Goal: Task Accomplishment & Management: Manage account settings

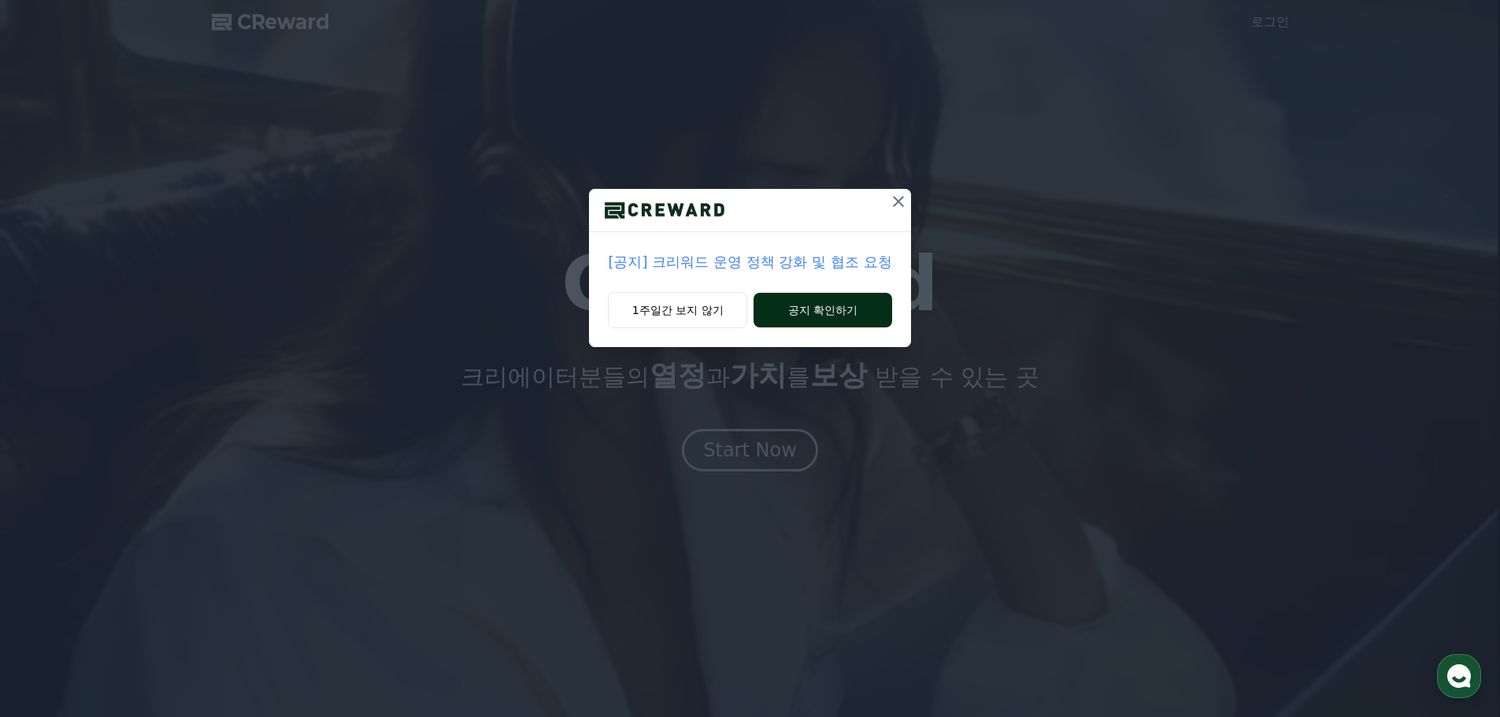
click at [809, 314] on button "공지 확인하기" at bounding box center [822, 310] width 138 height 35
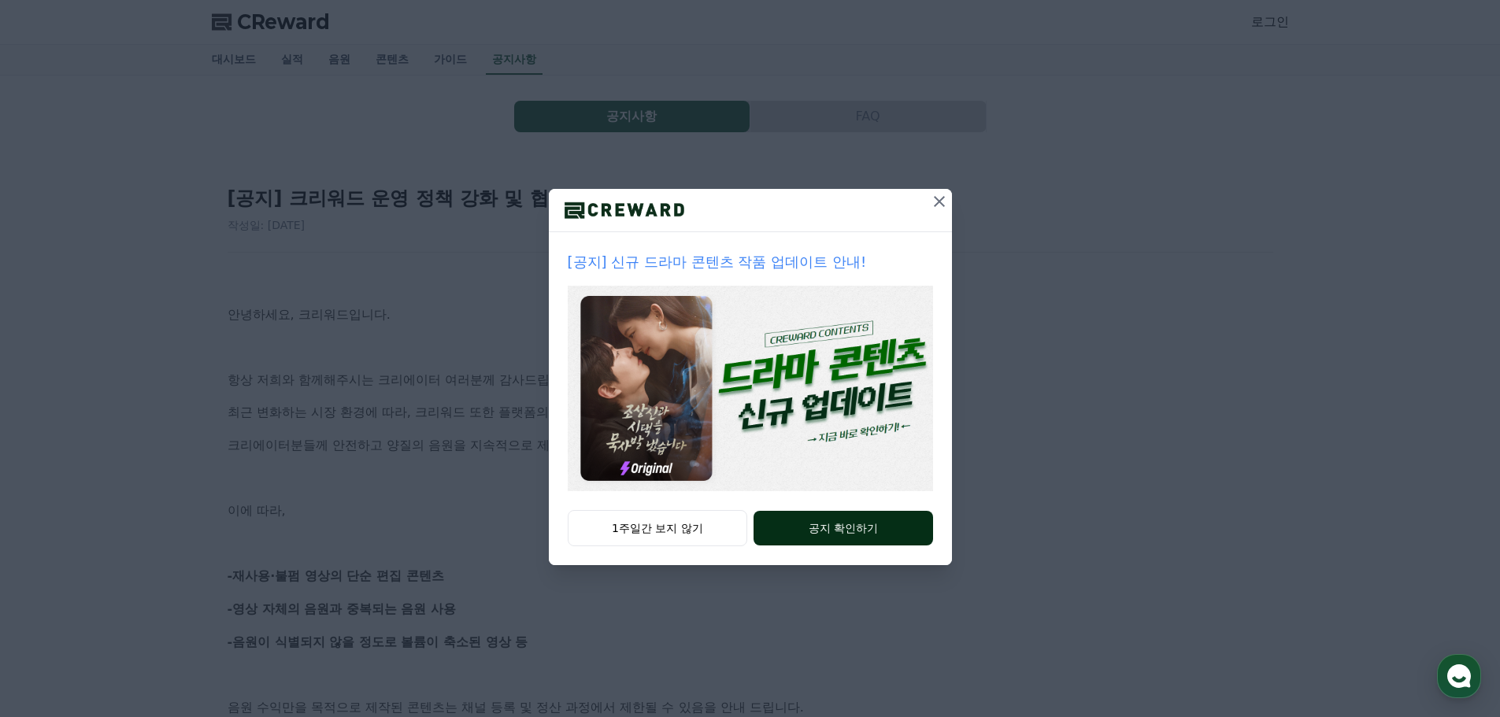
click at [815, 520] on button "공지 확인하기" at bounding box center [842, 528] width 179 height 35
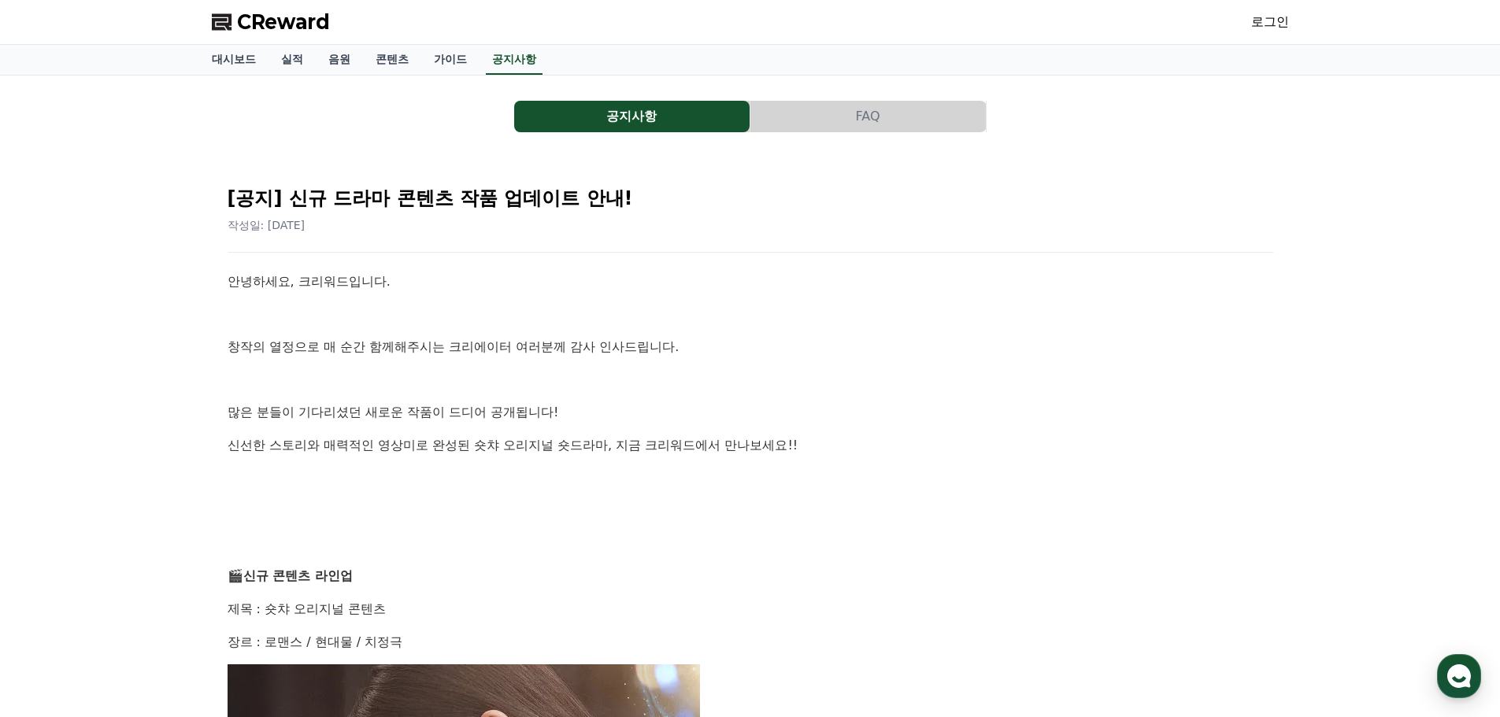
click at [231, 14] on polygon at bounding box center [222, 22] width 20 height 17
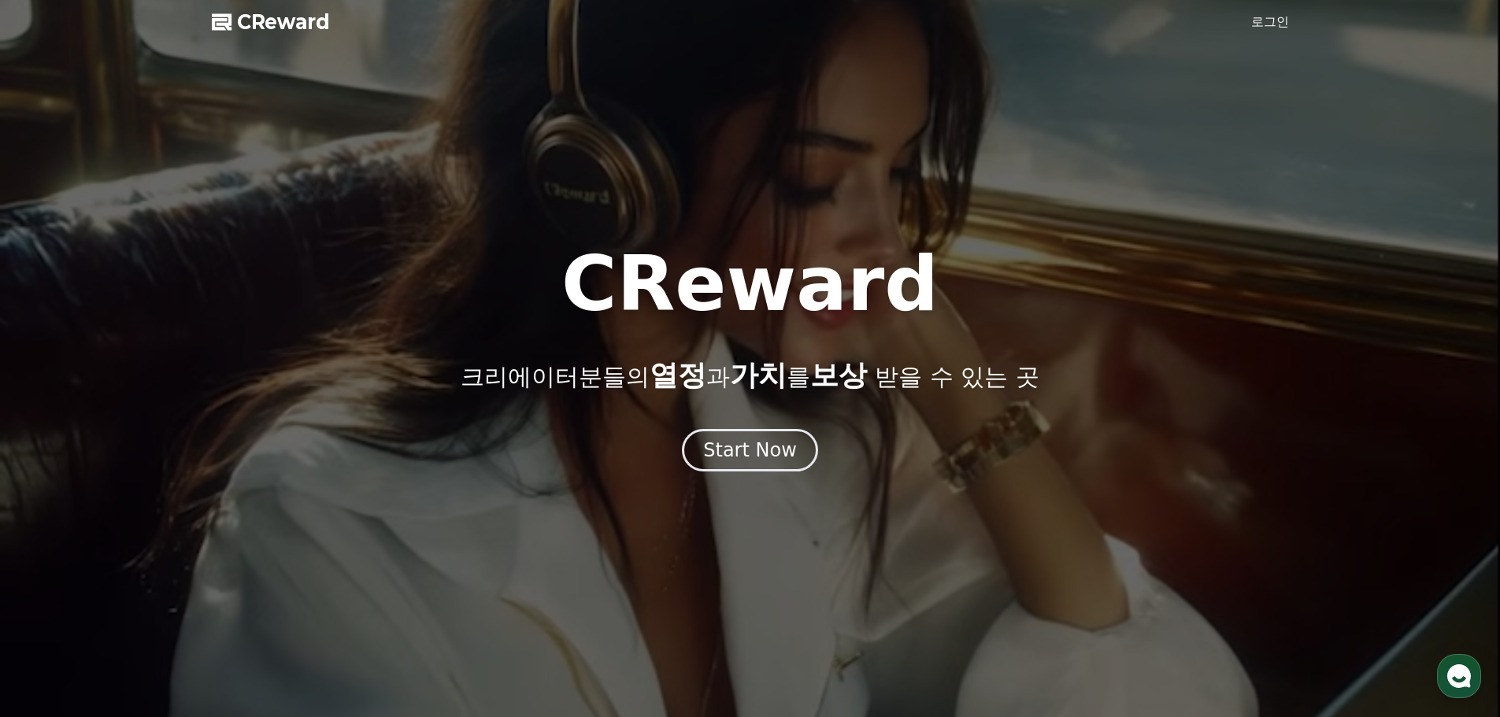
click at [1268, 21] on link "로그인" at bounding box center [1270, 22] width 38 height 19
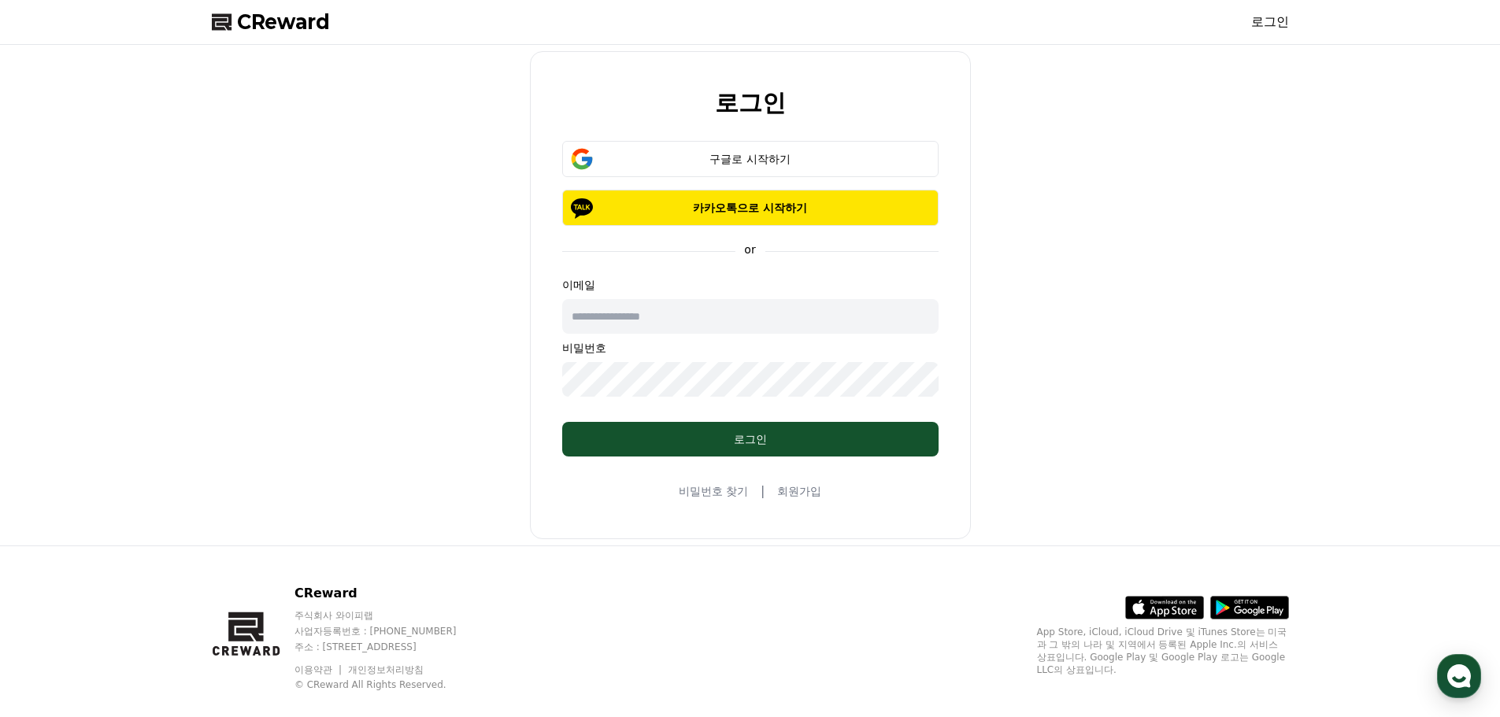
click at [685, 328] on input "text" at bounding box center [750, 316] width 376 height 35
type input "**********"
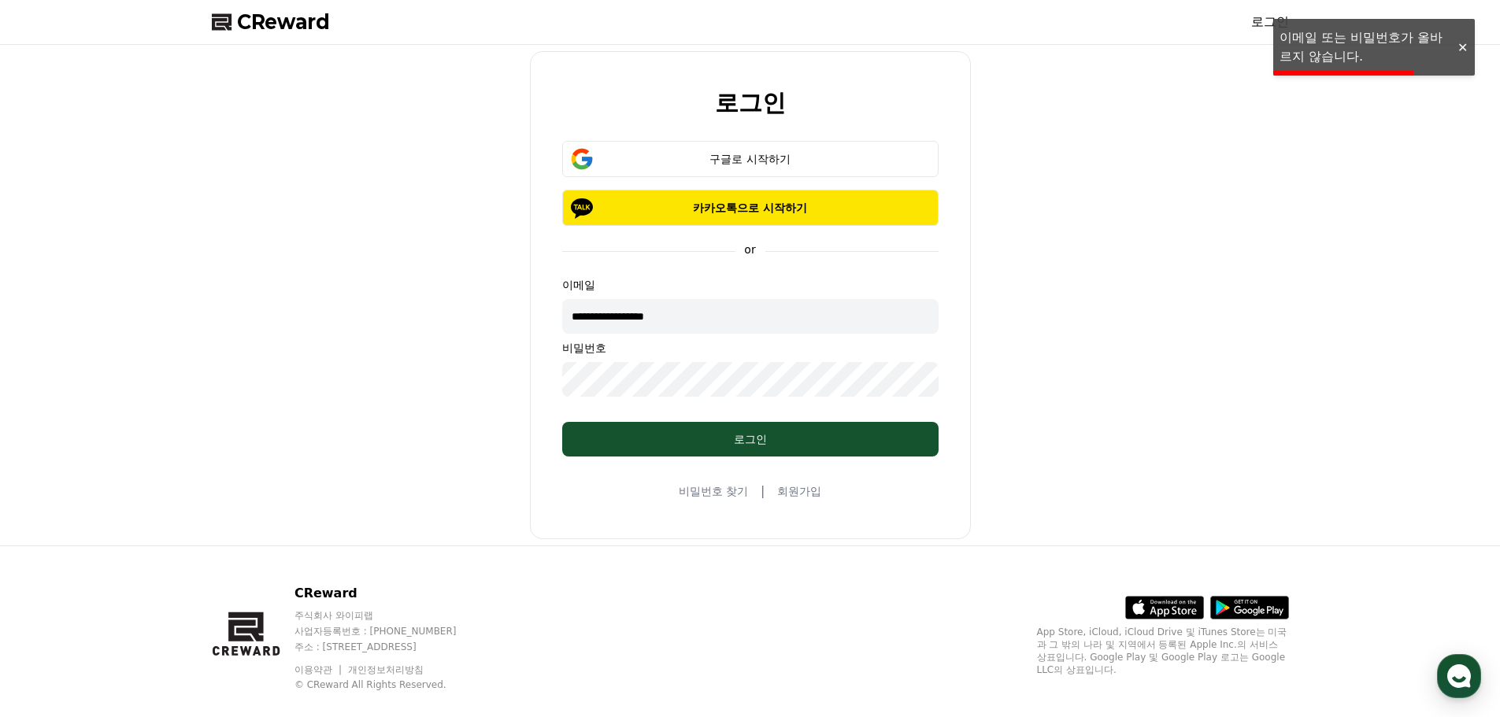
click at [402, 361] on div "**********" at bounding box center [750, 295] width 1090 height 488
click at [289, 365] on div "**********" at bounding box center [750, 295] width 1090 height 488
click at [339, 357] on div "**********" at bounding box center [750, 295] width 1090 height 488
click at [756, 146] on button "구글로 시작하기" at bounding box center [750, 159] width 376 height 36
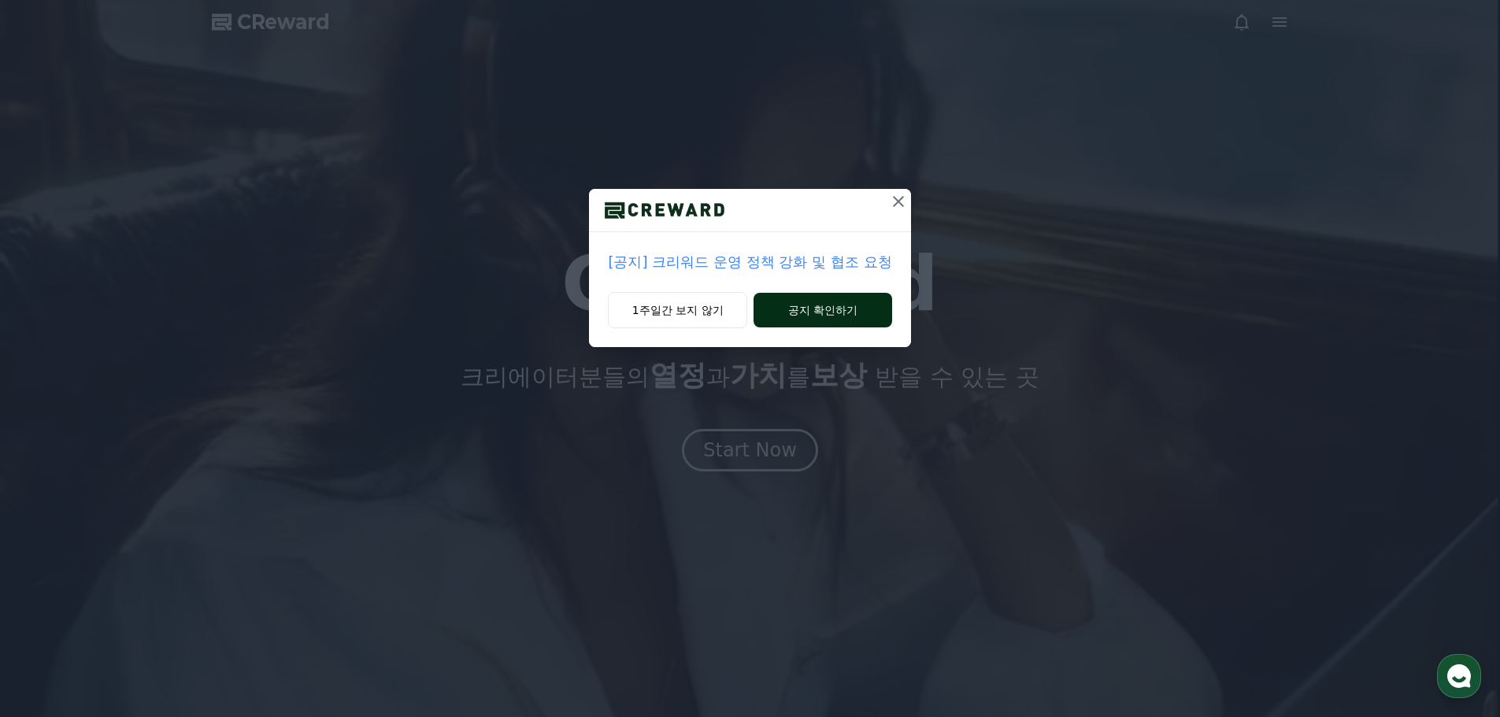
click at [769, 311] on button "공지 확인하기" at bounding box center [822, 310] width 138 height 35
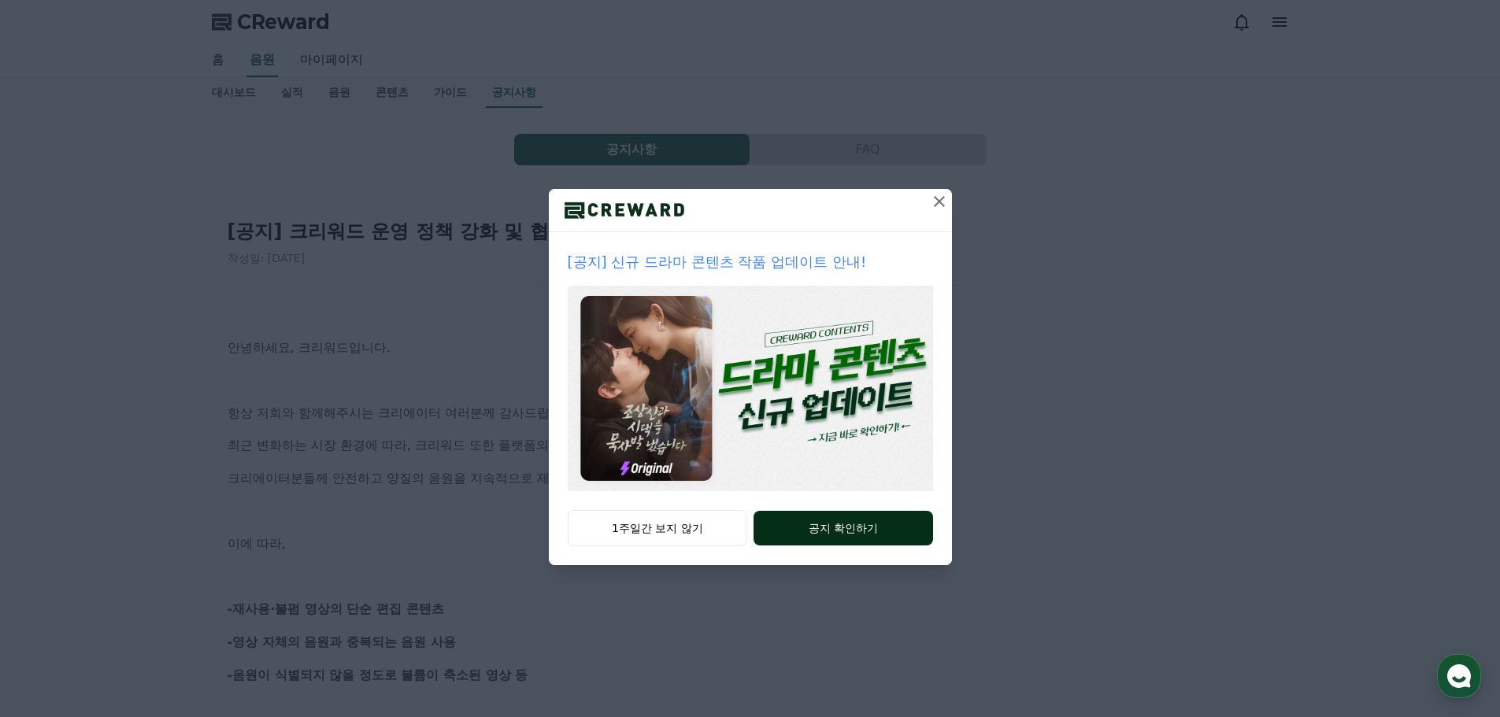
click at [799, 532] on button "공지 확인하기" at bounding box center [842, 528] width 179 height 35
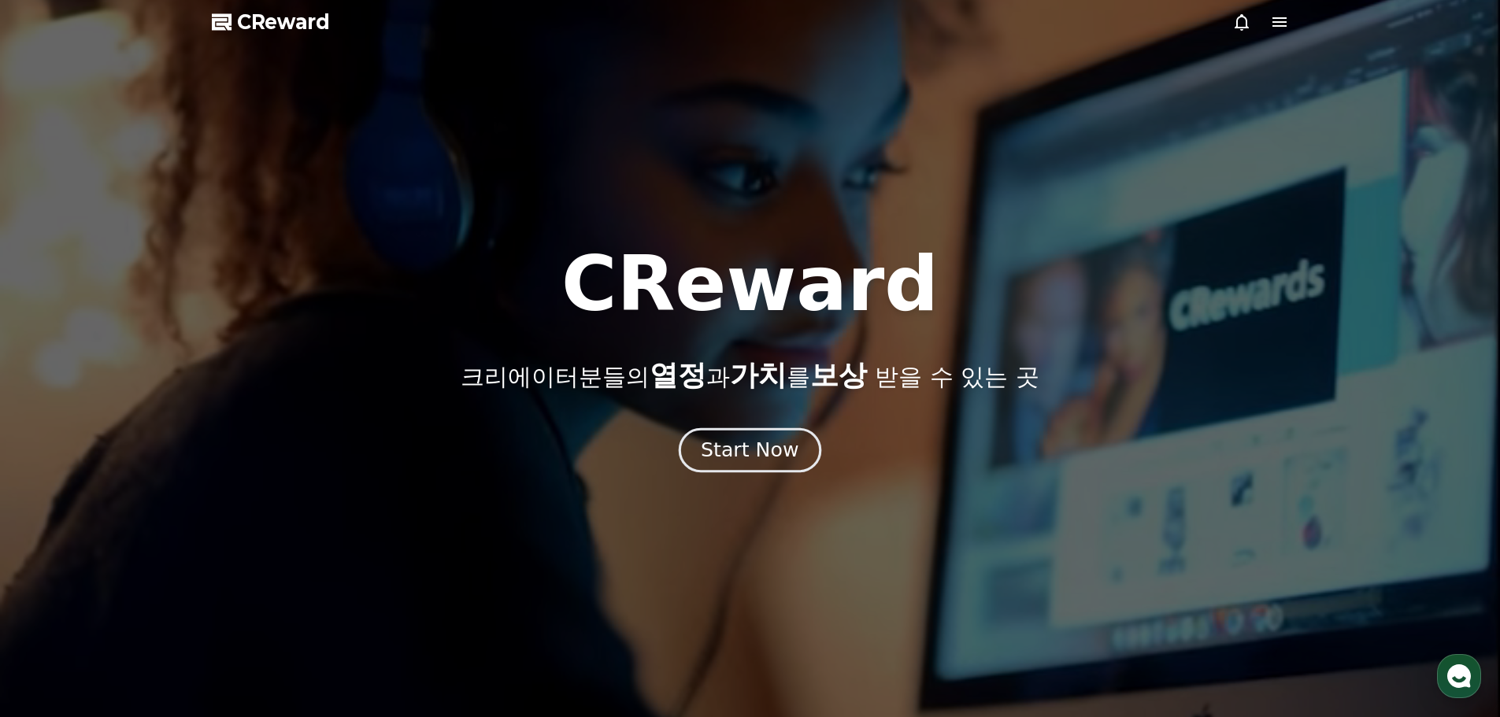
click at [731, 450] on div "Start Now" at bounding box center [750, 450] width 98 height 27
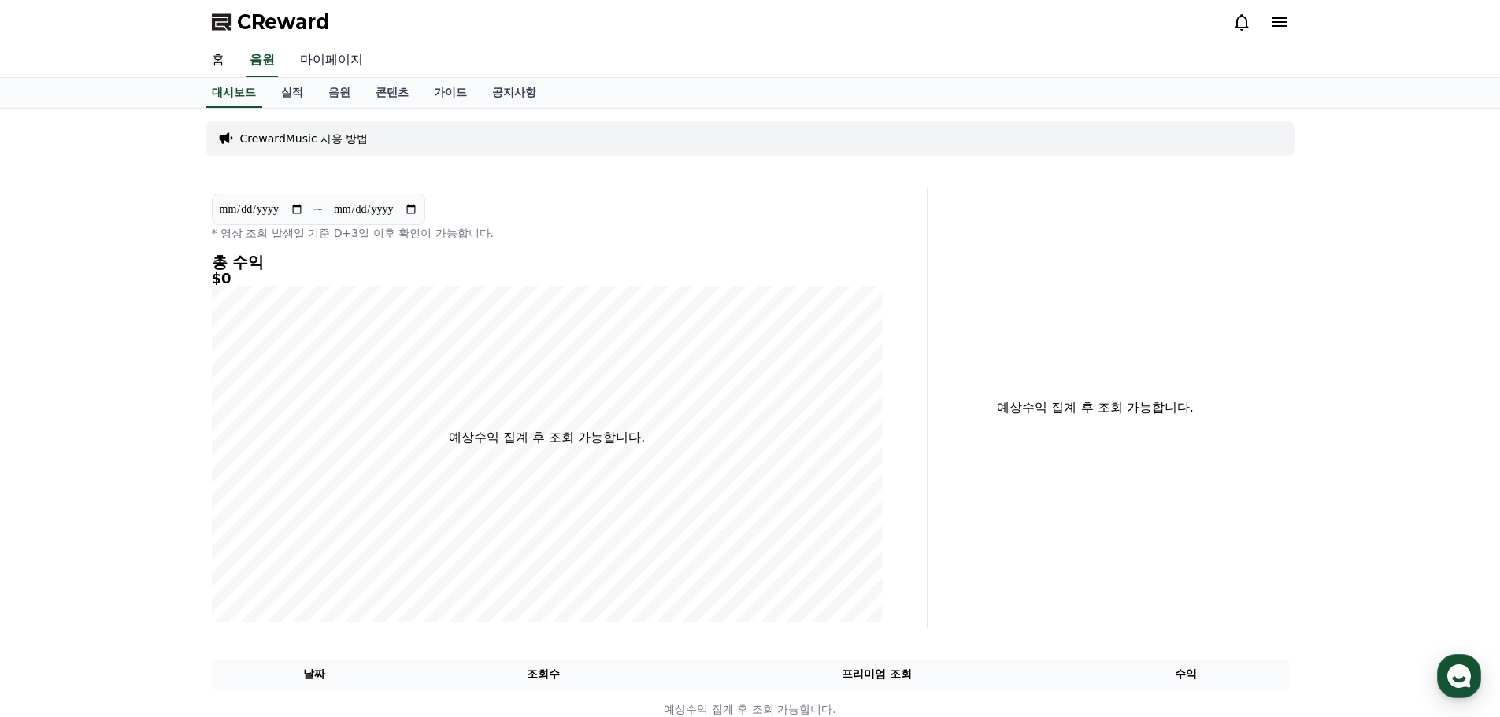
click at [318, 67] on link "마이페이지" at bounding box center [331, 60] width 88 height 33
select select "**********"
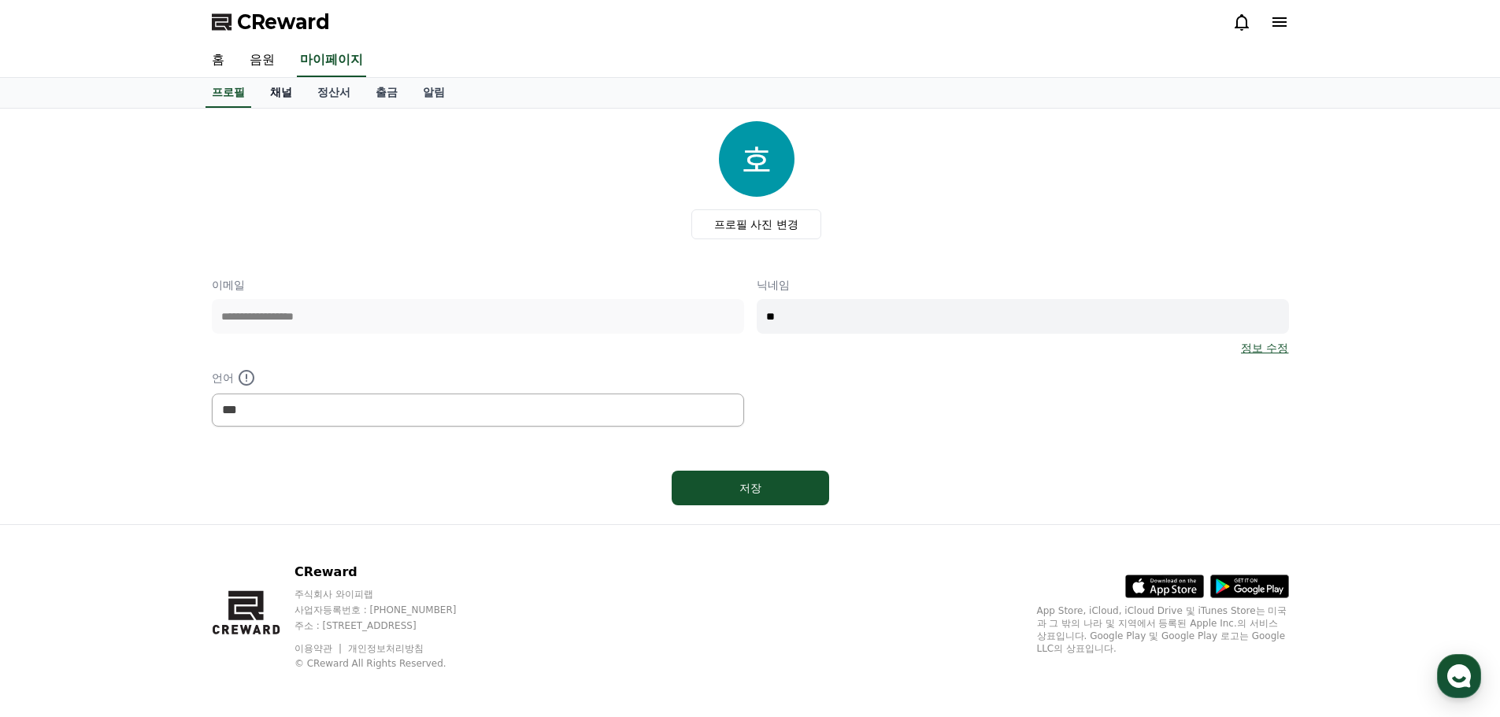
click at [280, 89] on link "채널" at bounding box center [280, 93] width 47 height 30
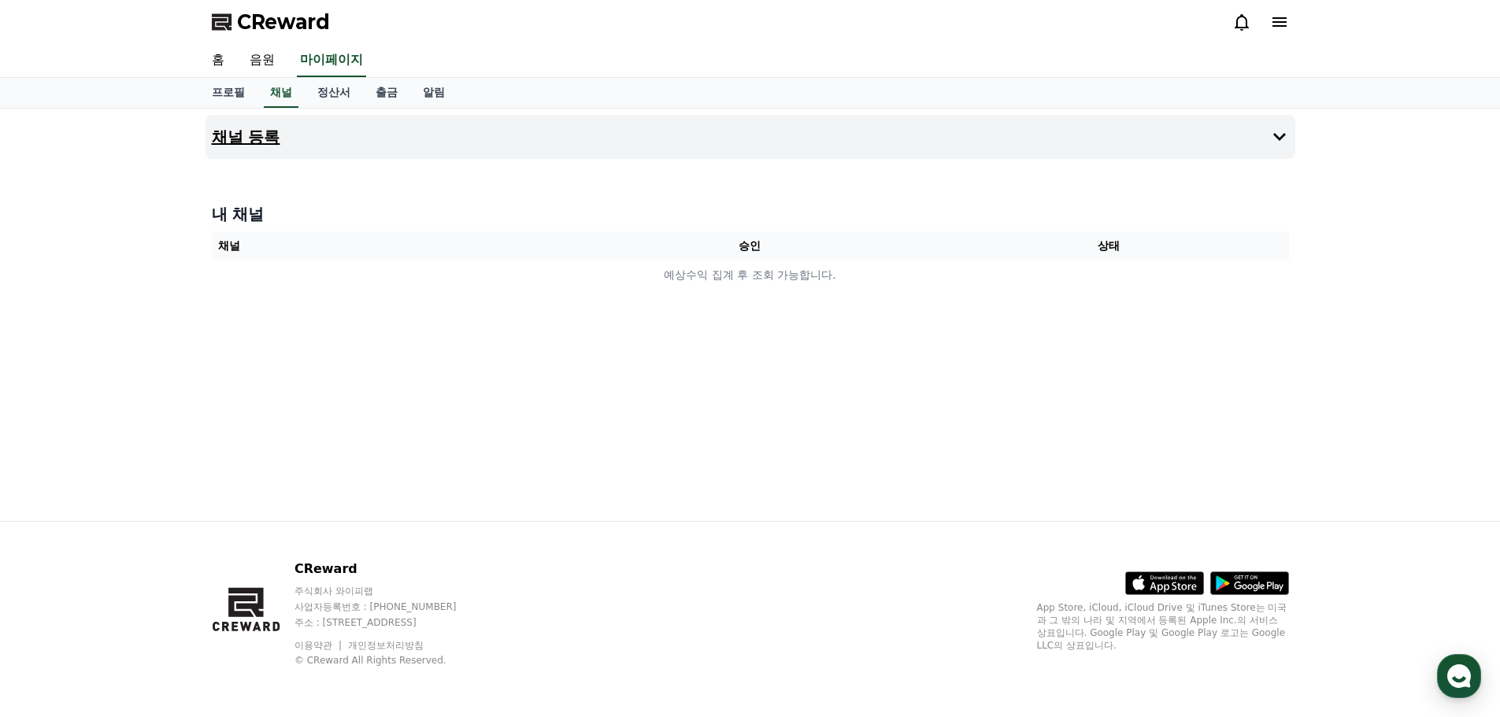
click at [1263, 149] on button "채널 등록" at bounding box center [750, 137] width 1090 height 44
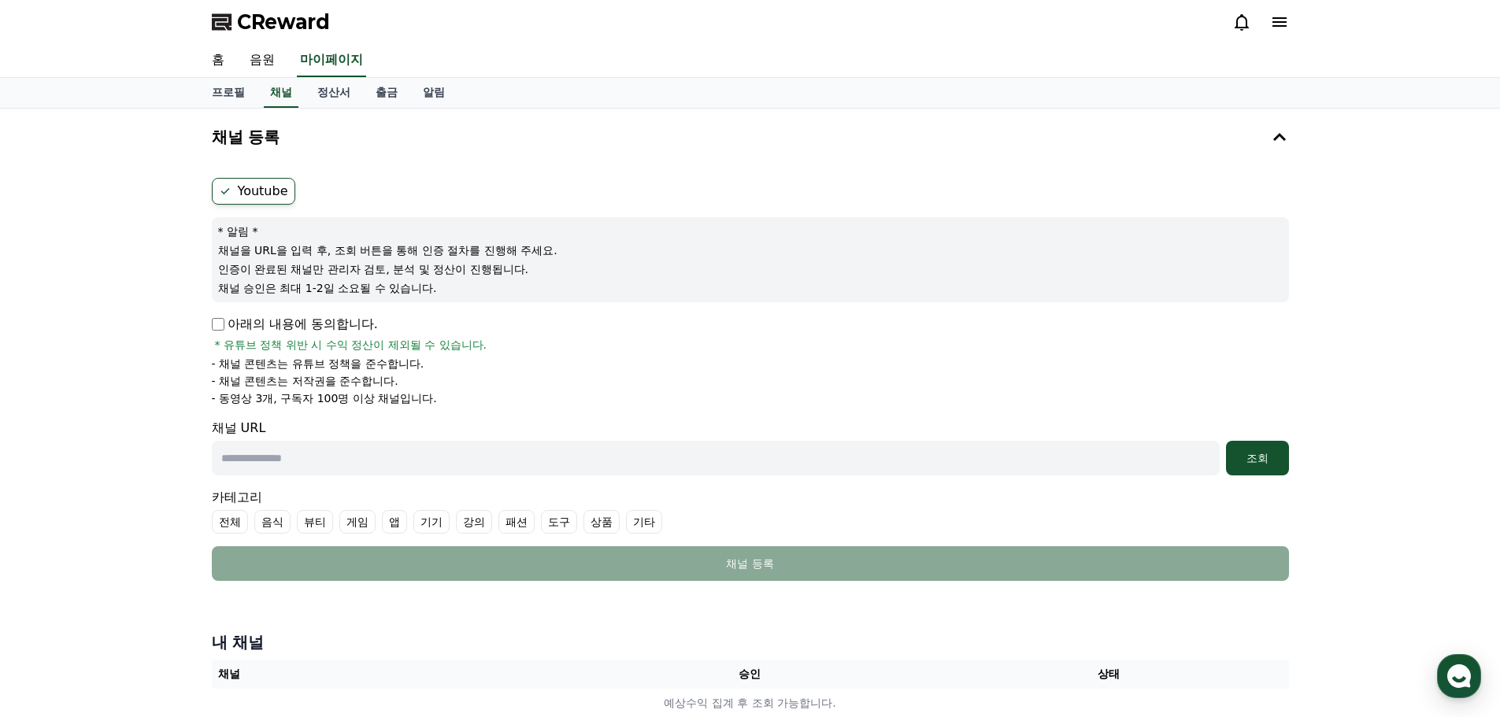
click at [229, 183] on label "Youtube" at bounding box center [253, 191] width 83 height 27
click at [887, 461] on input "text" at bounding box center [716, 458] width 1008 height 35
click at [569, 468] on input "text" at bounding box center [716, 458] width 1008 height 35
paste input "**********"
type input "**********"
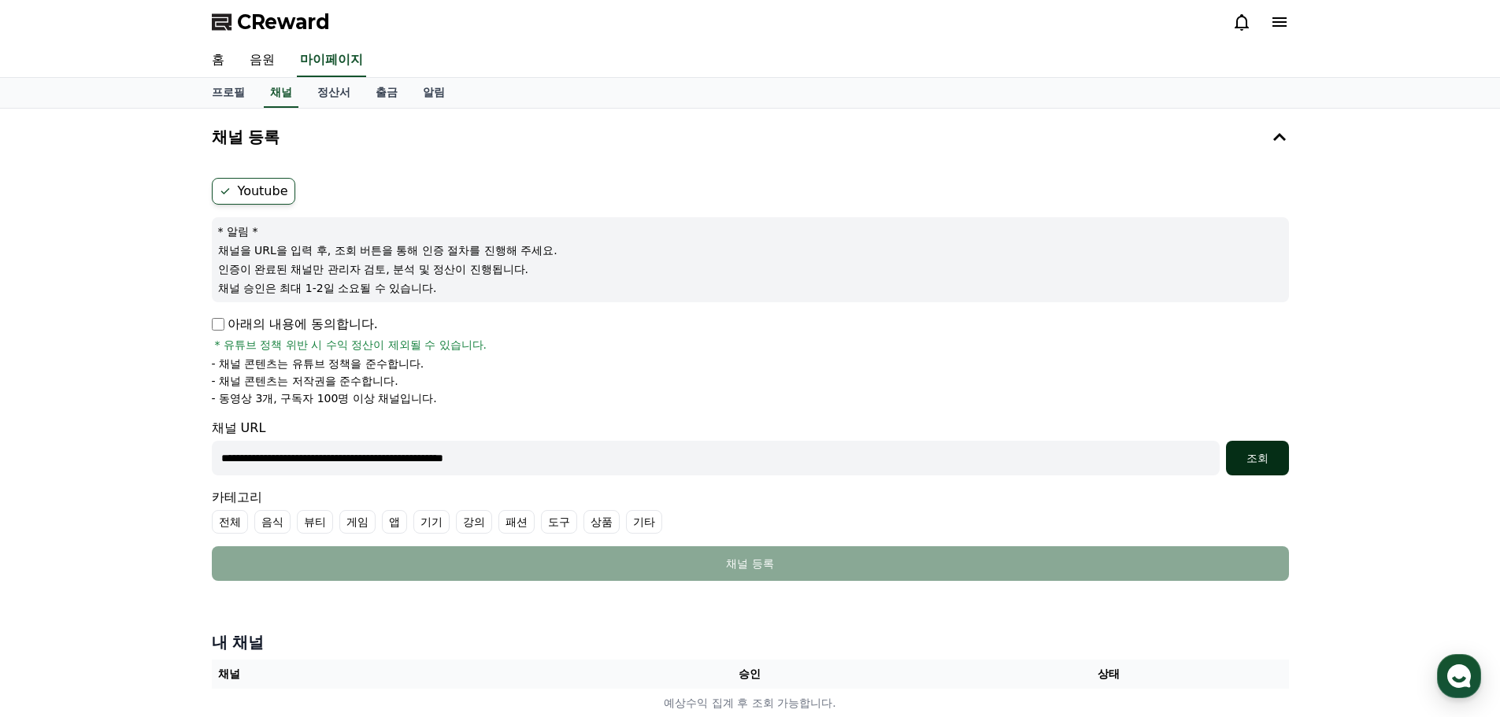
click at [1265, 446] on button "조회" at bounding box center [1257, 458] width 63 height 35
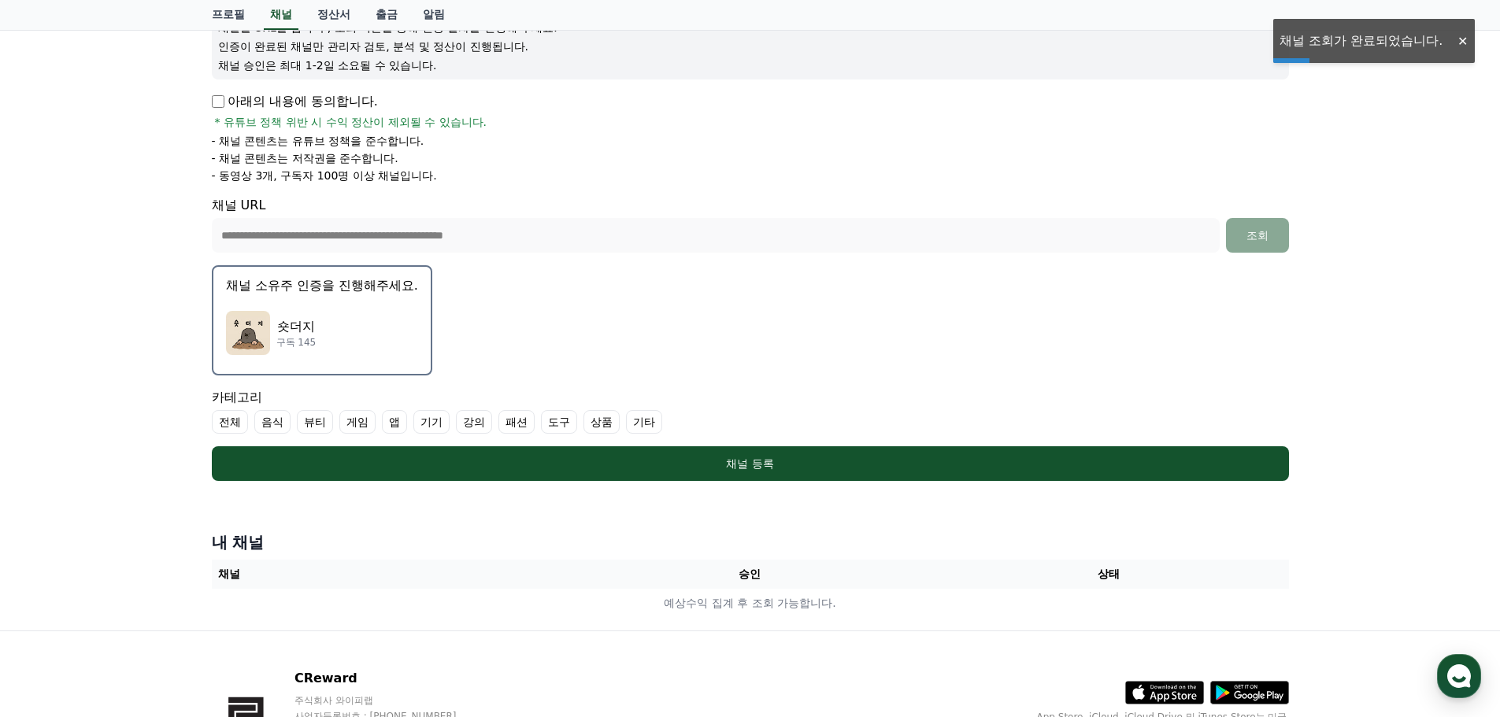
scroll to position [236, 0]
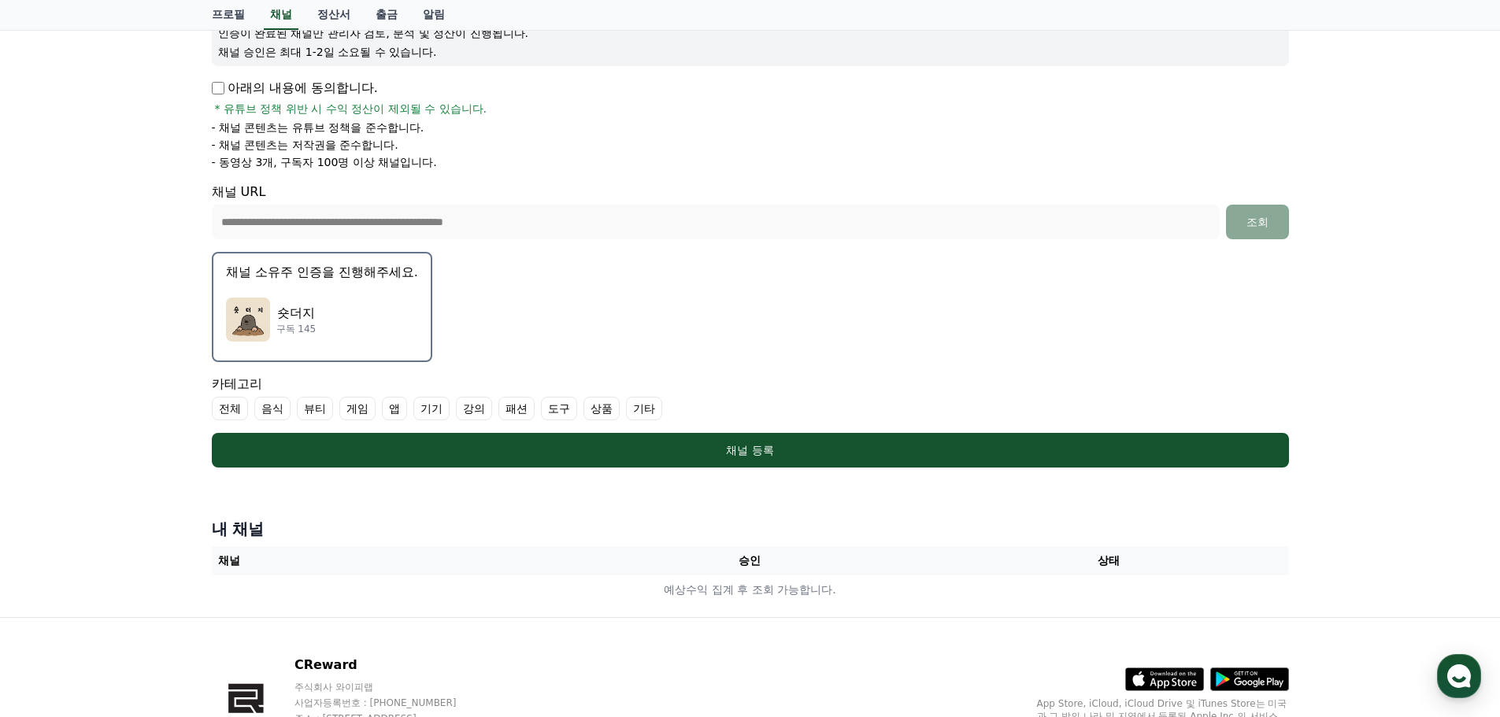
click at [360, 308] on div "숏더지 구독 145" at bounding box center [322, 319] width 192 height 63
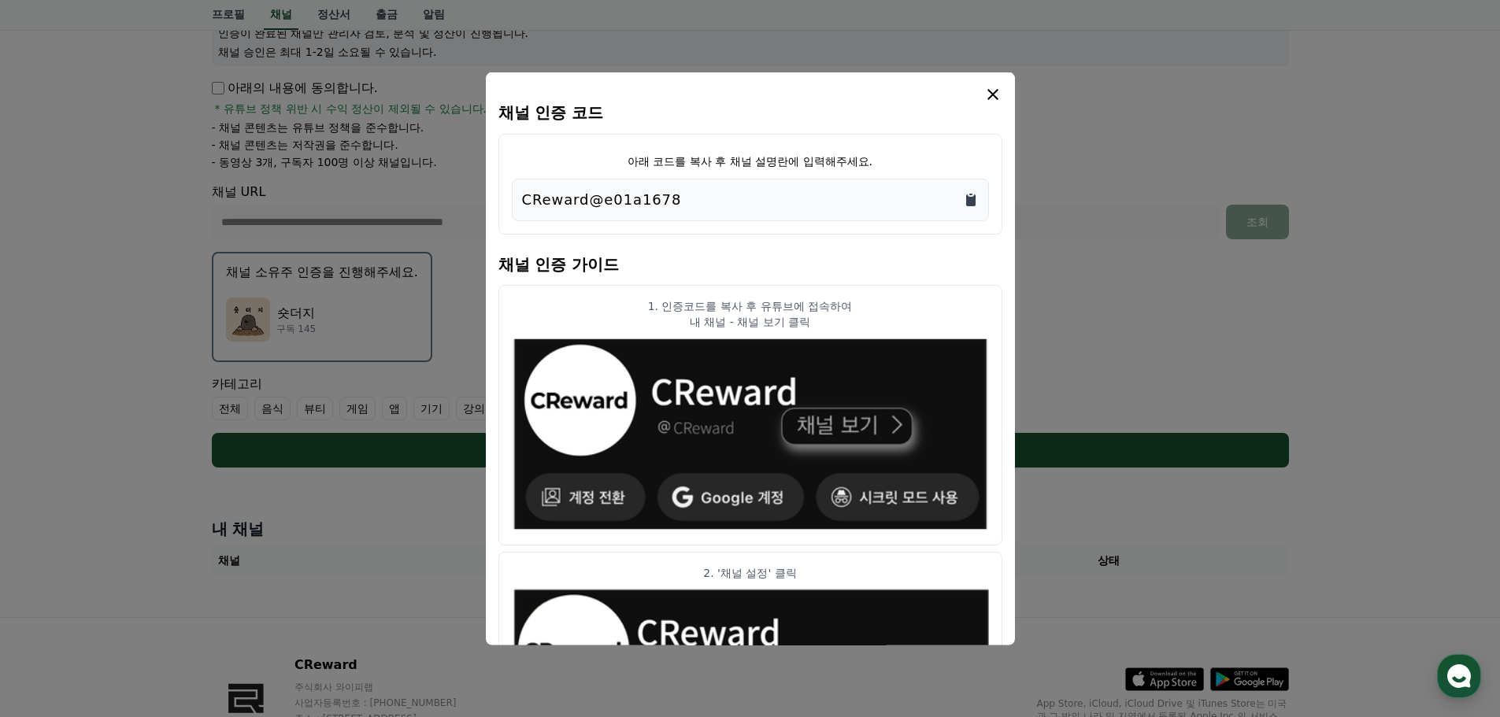
click at [973, 194] on icon "Copy to clipboard" at bounding box center [971, 199] width 16 height 16
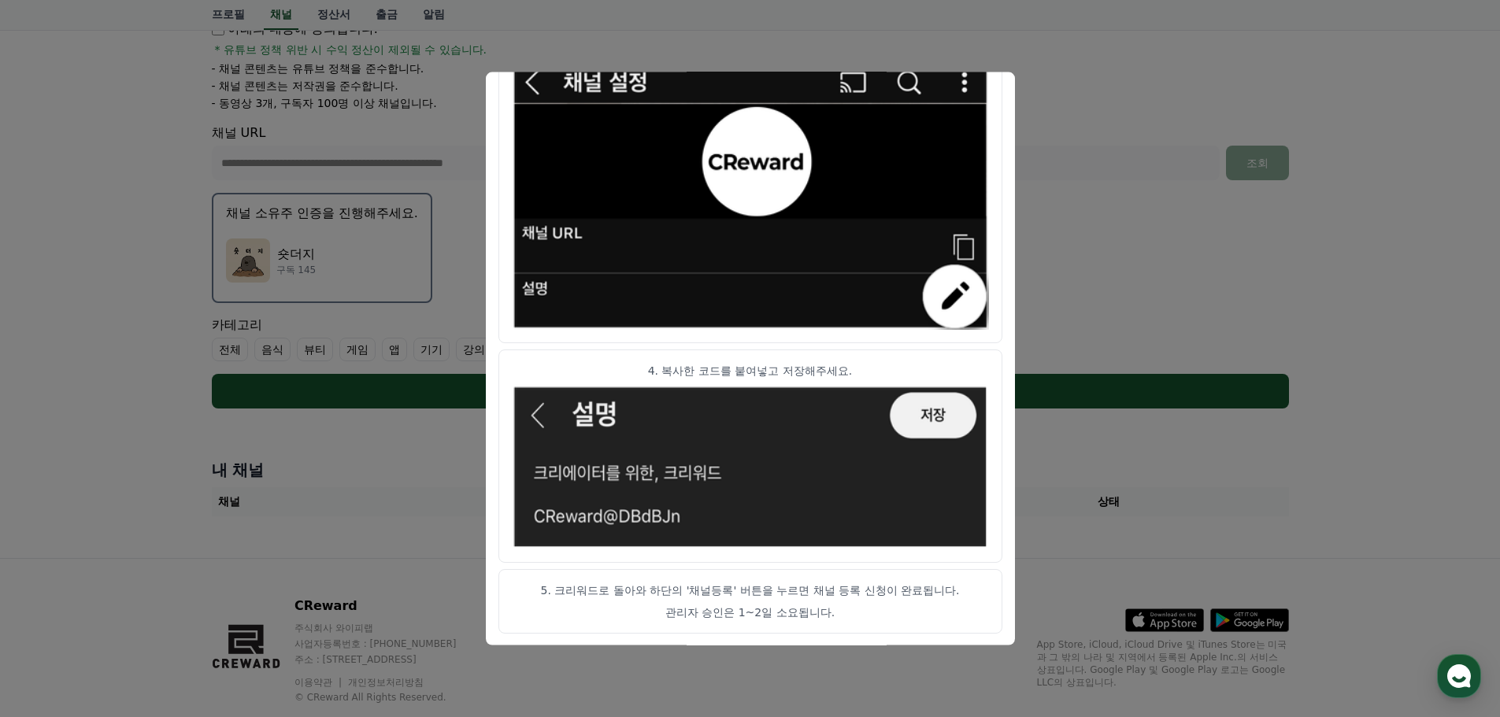
scroll to position [332, 0]
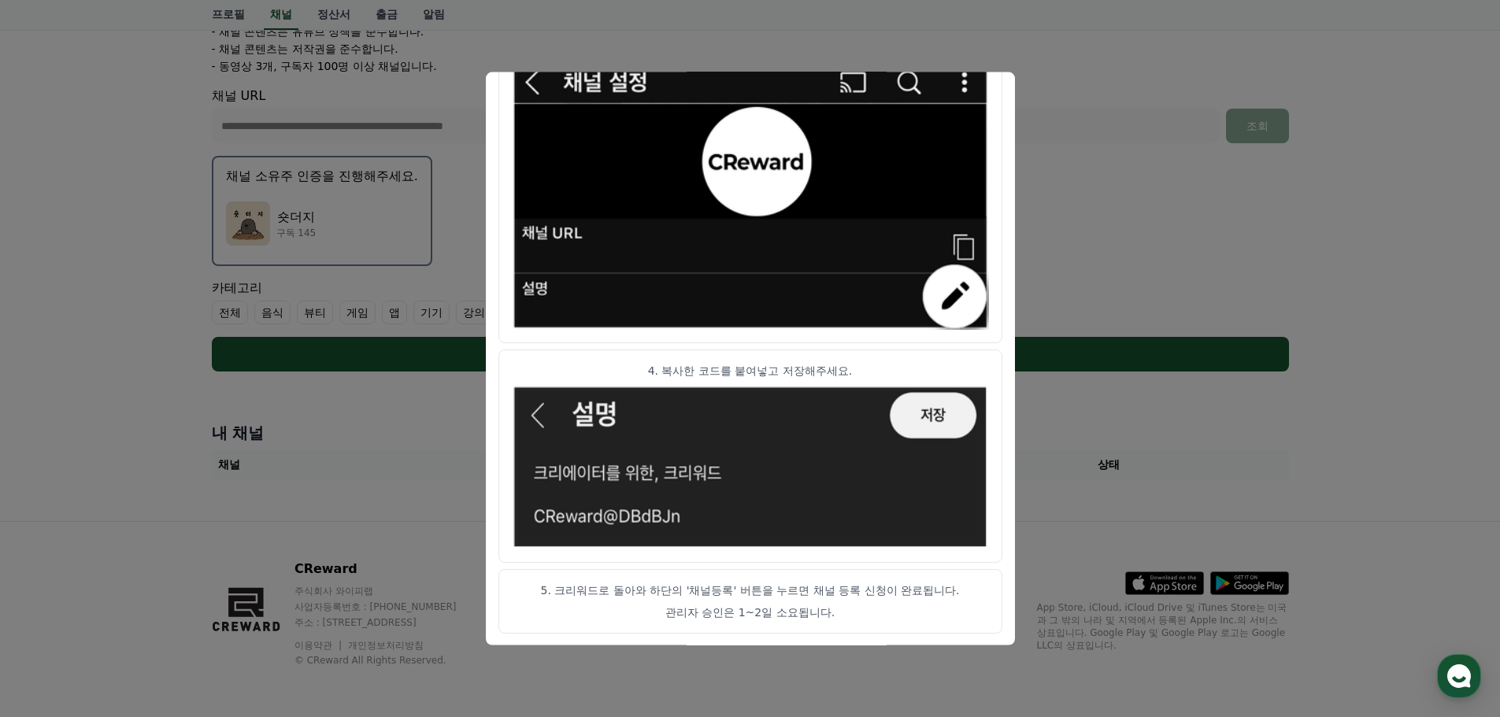
click at [846, 591] on p "5. 크리워드로 돌아와 하단의 '채널등록' 버튼을 누르면 채널 등록 신청이 완료됩니다." at bounding box center [750, 590] width 477 height 16
click at [1098, 511] on button "close modal" at bounding box center [750, 358] width 1500 height 717
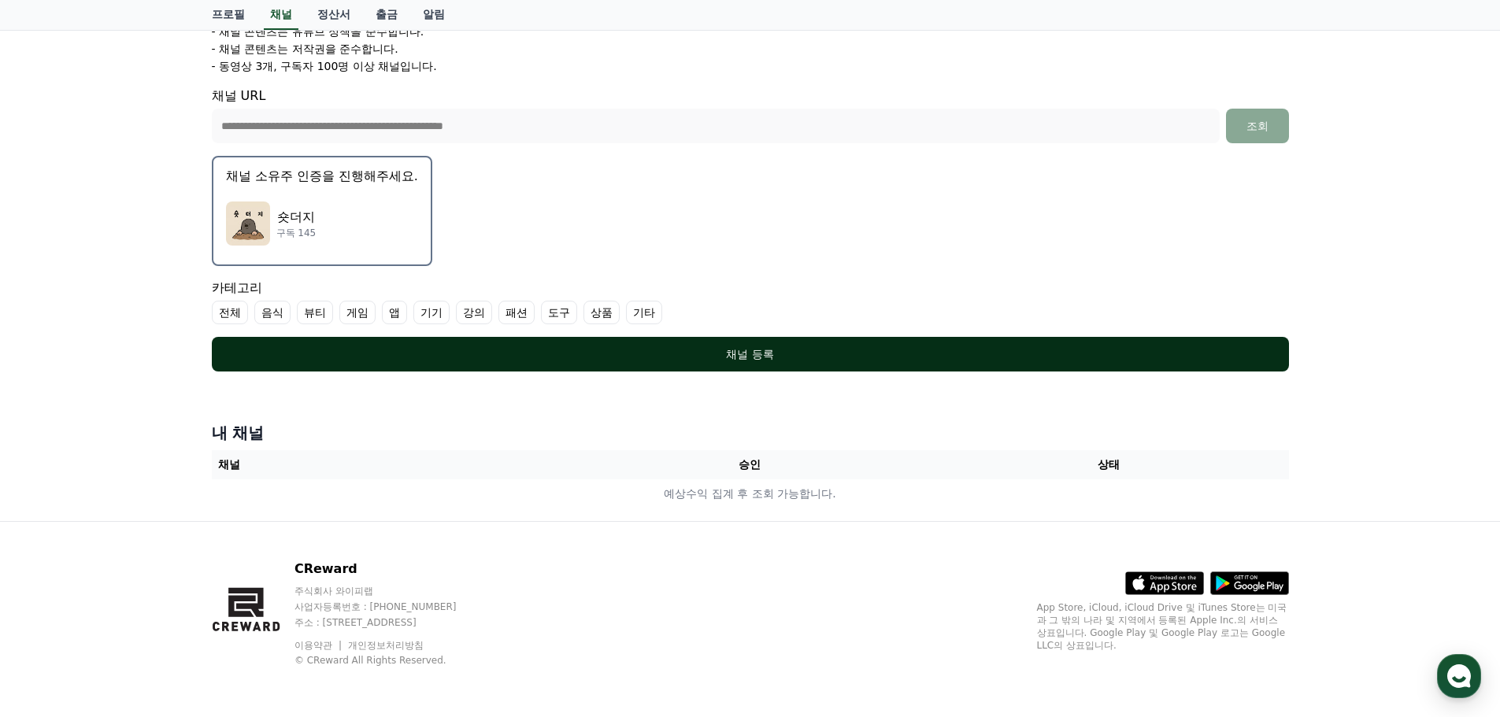
click at [748, 350] on div "채널 등록" at bounding box center [750, 354] width 1014 height 16
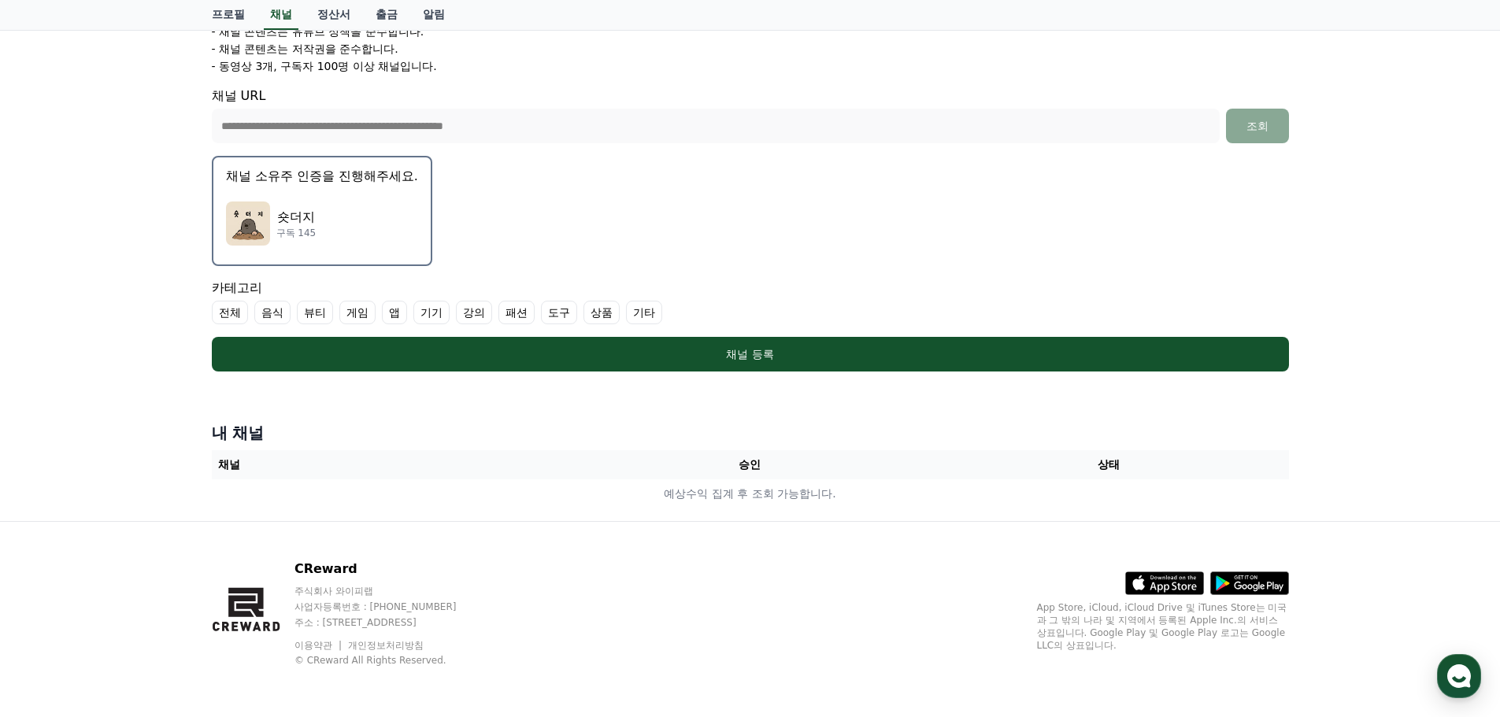
click at [642, 309] on label "기타" at bounding box center [644, 313] width 36 height 24
click at [225, 310] on label "전체" at bounding box center [230, 313] width 36 height 24
drag, startPoint x: 676, startPoint y: 313, endPoint x: 685, endPoint y: 317, distance: 10.2
click at [682, 316] on label "기타" at bounding box center [672, 313] width 55 height 24
click at [228, 321] on label "전체" at bounding box center [239, 313] width 55 height 24
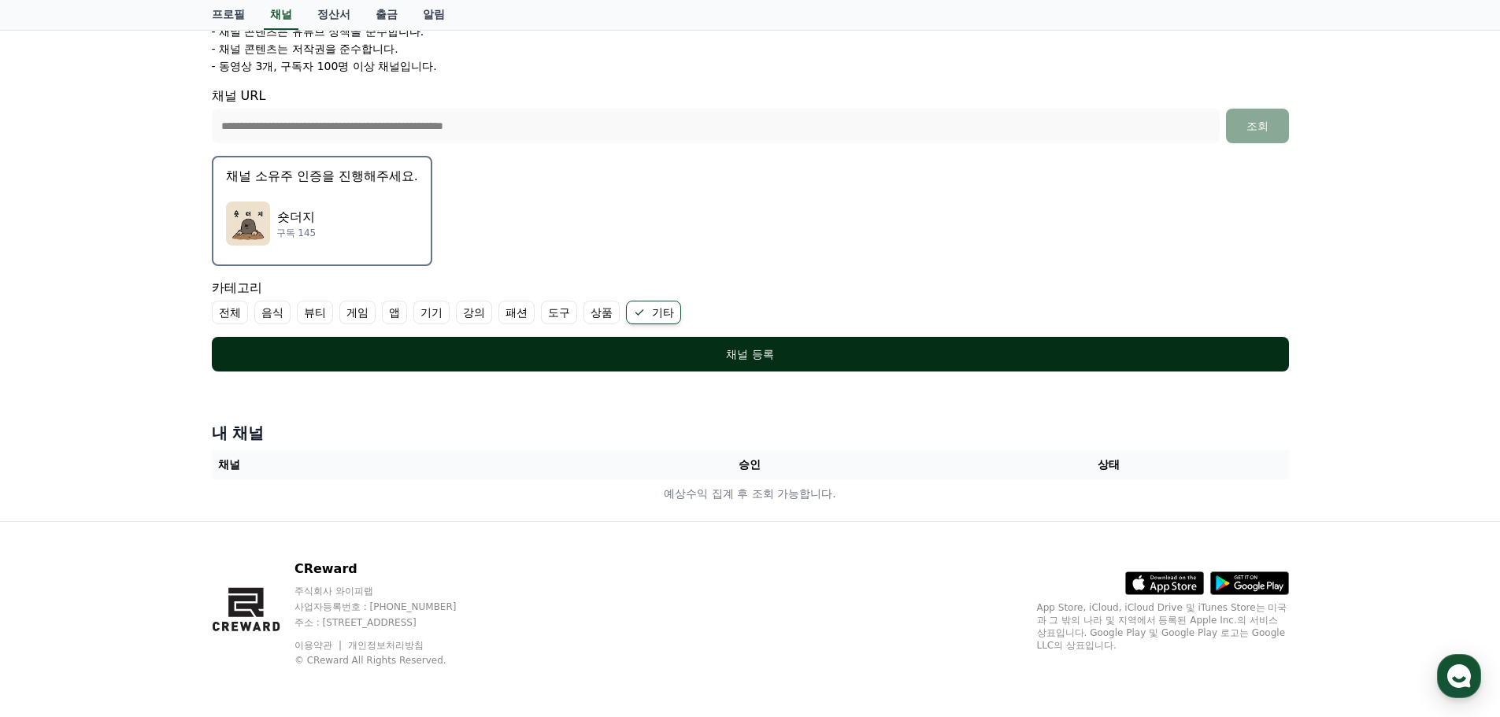
click at [685, 347] on div "채널 등록" at bounding box center [750, 354] width 1014 height 16
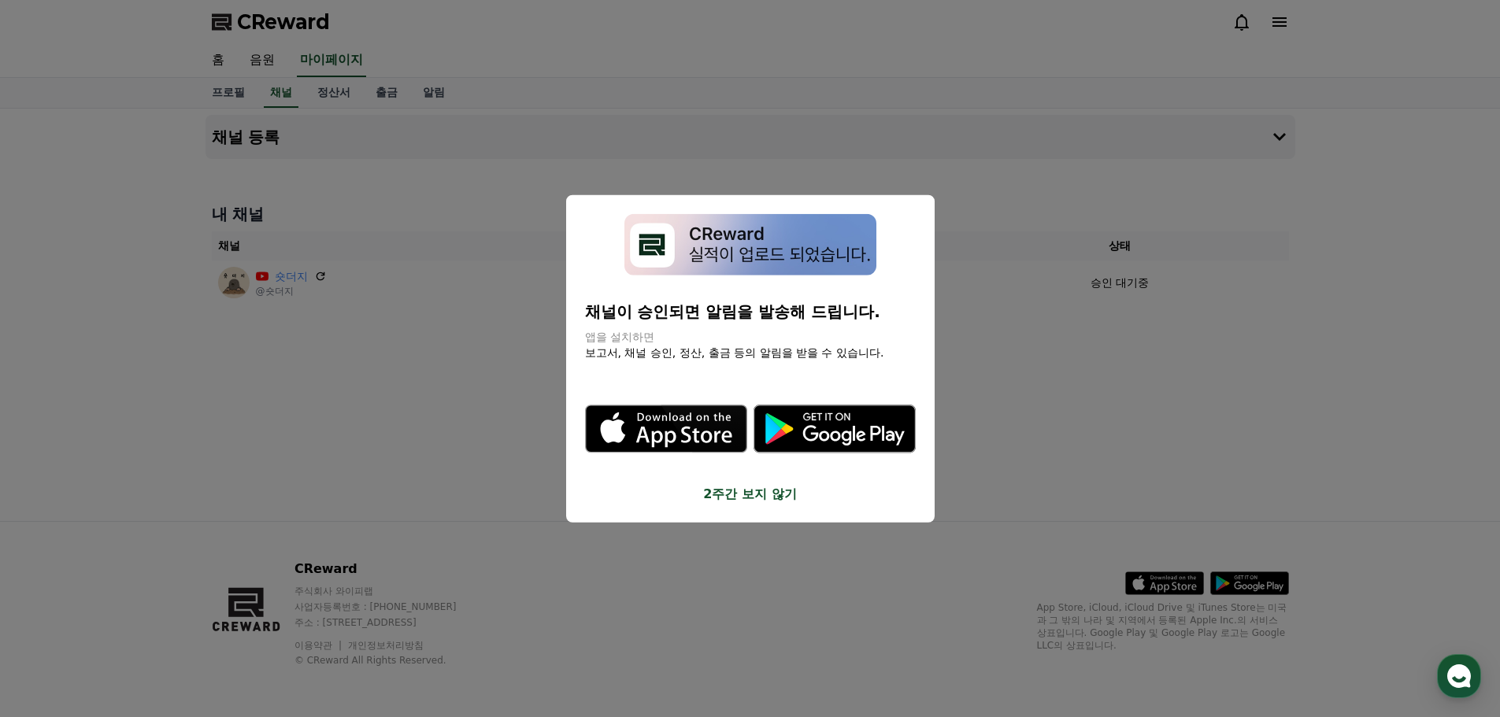
click at [714, 247] on img "modal" at bounding box center [750, 244] width 252 height 62
click at [285, 339] on button "close modal" at bounding box center [750, 358] width 1500 height 717
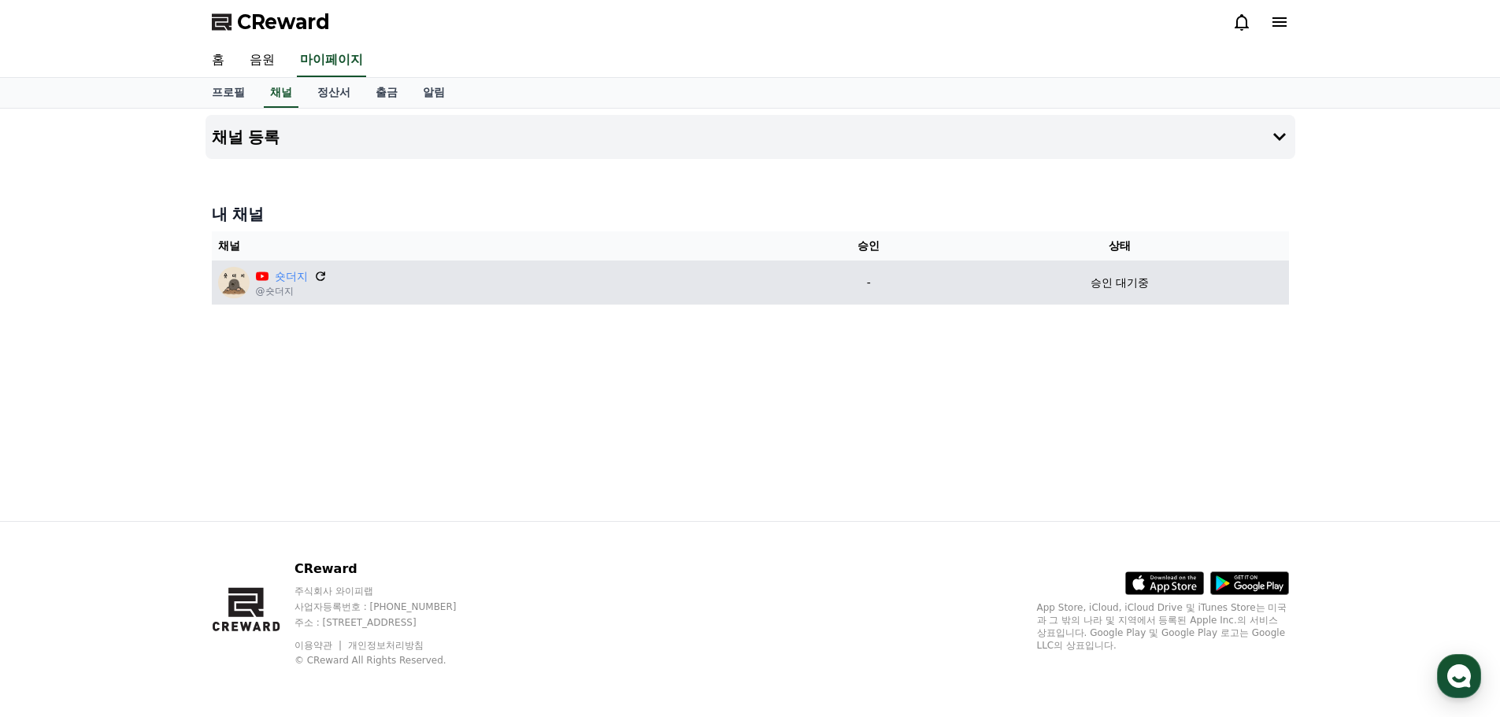
click at [320, 271] on icon at bounding box center [320, 276] width 14 height 14
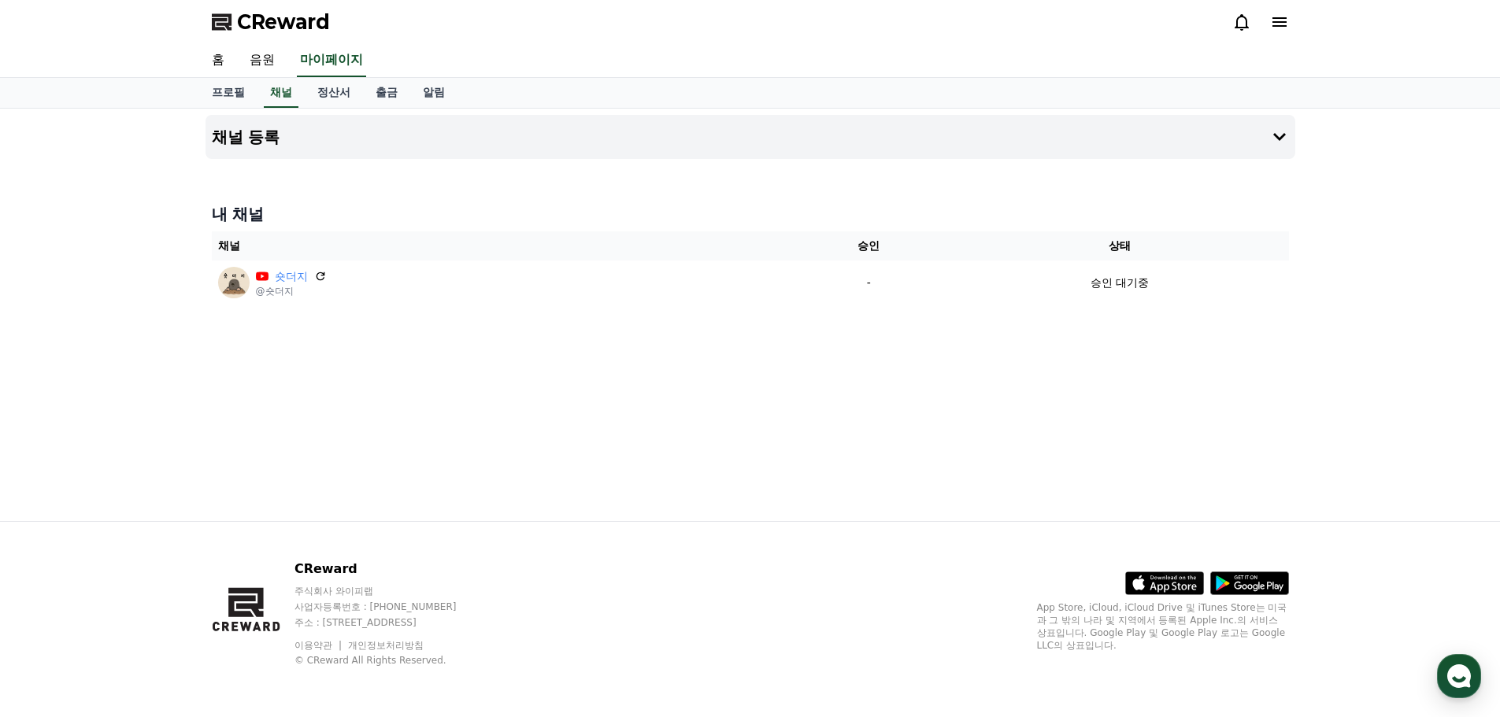
drag, startPoint x: 502, startPoint y: 183, endPoint x: 413, endPoint y: 167, distance: 89.6
click at [501, 183] on div "채널 등록 내 채널 채널 승인 상태 숏더지 @숏더지 - 승인 대기중" at bounding box center [750, 315] width 1102 height 413
click at [324, 88] on link "정산서" at bounding box center [334, 93] width 58 height 30
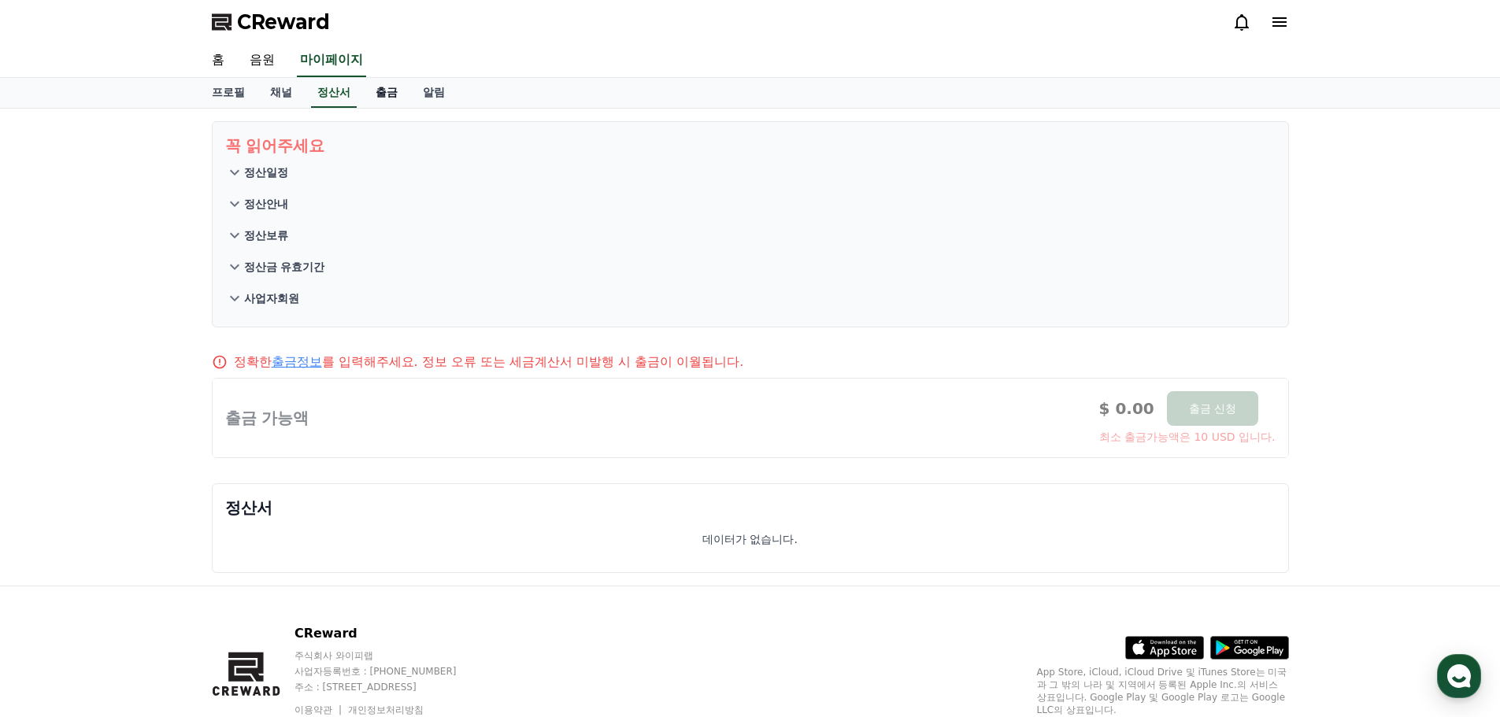
click at [384, 99] on link "출금" at bounding box center [386, 93] width 47 height 30
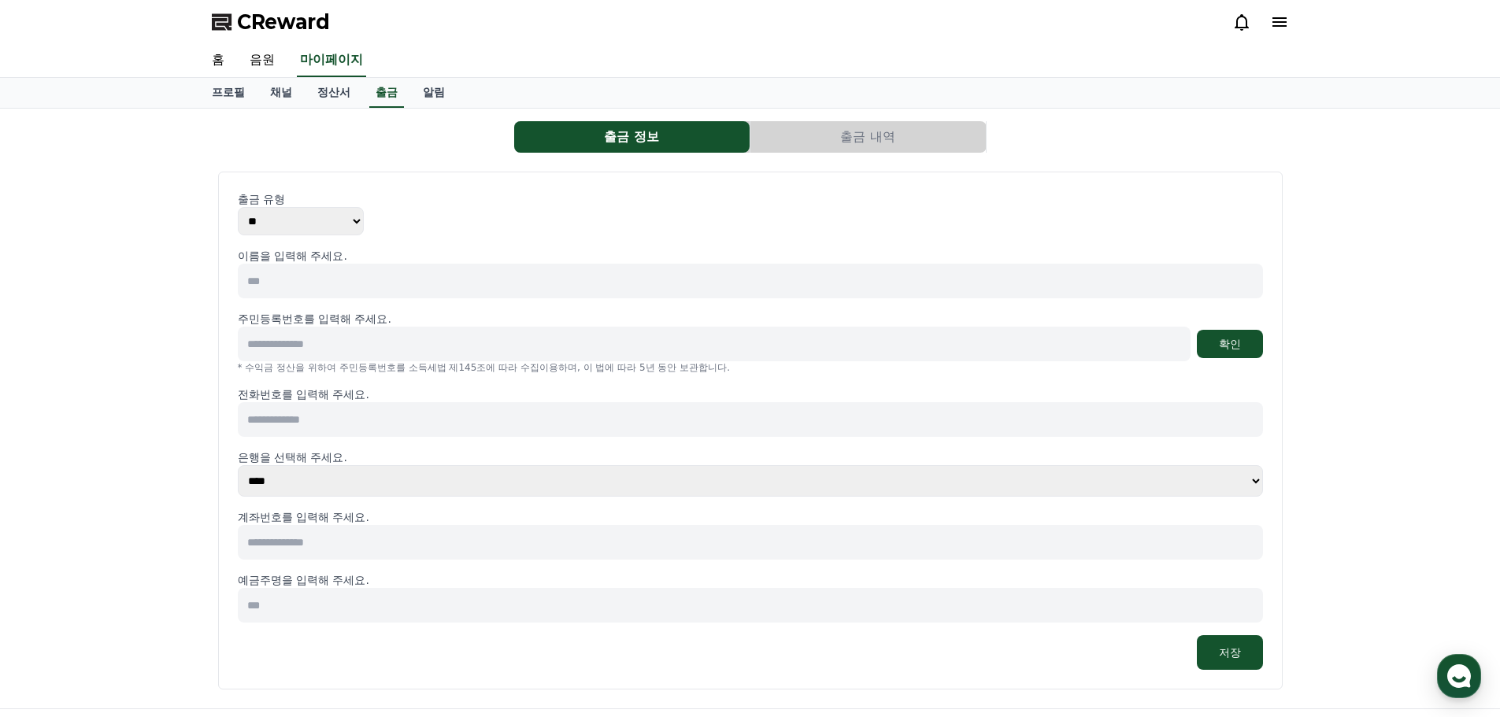
click at [289, 229] on select "** ***" at bounding box center [301, 221] width 126 height 28
click at [289, 230] on select "** ***" at bounding box center [301, 221] width 126 height 28
click at [296, 276] on input at bounding box center [750, 281] width 1025 height 35
type input "*"
type input "***"
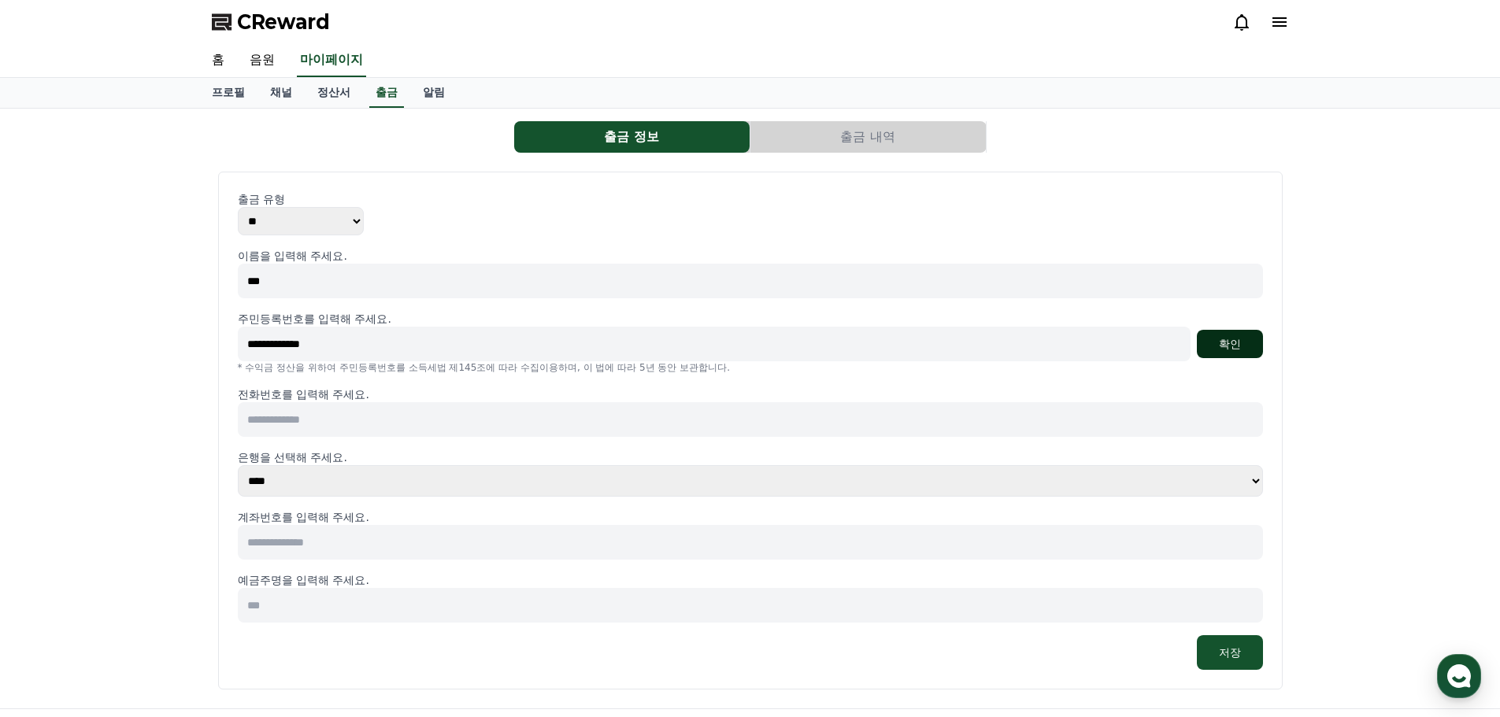
type input "**********"
click at [1231, 343] on button "확인" at bounding box center [1230, 344] width 66 height 28
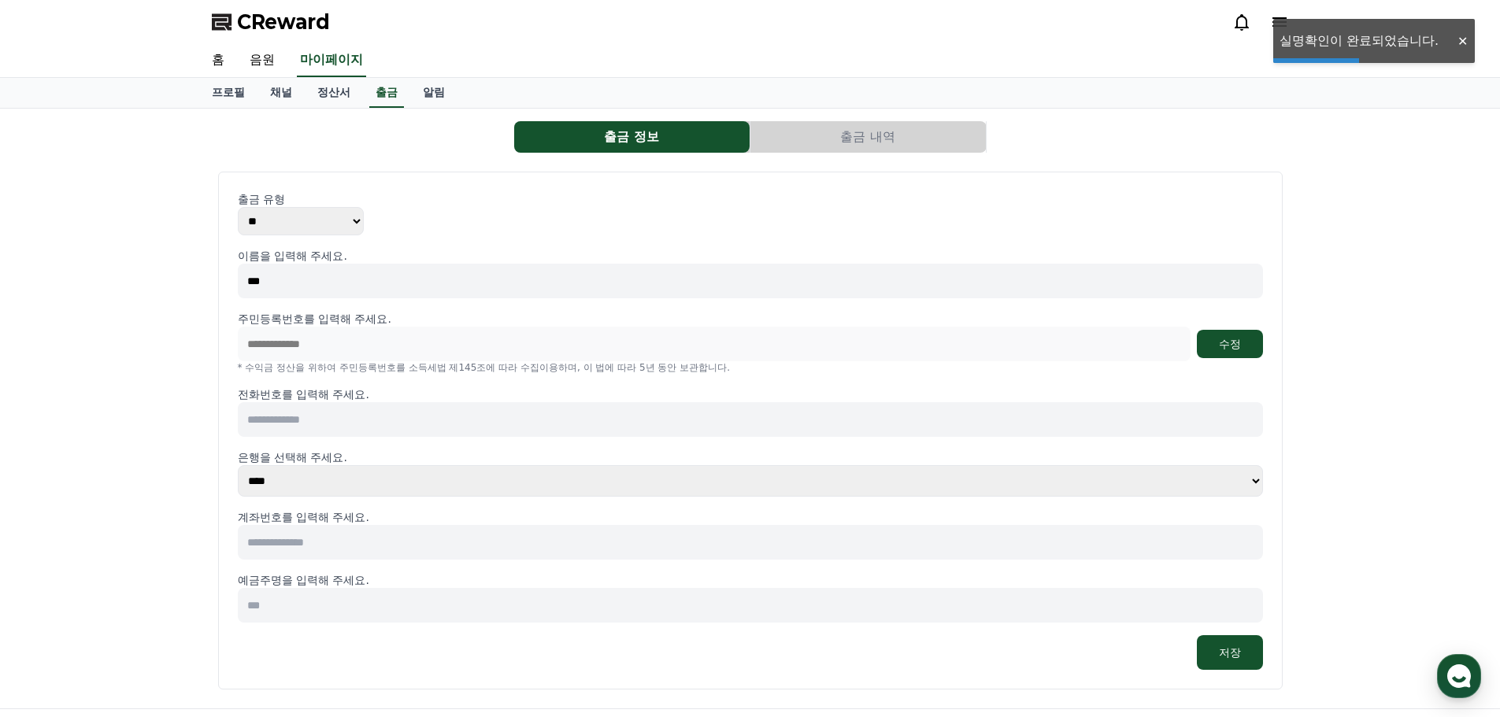
click at [383, 423] on input at bounding box center [750, 419] width 1025 height 35
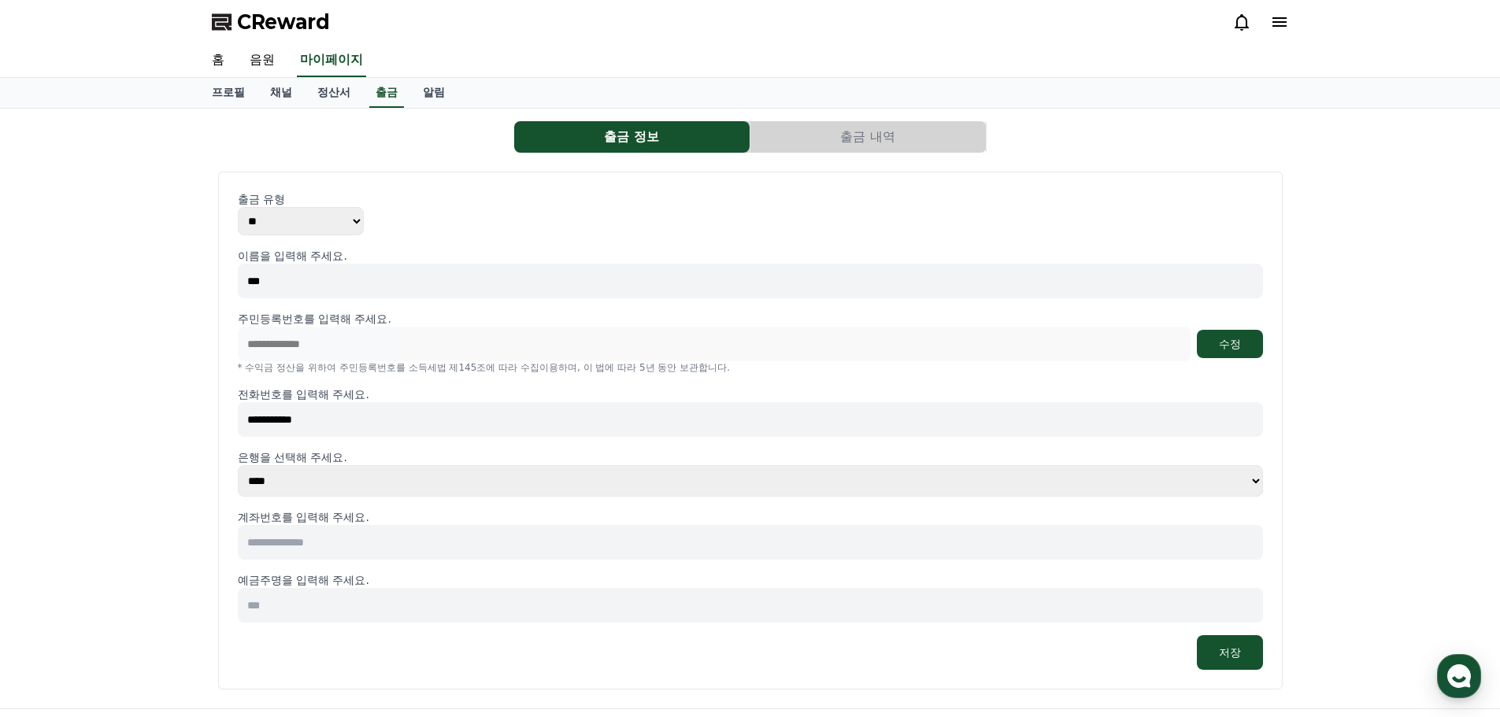
type input "**********"
click at [762, 497] on div "**********" at bounding box center [750, 459] width 1025 height 422
click at [687, 489] on select "**** **** **** **** **** **** **** ** ** ** ** **** *** **** **** *****" at bounding box center [750, 480] width 1025 height 31
select select "**********"
click at [238, 465] on select "**** **** **** **** **** **** **** ** ** ** ** **** *** **** **** *****" at bounding box center [750, 480] width 1025 height 31
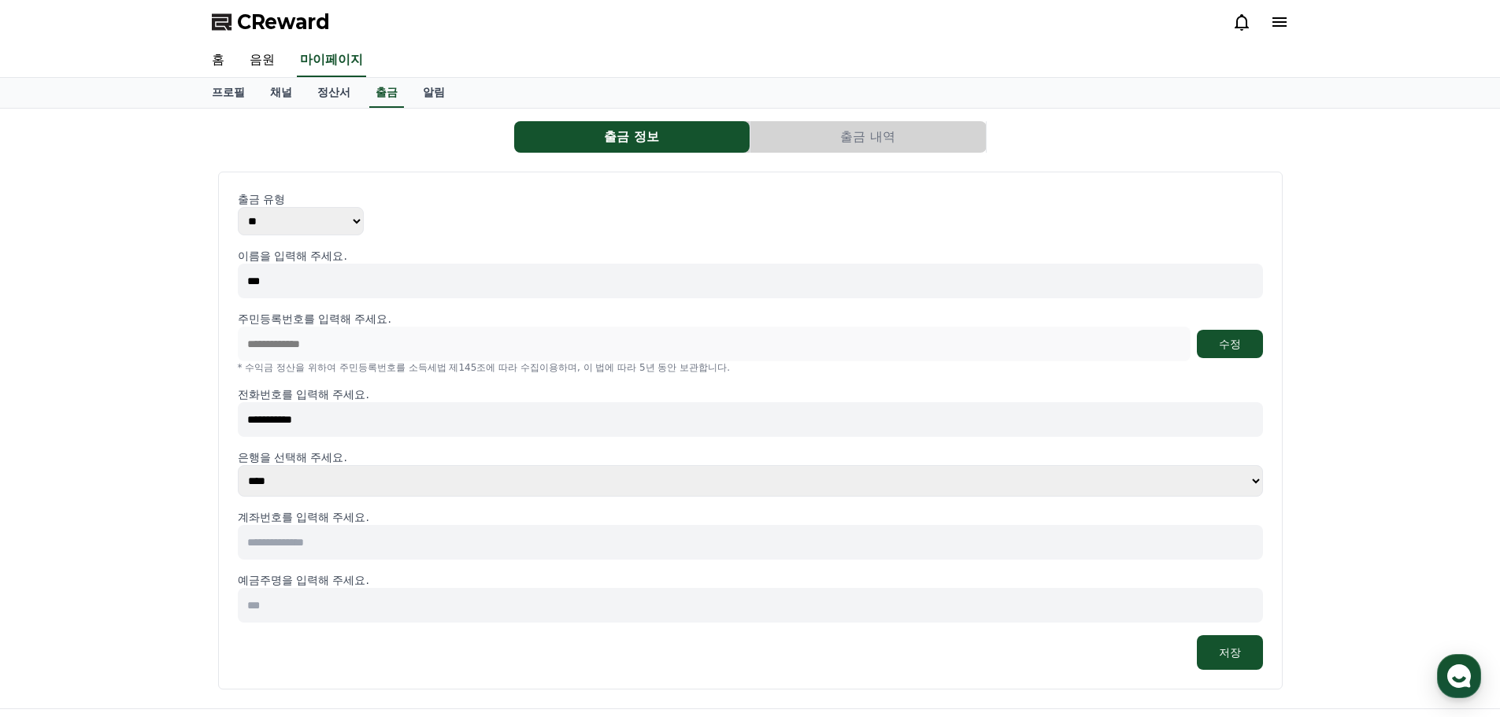
click at [337, 536] on input at bounding box center [750, 542] width 1025 height 35
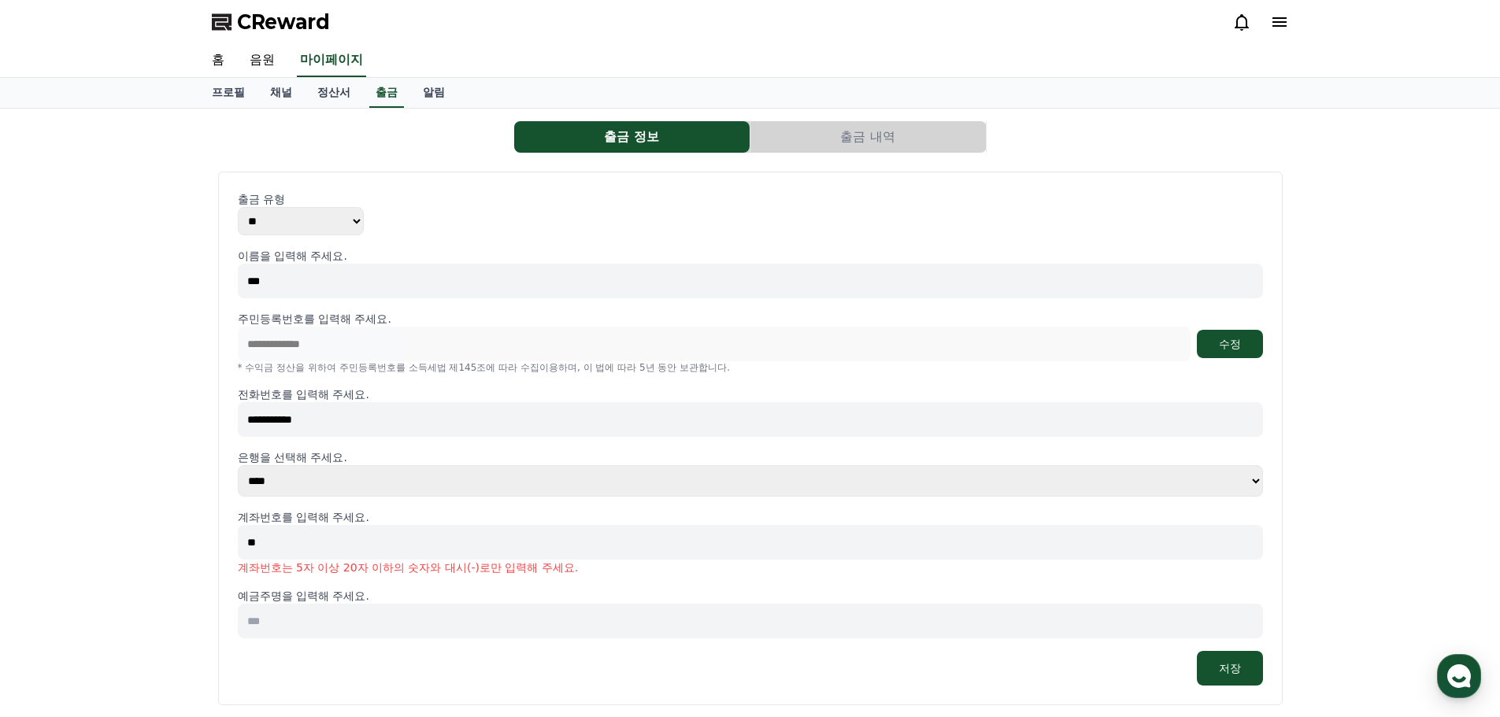
type input "*"
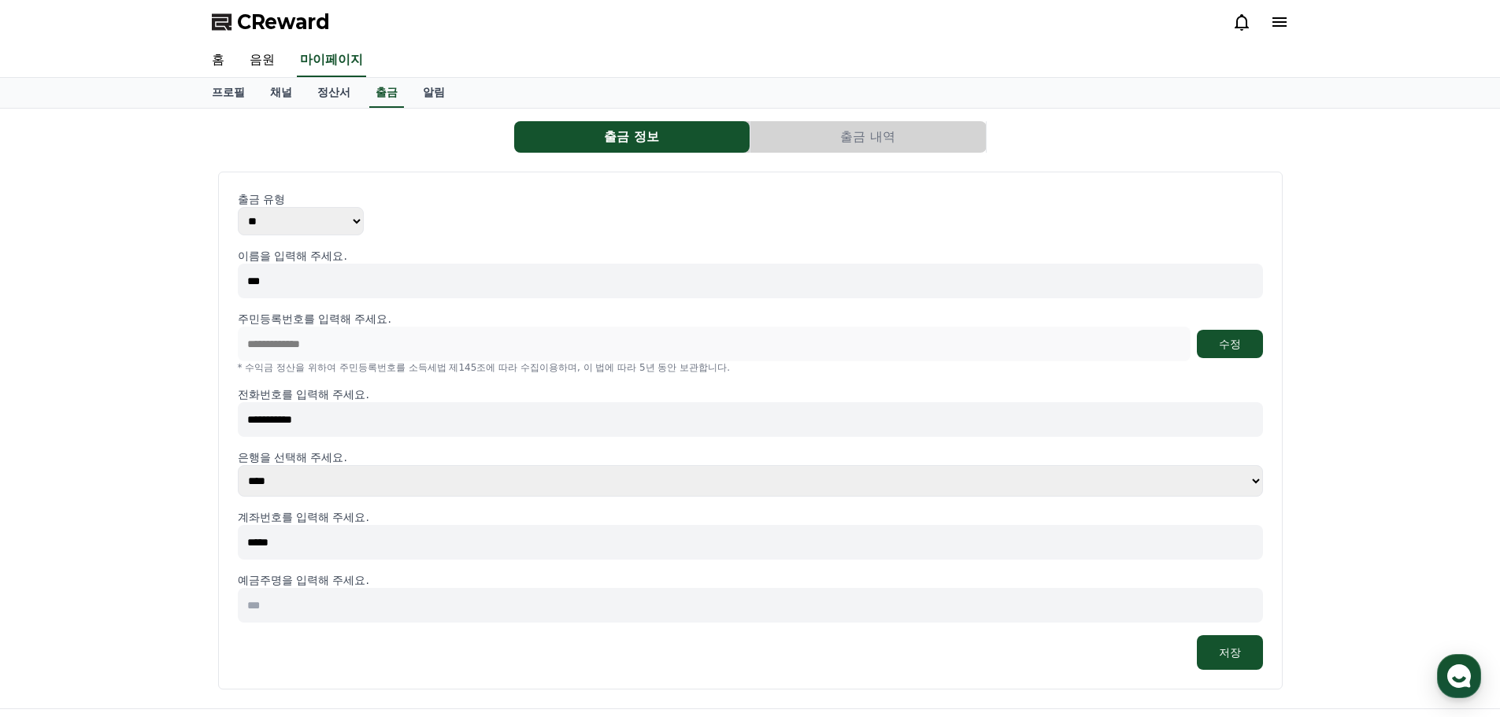
type input "*****"
drag, startPoint x: 205, startPoint y: 400, endPoint x: 0, endPoint y: 335, distance: 214.6
click at [31, 381] on div "**********" at bounding box center [750, 409] width 1500 height 600
type input "**********"
click at [313, 553] on input "*****" at bounding box center [750, 542] width 1025 height 35
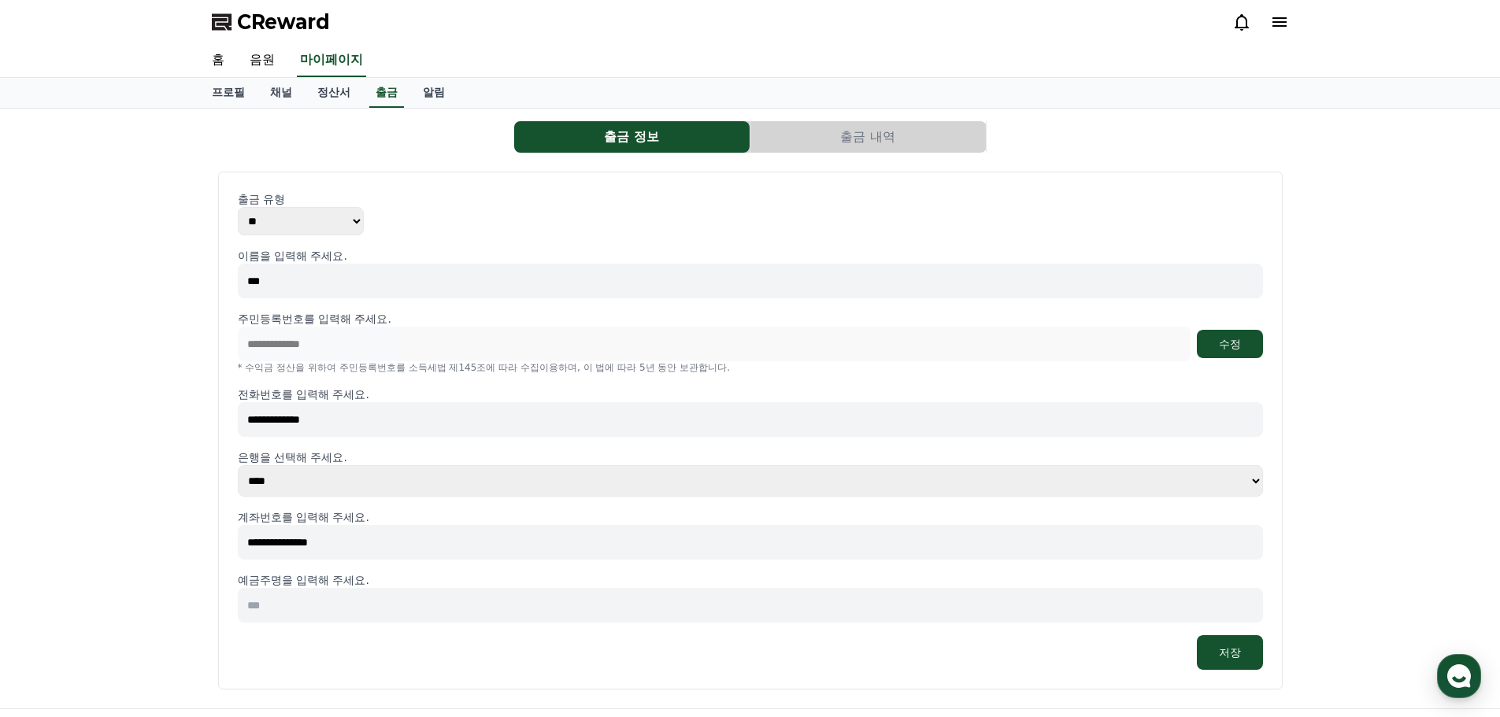
type input "**********"
click at [439, 591] on input at bounding box center [750, 605] width 1025 height 35
type input "*"
type input "***"
click at [1238, 651] on button "저장" at bounding box center [1230, 652] width 66 height 35
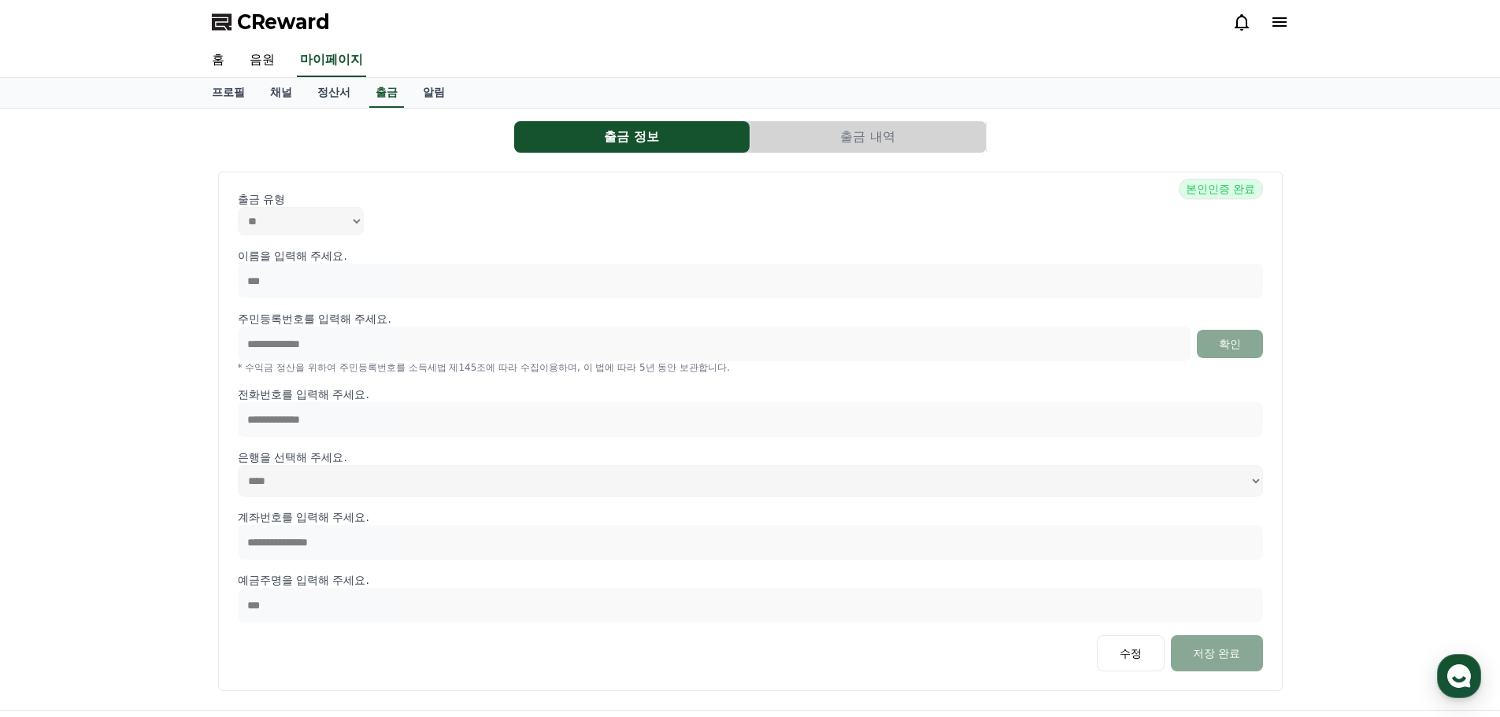
click at [862, 133] on button "출금 내역" at bounding box center [867, 136] width 235 height 31
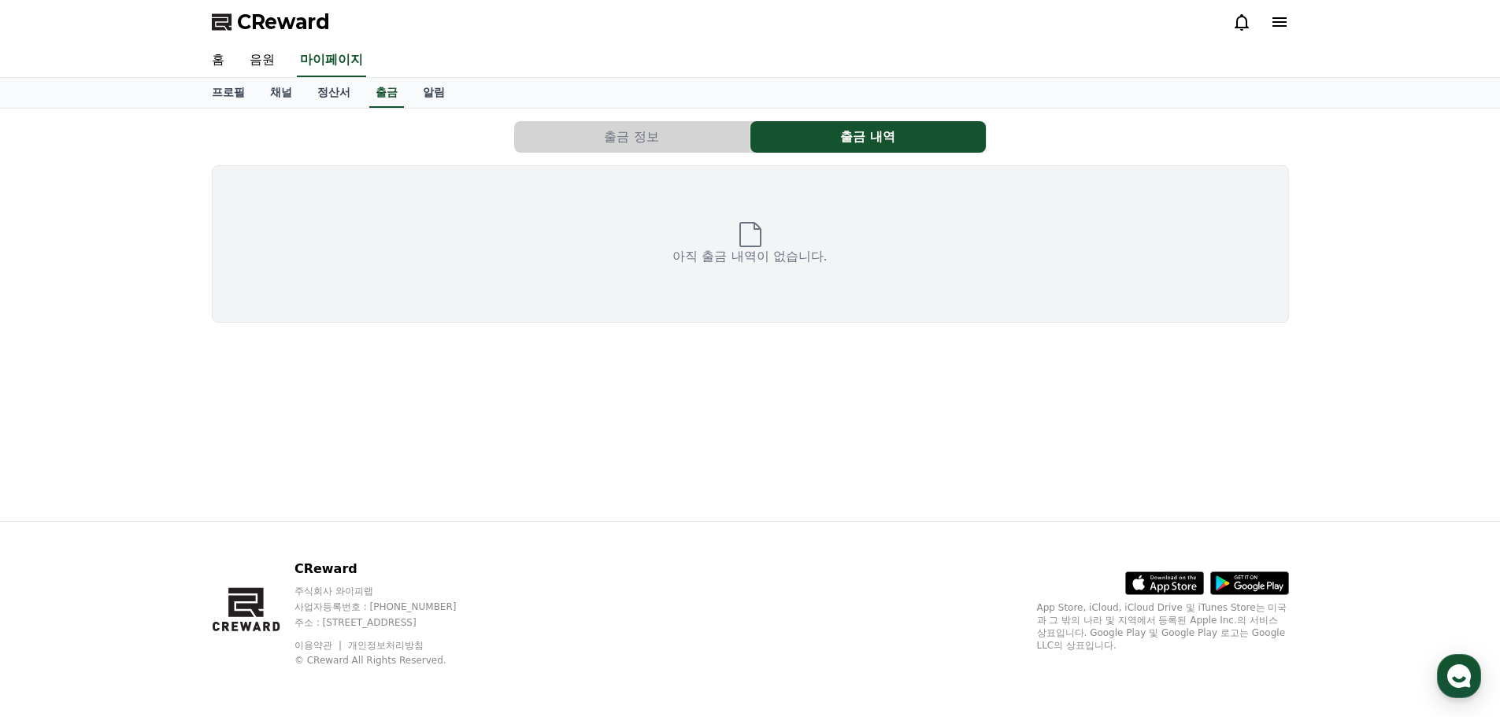
click at [687, 144] on button "출금 정보" at bounding box center [631, 136] width 235 height 31
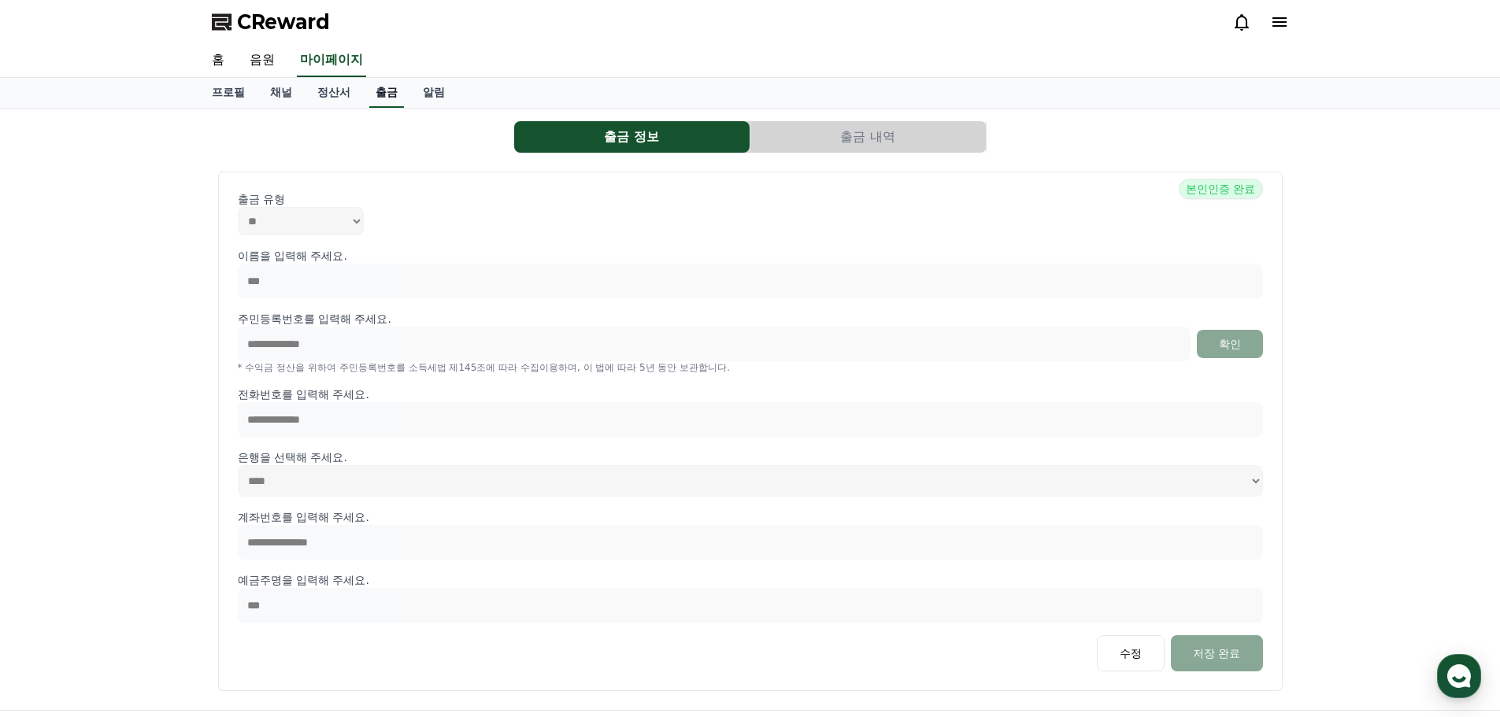
drag, startPoint x: 425, startPoint y: 88, endPoint x: 409, endPoint y: 87, distance: 15.8
click at [425, 87] on link "알림" at bounding box center [433, 93] width 47 height 30
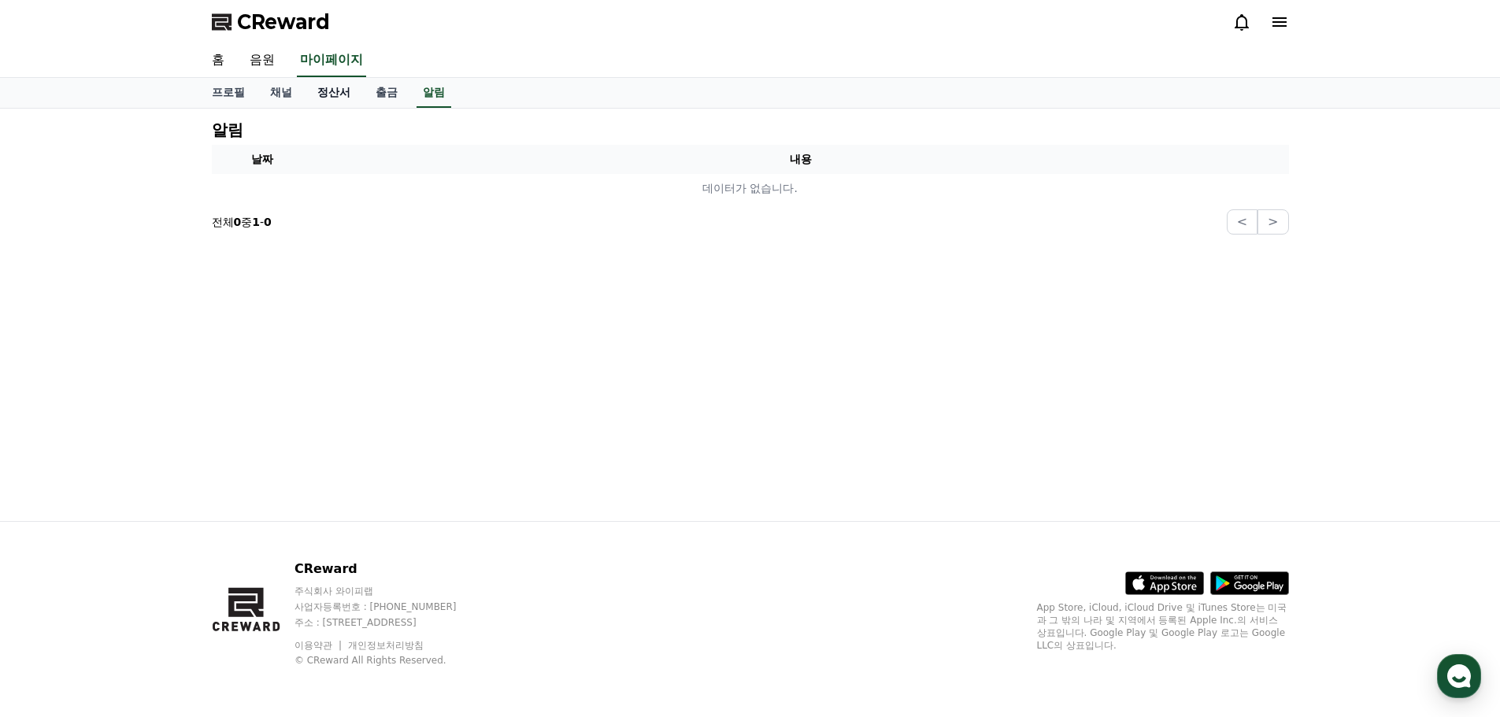
click at [339, 84] on link "정산서" at bounding box center [334, 93] width 58 height 30
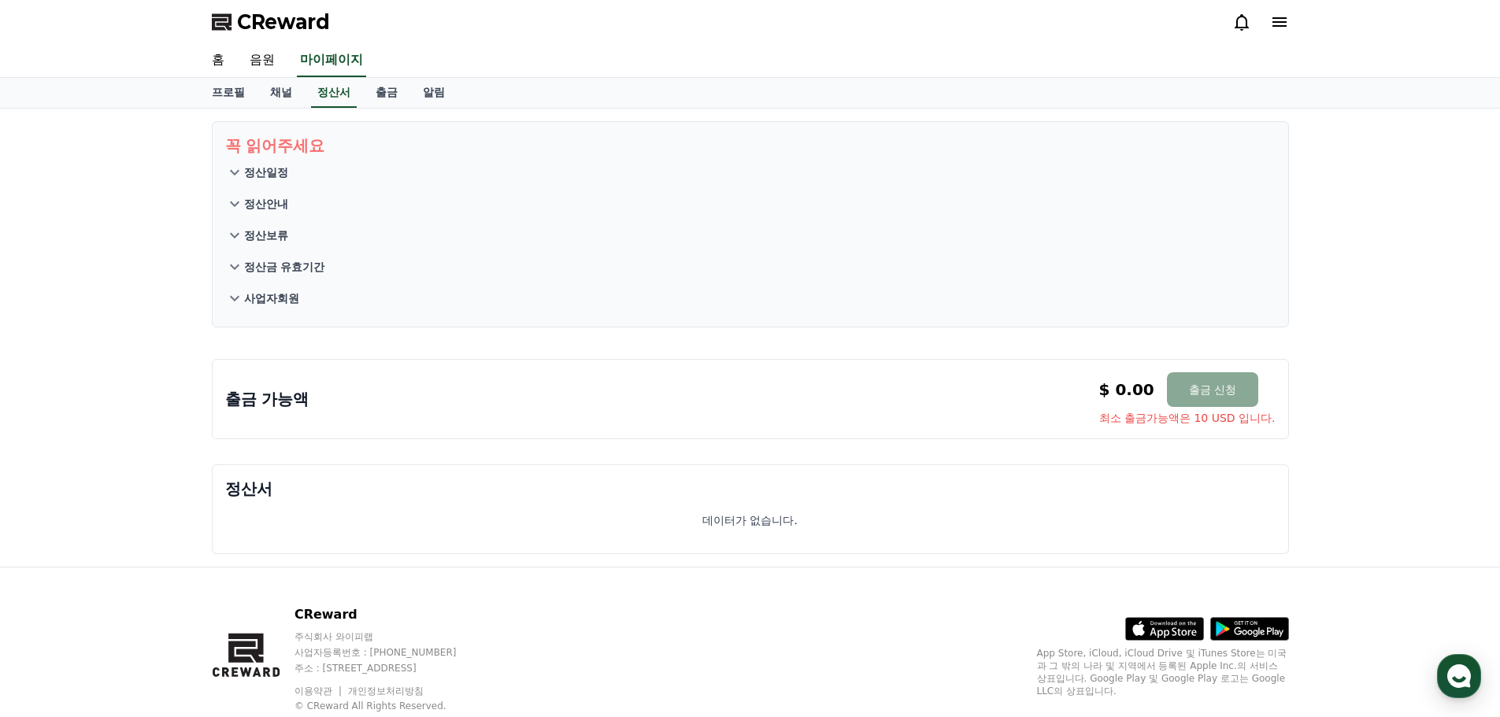
drag, startPoint x: 242, startPoint y: 198, endPoint x: 296, endPoint y: 265, distance: 85.7
click at [354, 268] on section "꼭 읽어주세요 정산일정 정산안내 정산보류 정산금 유효기간 사업자회원" at bounding box center [750, 224] width 1077 height 206
click at [272, 172] on p "정산일정" at bounding box center [266, 173] width 44 height 16
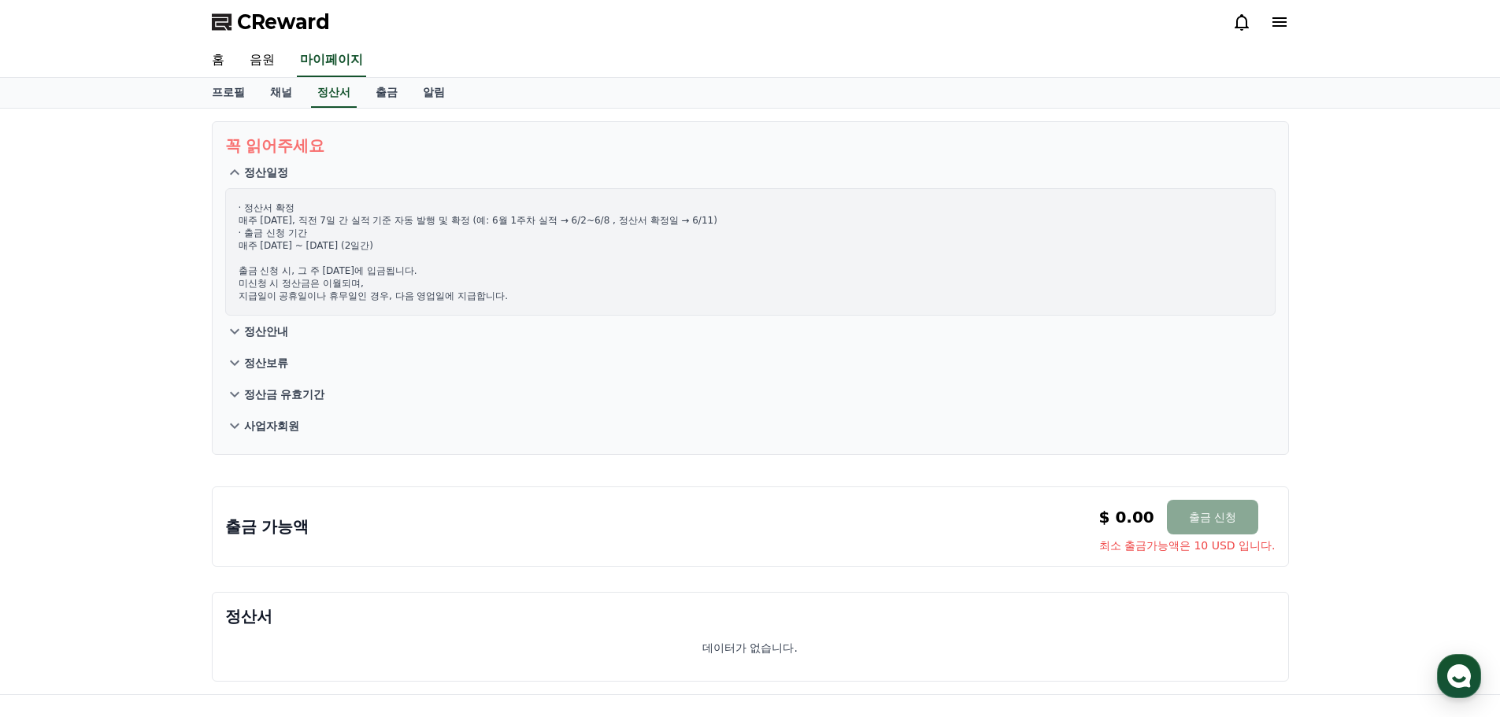
click at [268, 332] on p "정산안내" at bounding box center [266, 332] width 44 height 16
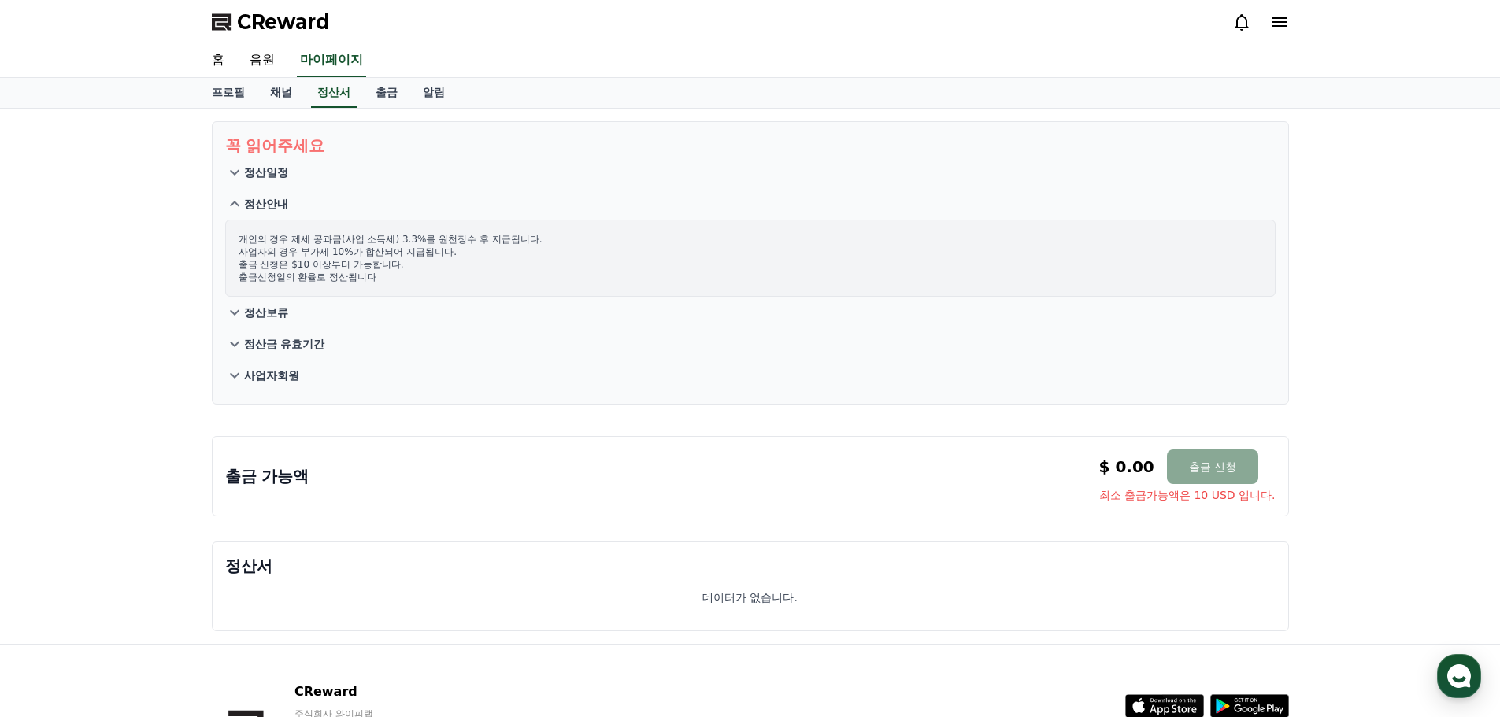
click at [266, 175] on p "정산일정" at bounding box center [266, 173] width 44 height 16
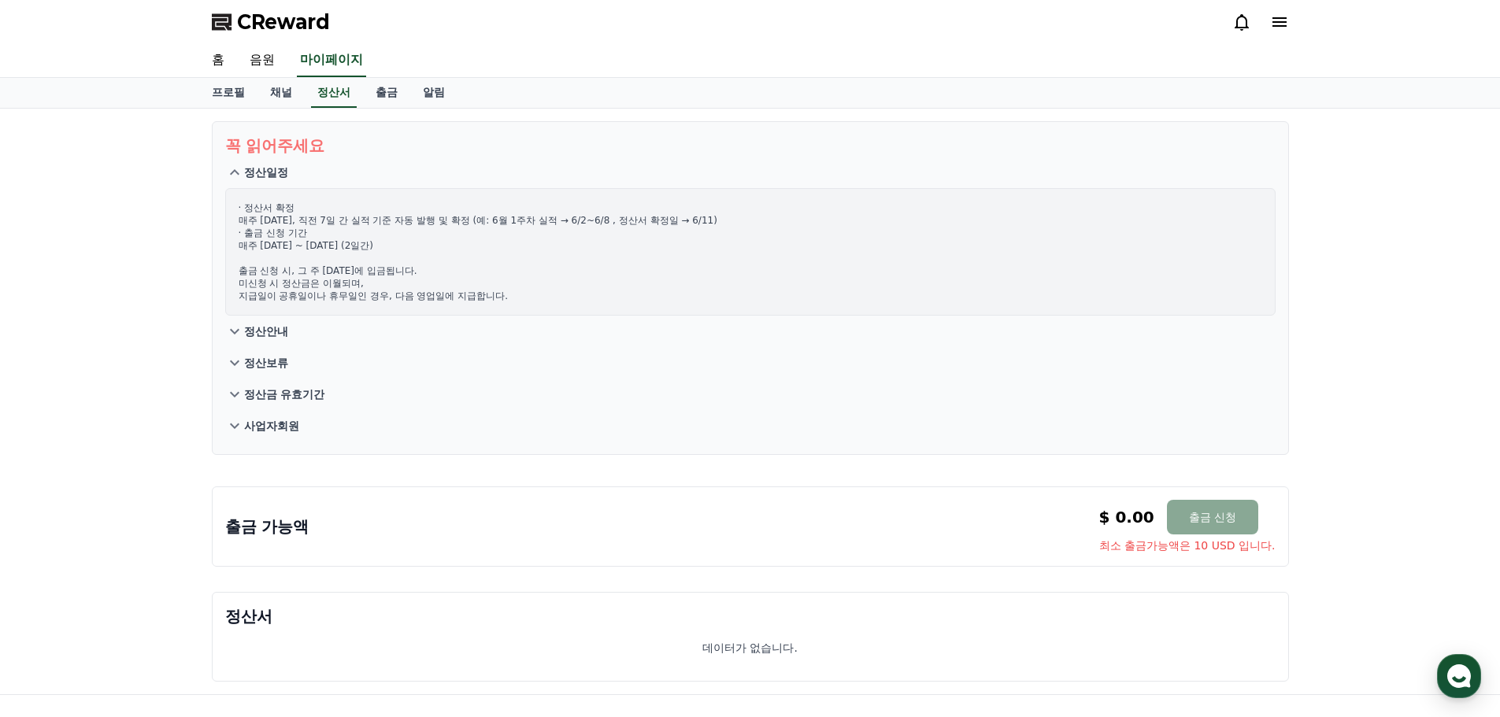
click at [253, 354] on button "정산보류" at bounding box center [750, 362] width 1050 height 31
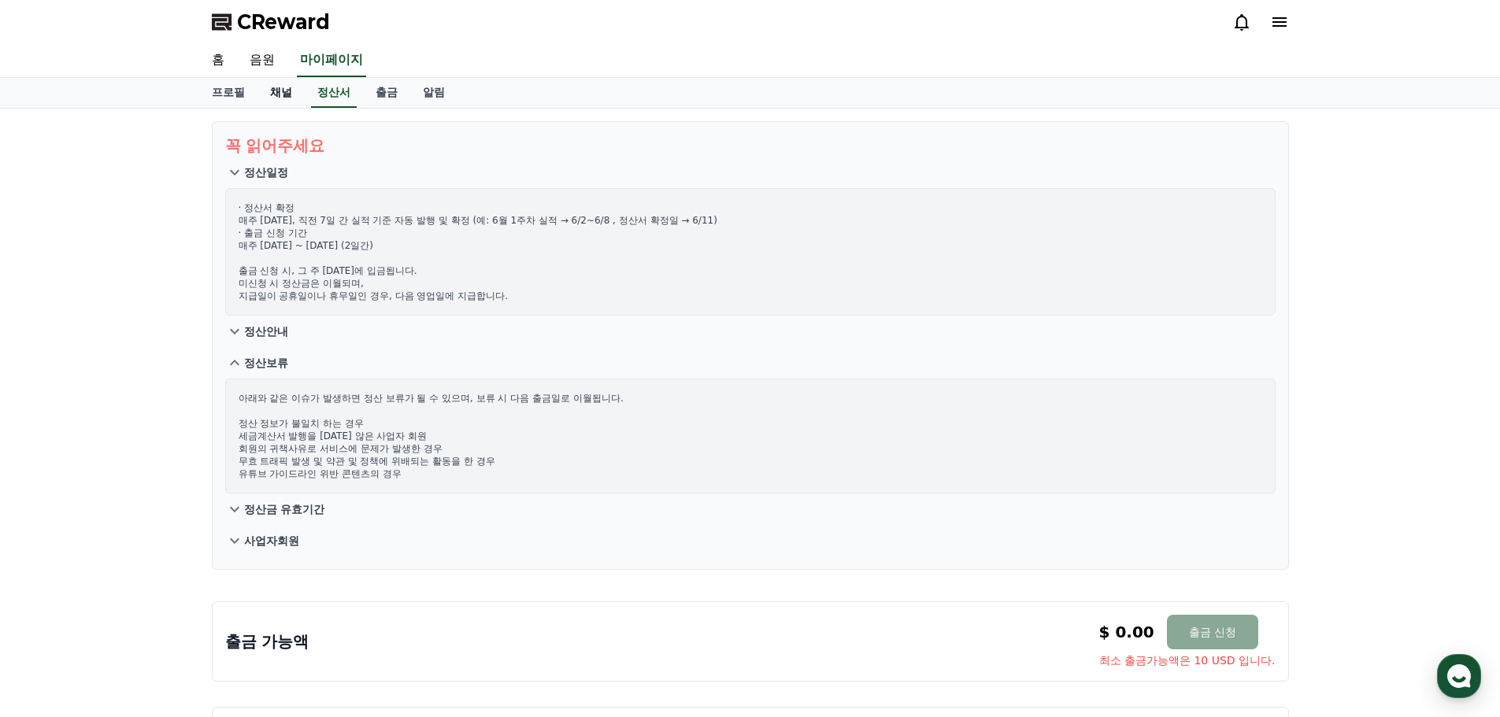
click at [277, 85] on link "채널" at bounding box center [280, 93] width 47 height 30
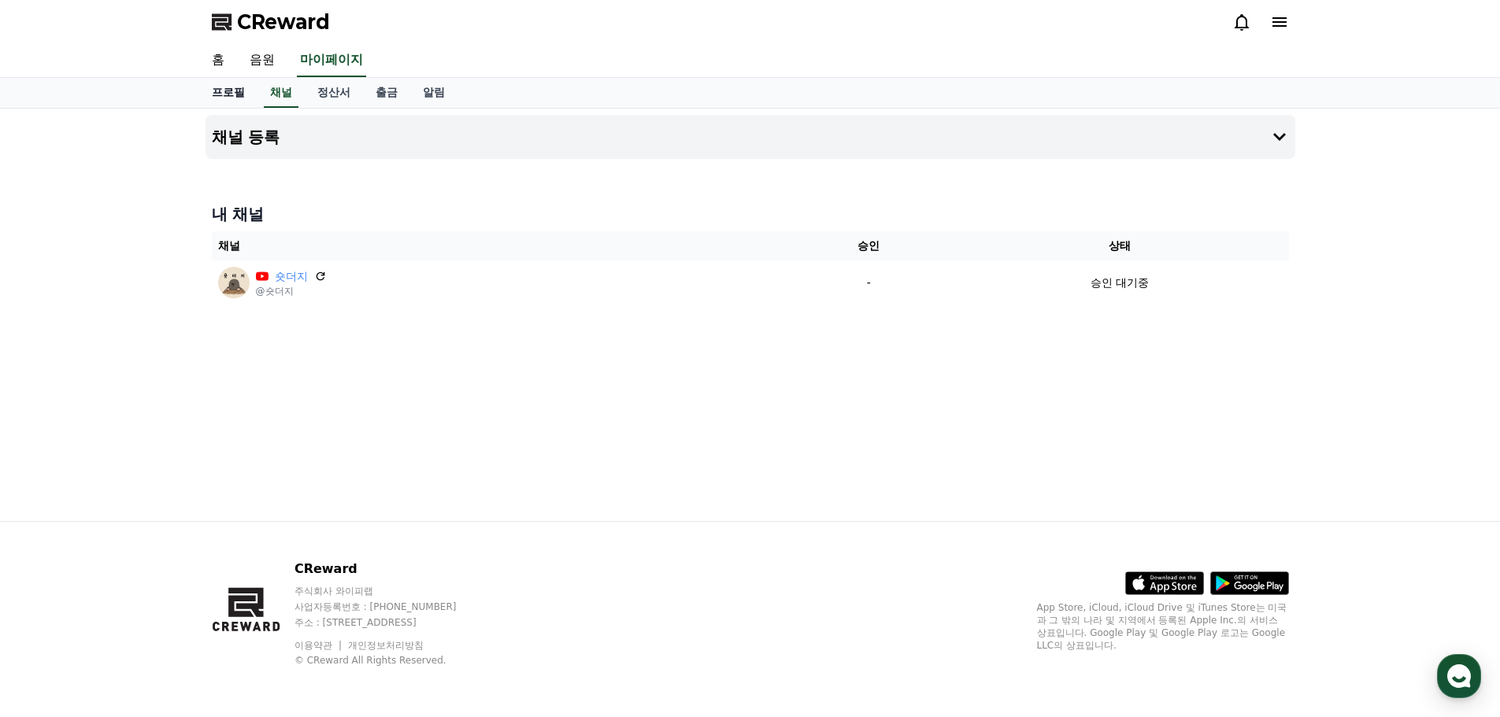
click at [230, 91] on link "프로필" at bounding box center [228, 93] width 58 height 30
select select "**********"
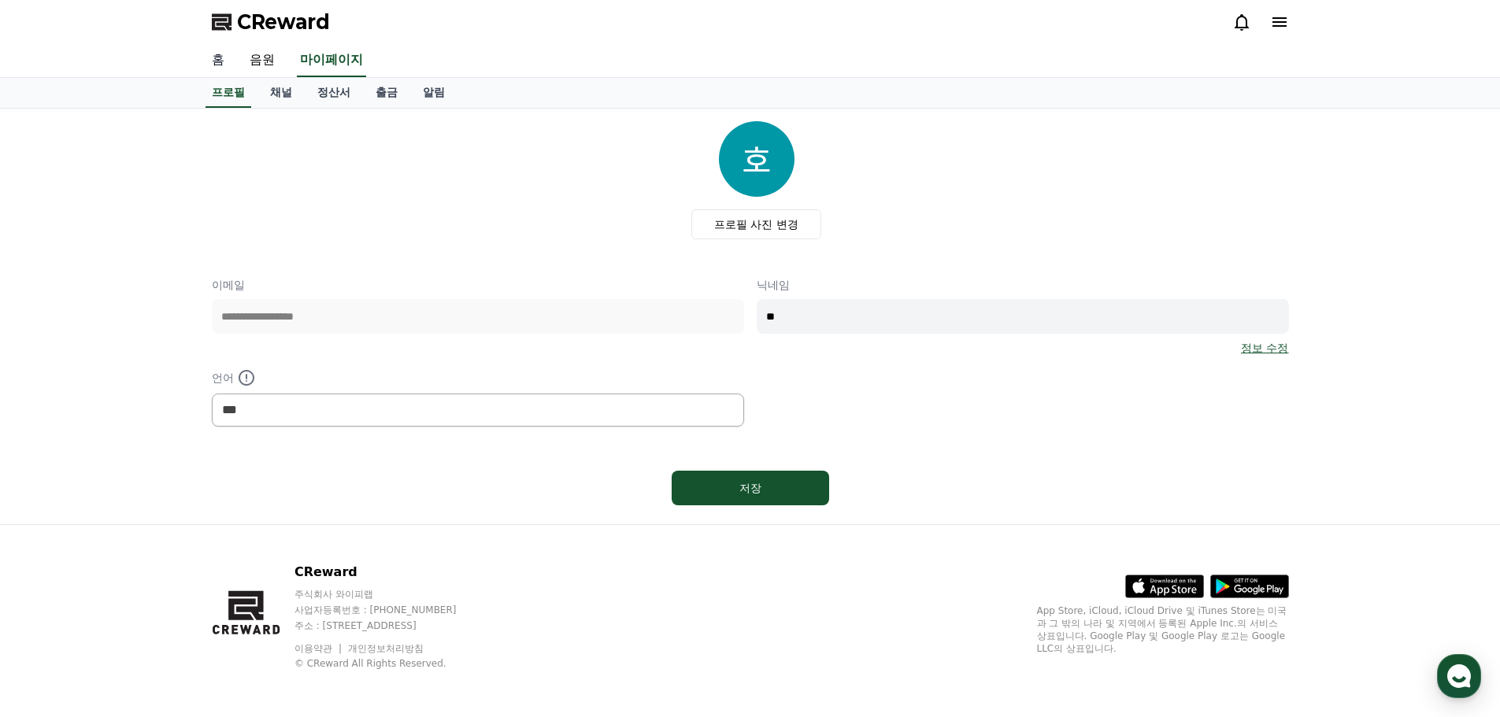
click at [230, 61] on link "홈" at bounding box center [218, 60] width 38 height 33
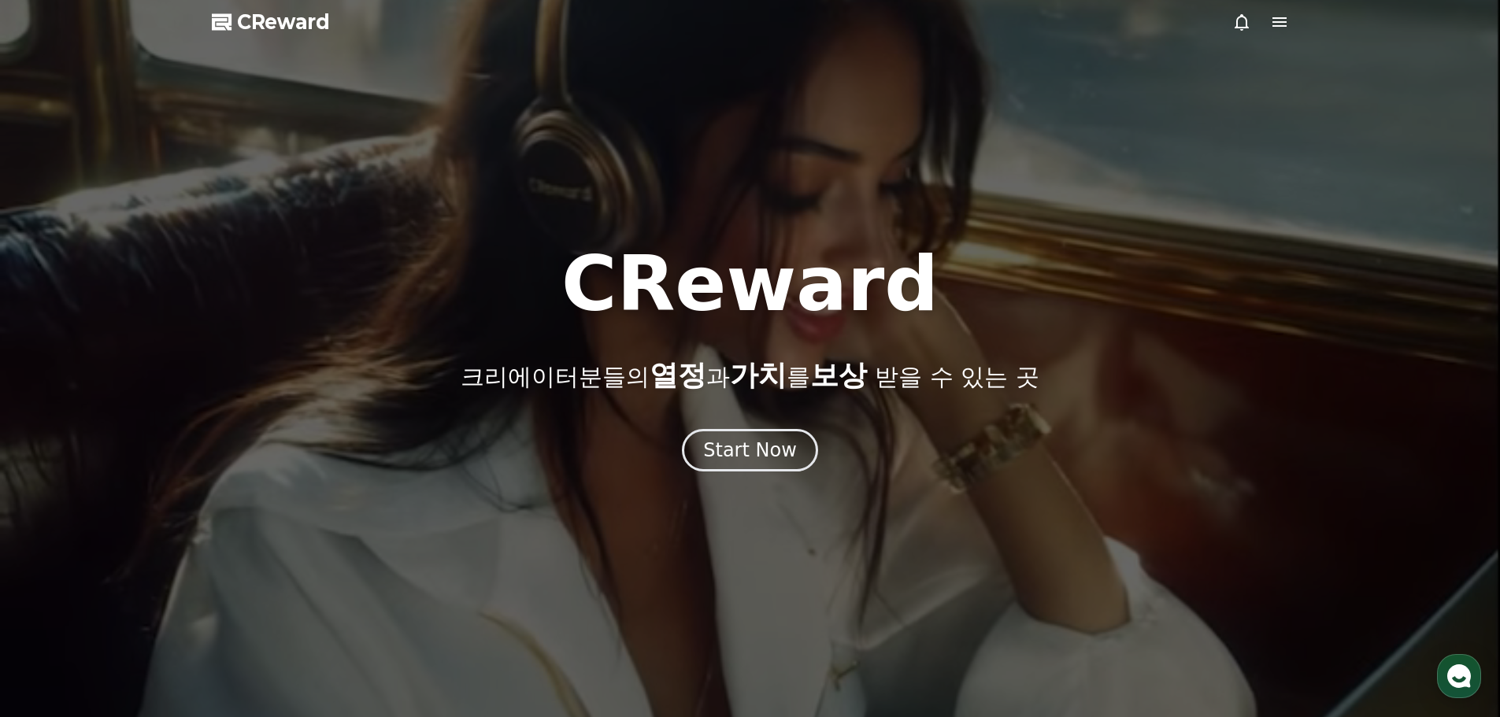
select select "**********"
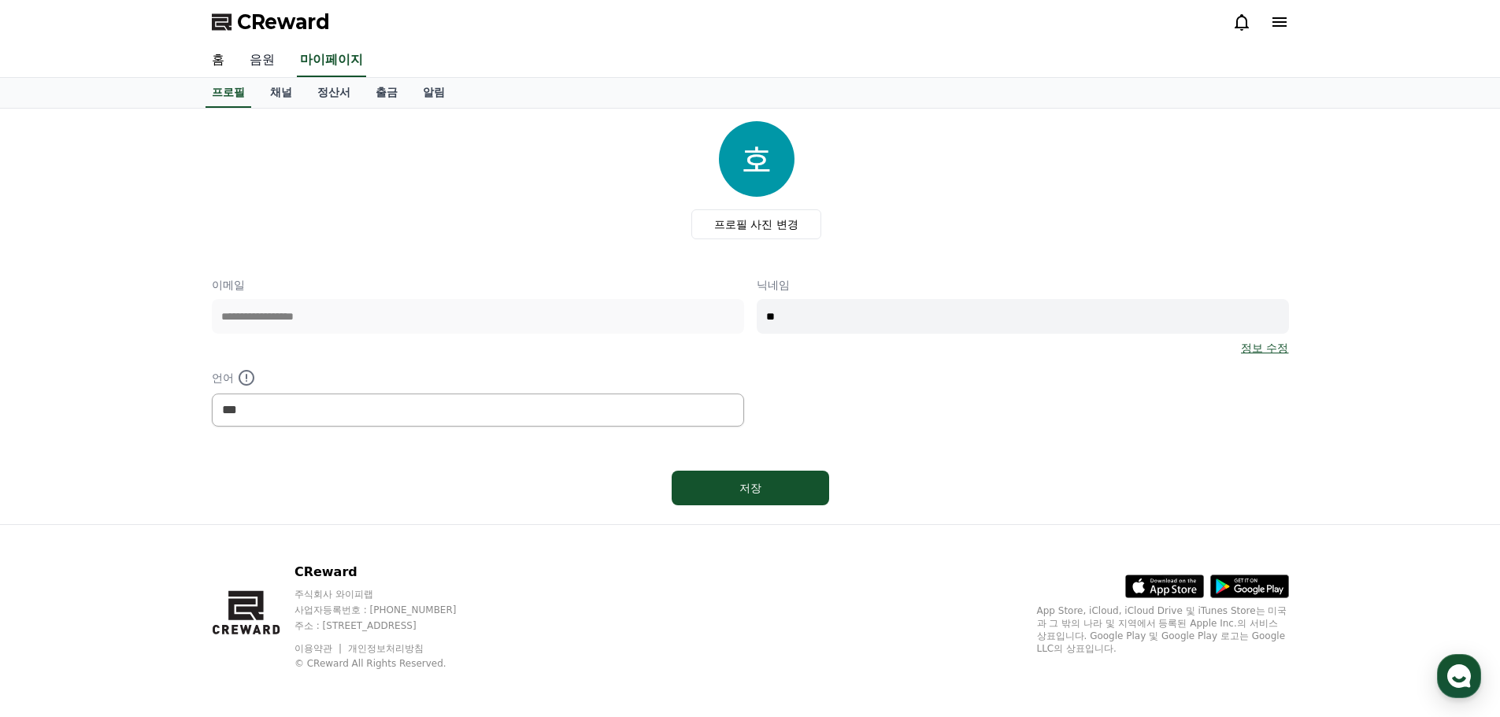
click at [256, 58] on link "음원" at bounding box center [262, 60] width 50 height 33
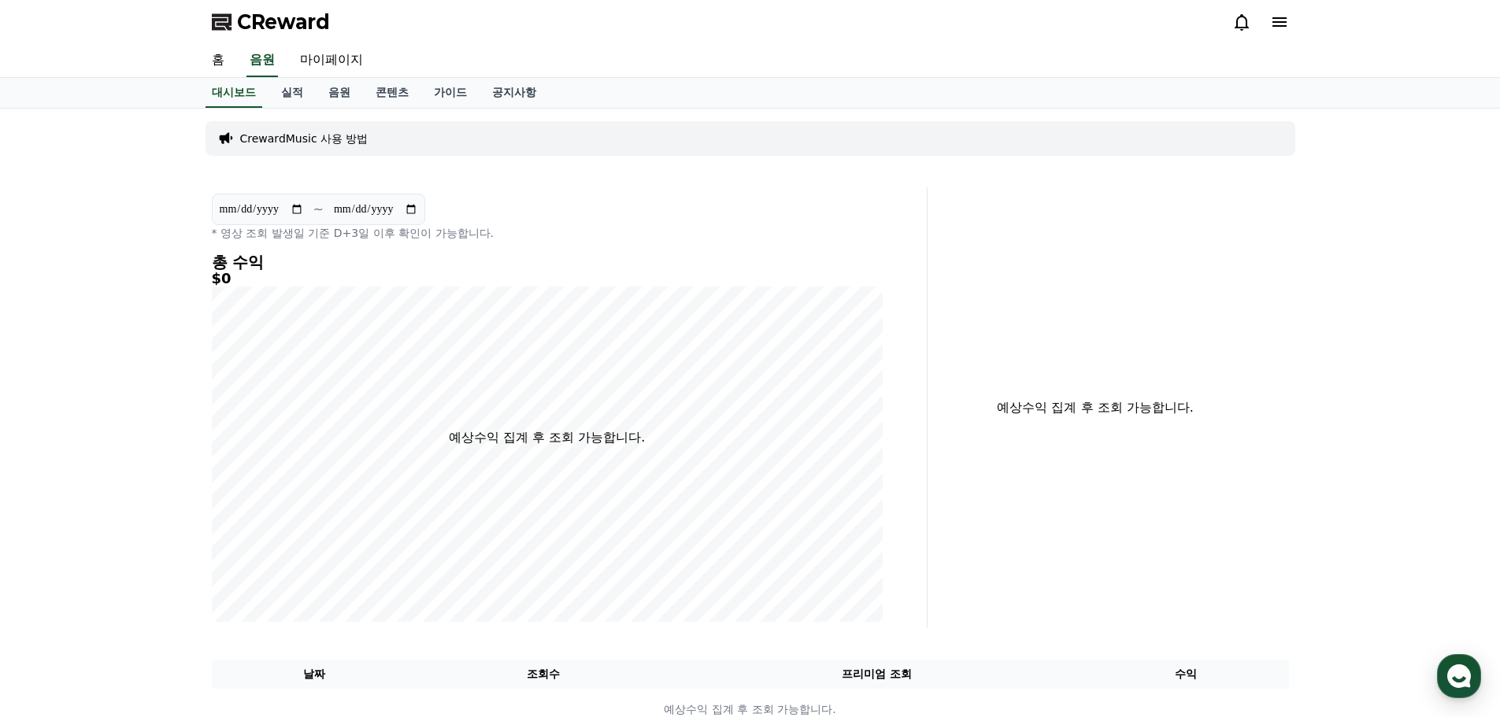
click at [306, 141] on p "CrewardMusic 사용 방법" at bounding box center [304, 139] width 128 height 16
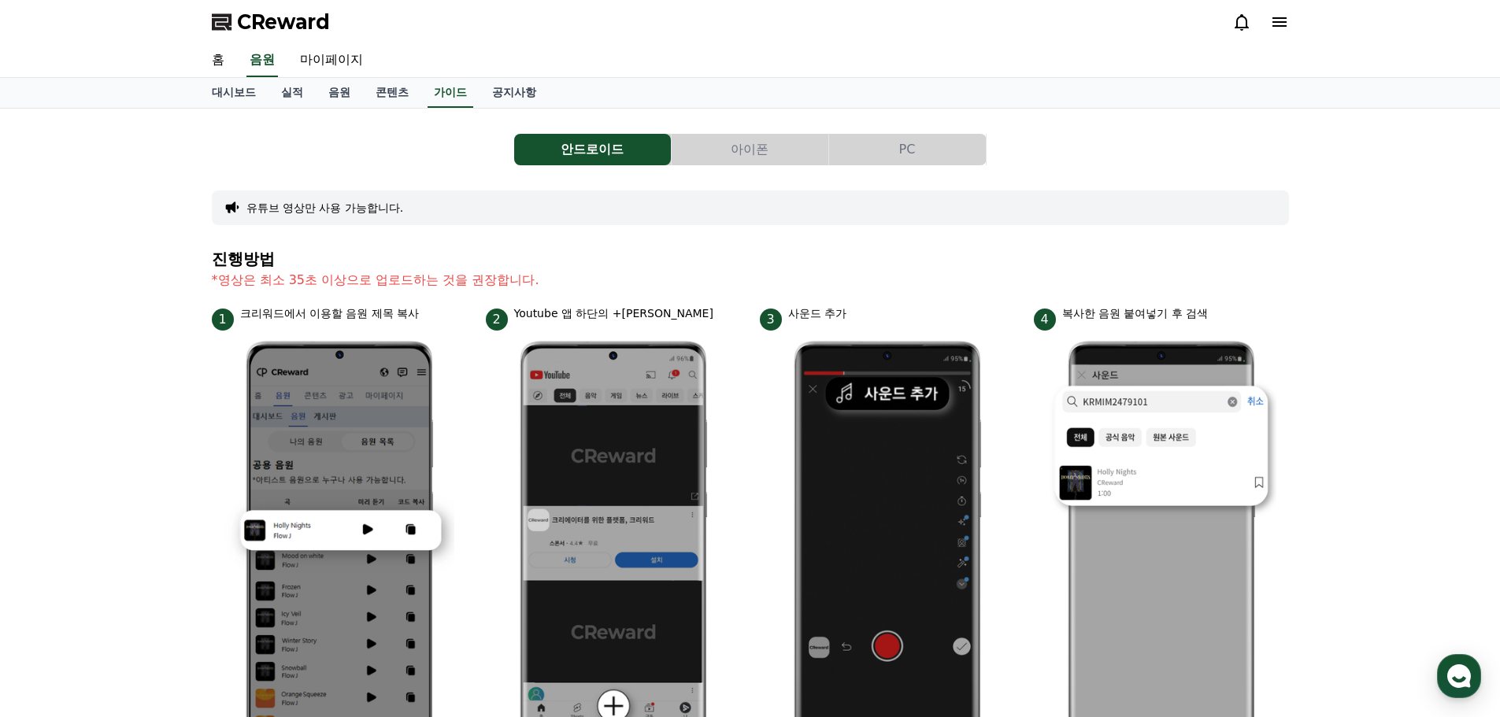
click at [1278, 19] on icon at bounding box center [1279, 22] width 19 height 19
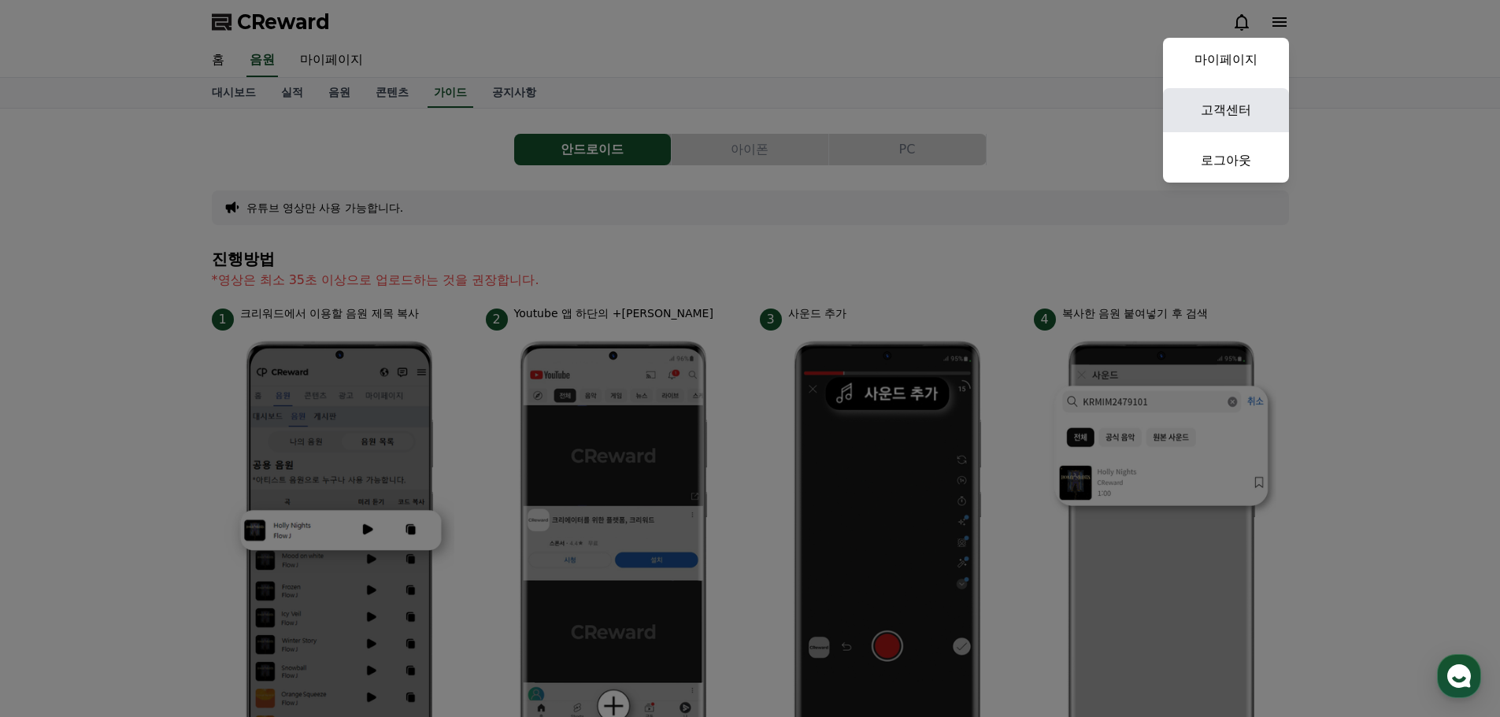
click at [1241, 109] on link "고객센터" at bounding box center [1226, 110] width 126 height 44
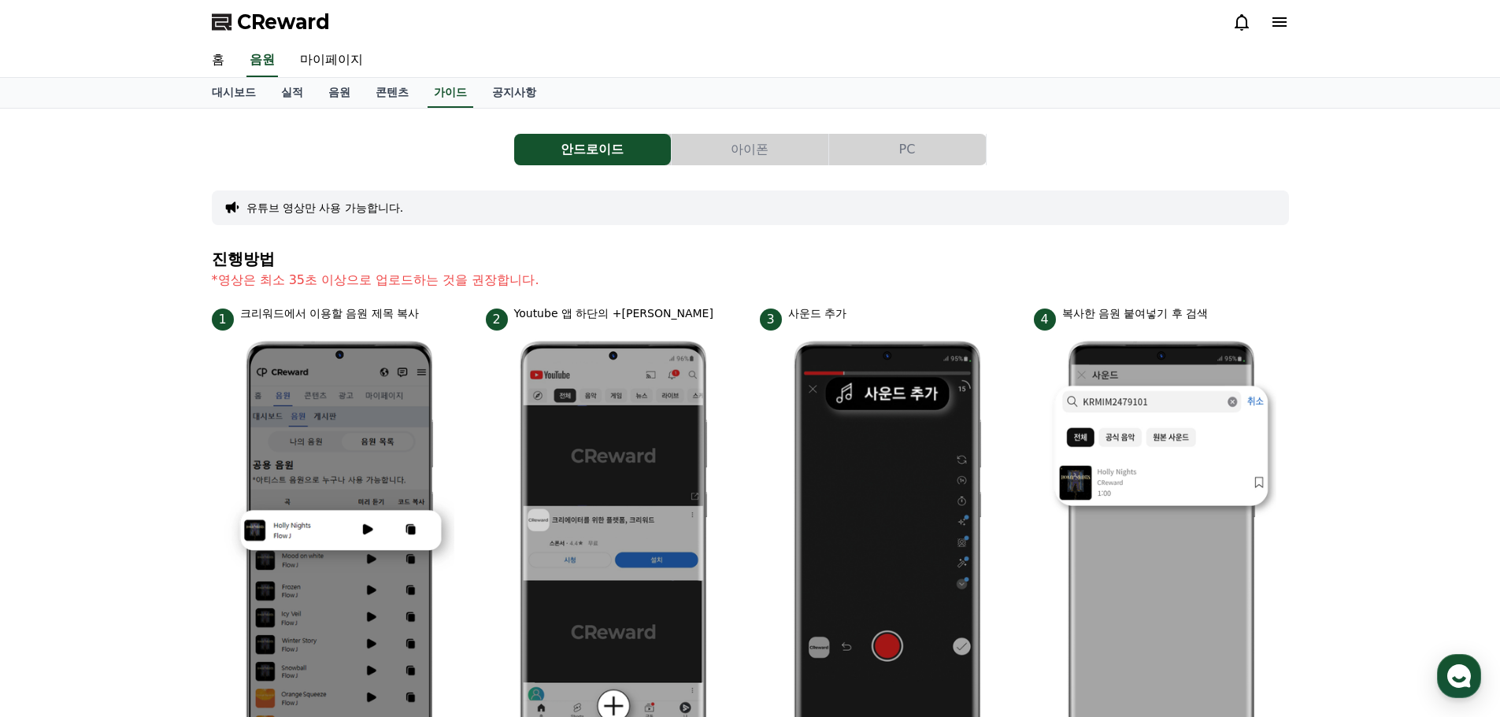
click at [1234, 25] on icon at bounding box center [1241, 22] width 19 height 19
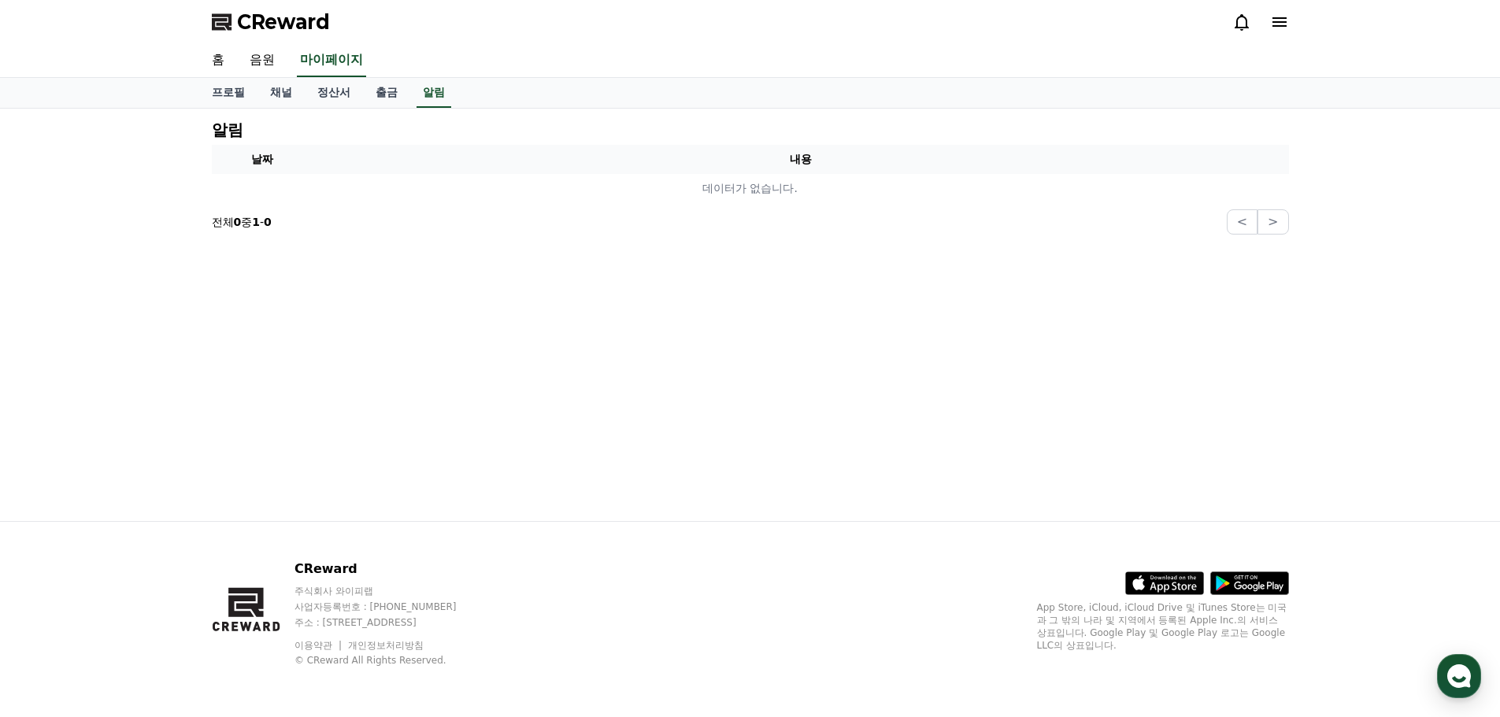
click at [291, 26] on span "CReward" at bounding box center [283, 21] width 93 height 25
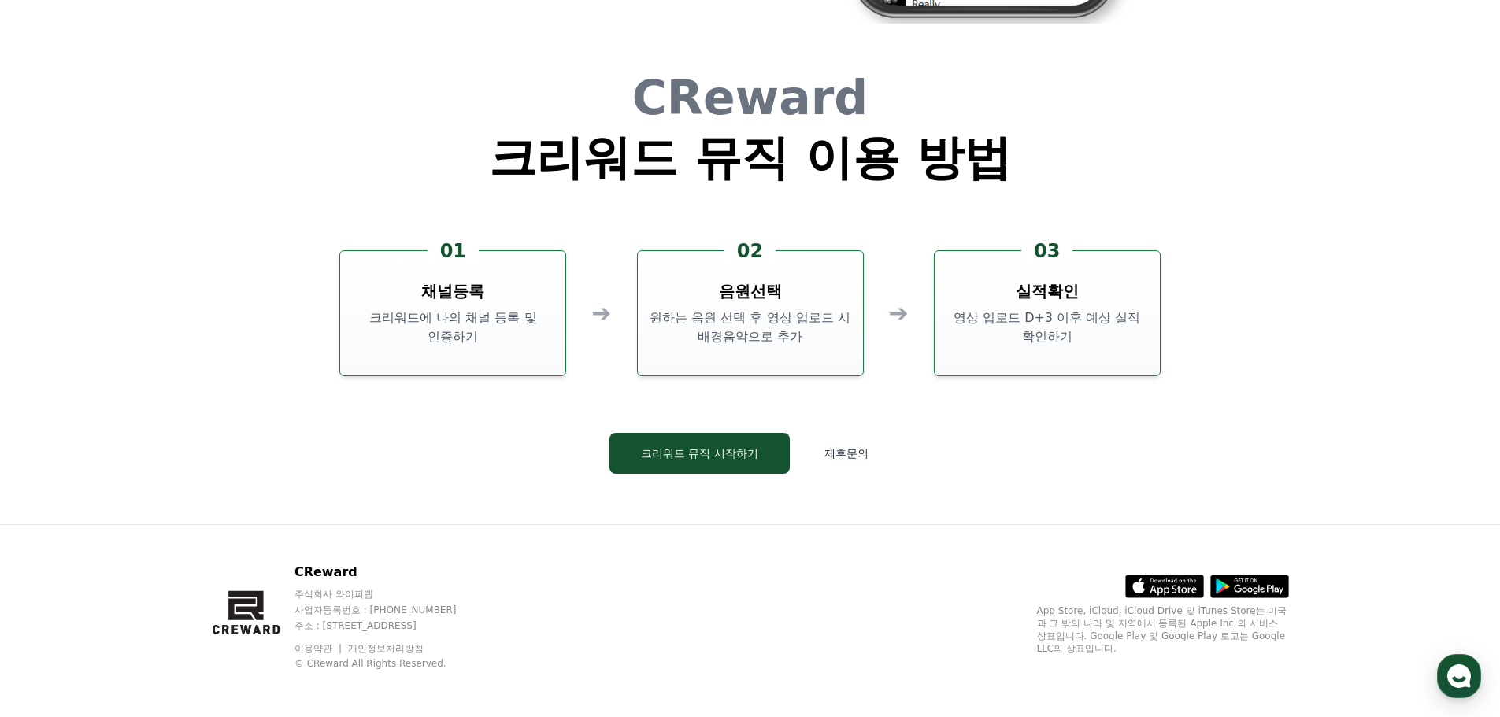
scroll to position [4266, 0]
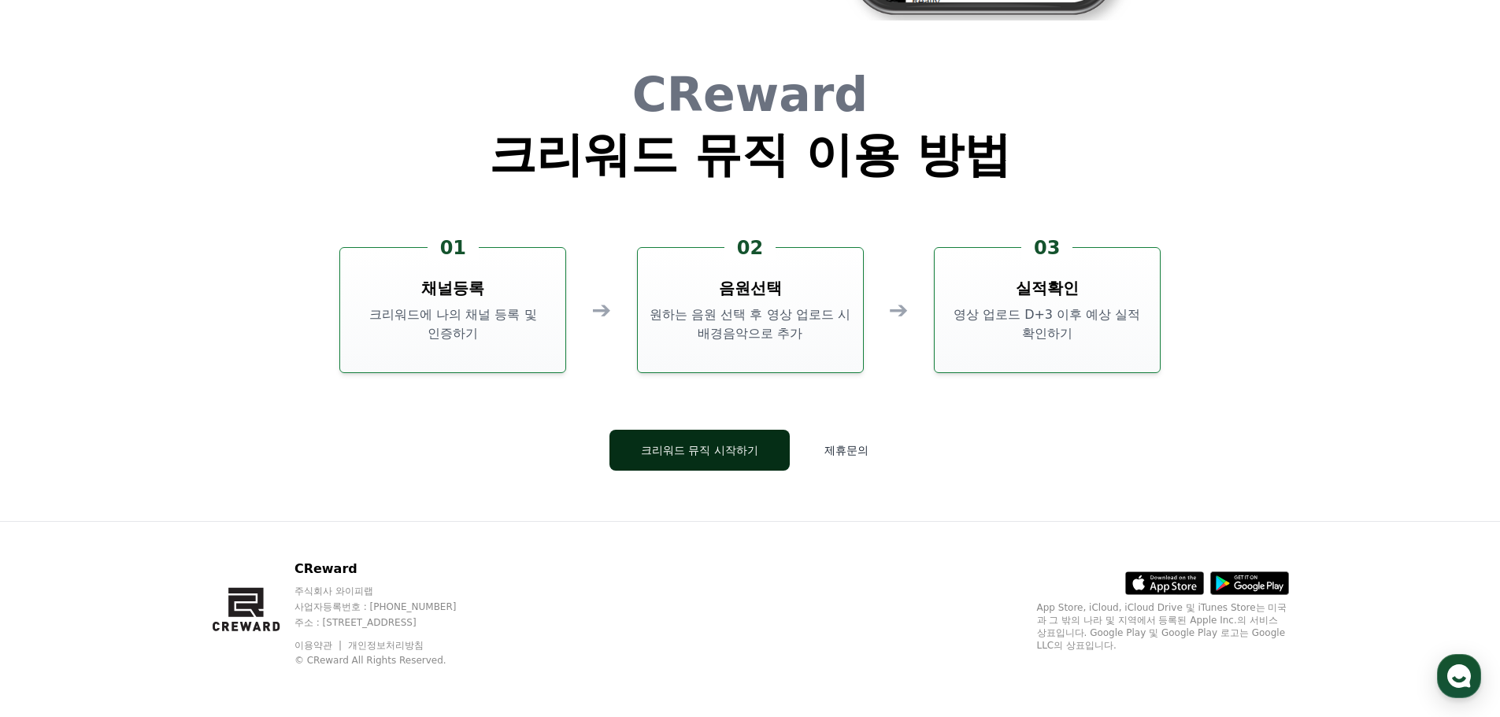
click at [740, 448] on button "크리워드 뮤직 시작하기" at bounding box center [699, 450] width 180 height 41
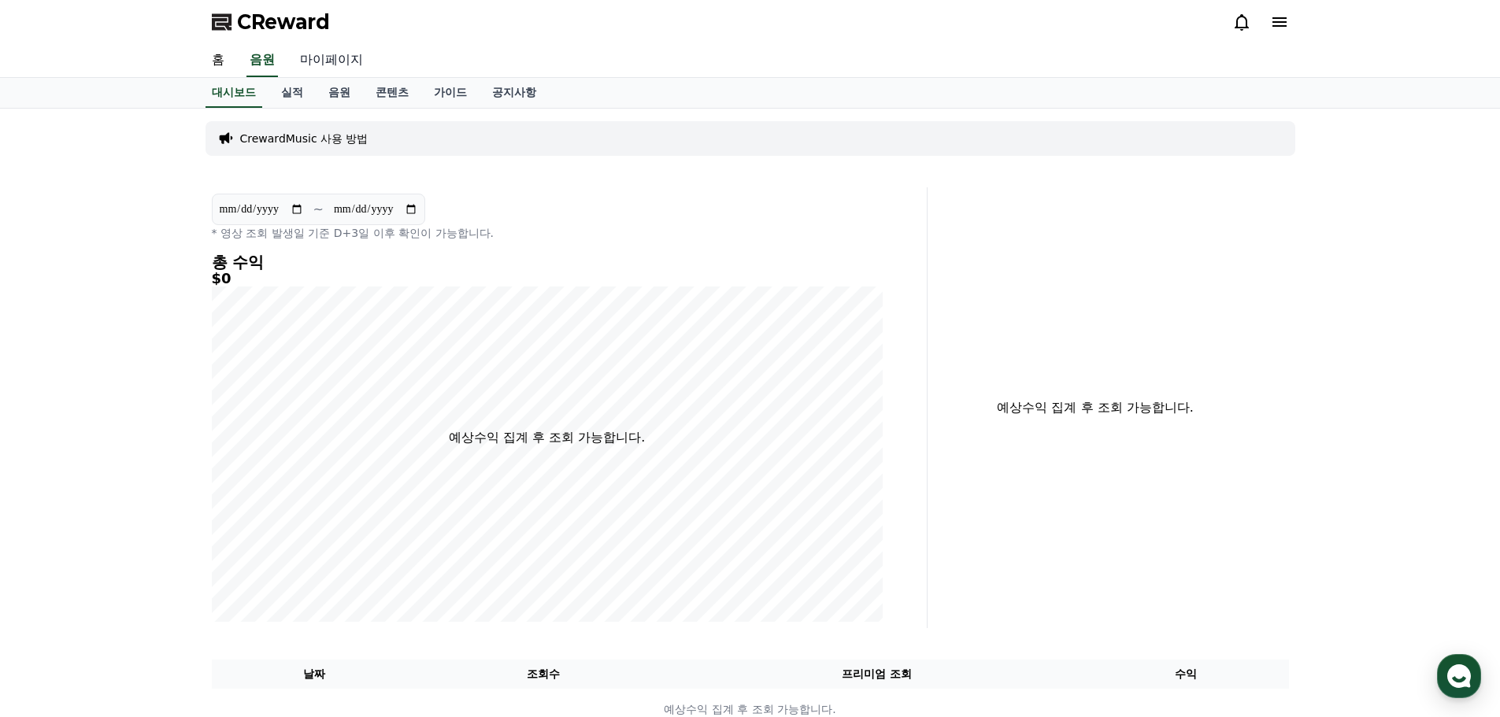
click at [328, 68] on link "마이페이지" at bounding box center [331, 60] width 88 height 33
select select "**********"
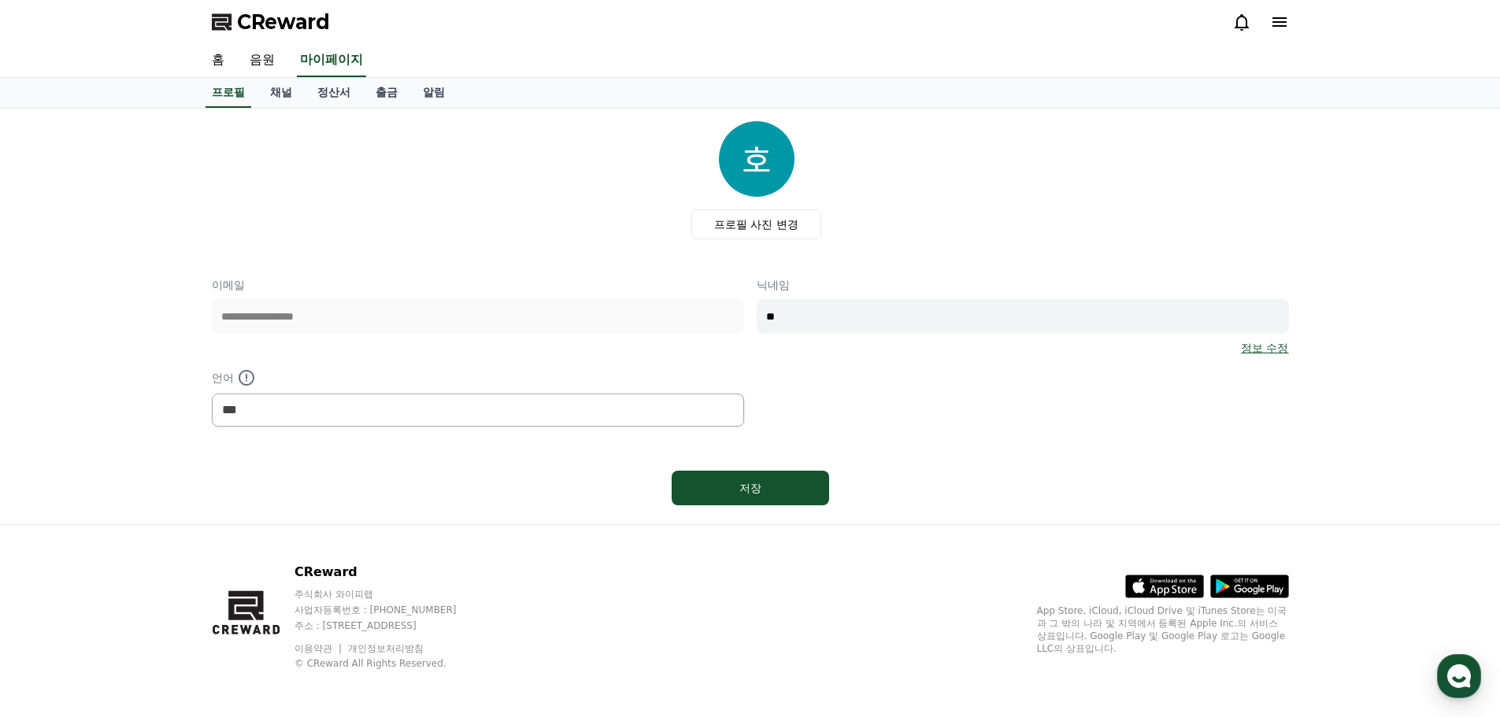
click at [1266, 12] on div at bounding box center [1260, 21] width 57 height 25
click at [1279, 23] on icon at bounding box center [1279, 22] width 19 height 19
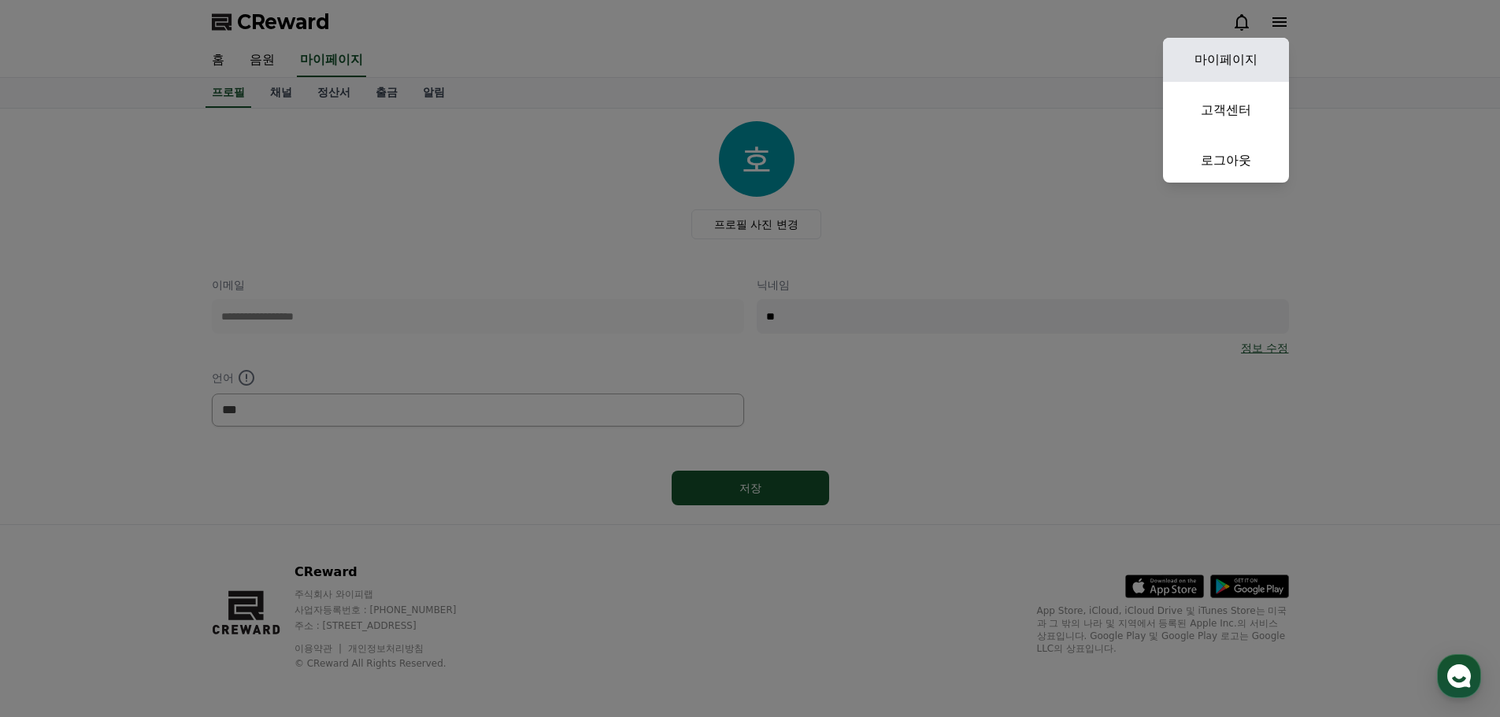
click at [1250, 54] on link "마이페이지" at bounding box center [1226, 60] width 126 height 44
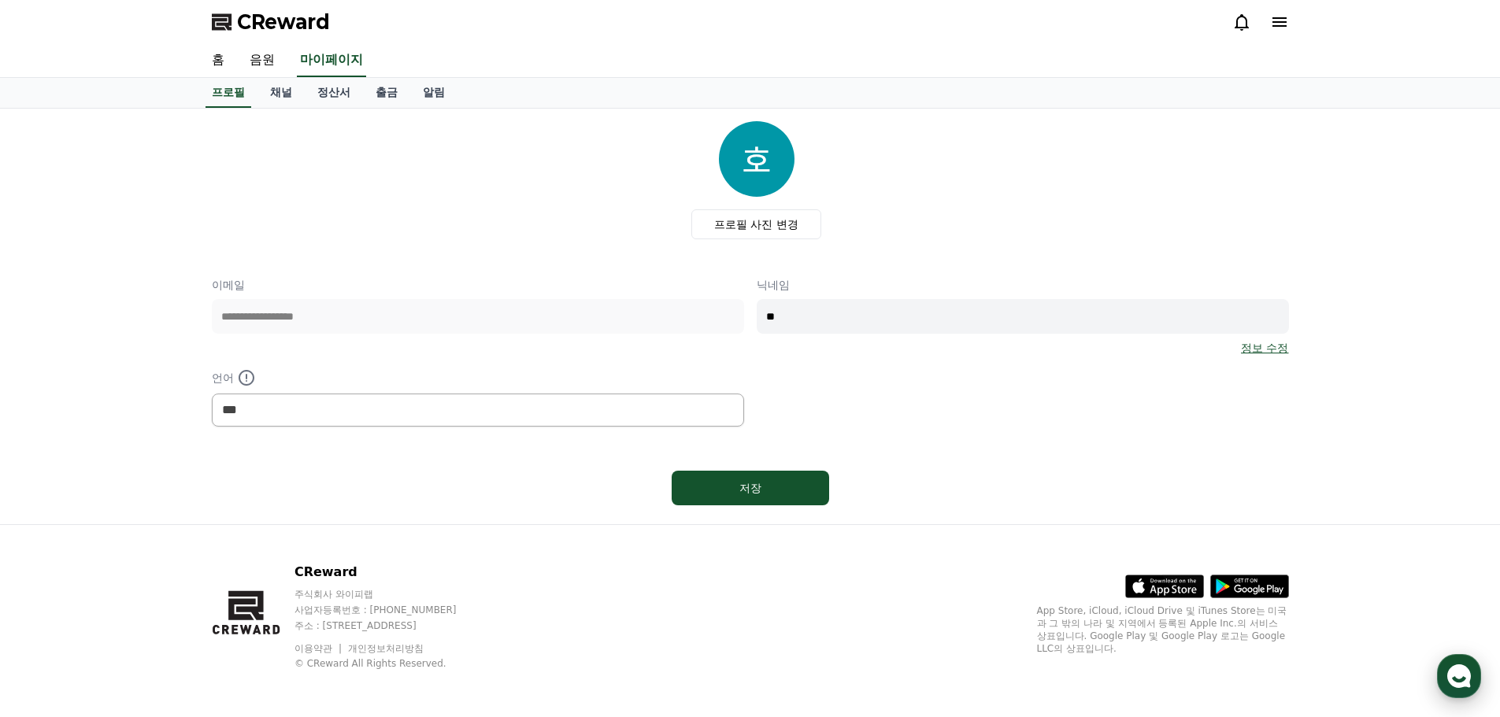
click at [1462, 672] on use "button" at bounding box center [1459, 677] width 24 height 24
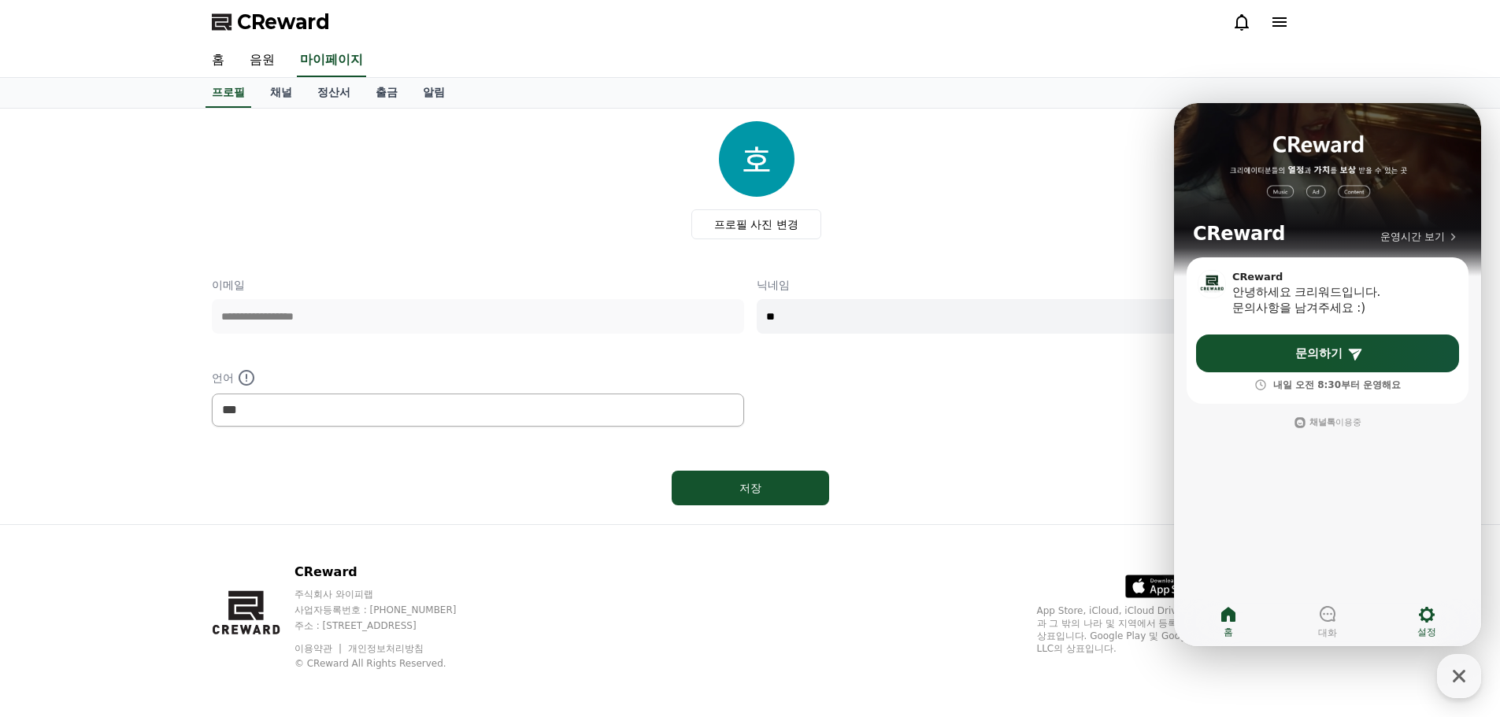
click at [1417, 628] on span "설정" at bounding box center [1426, 632] width 19 height 13
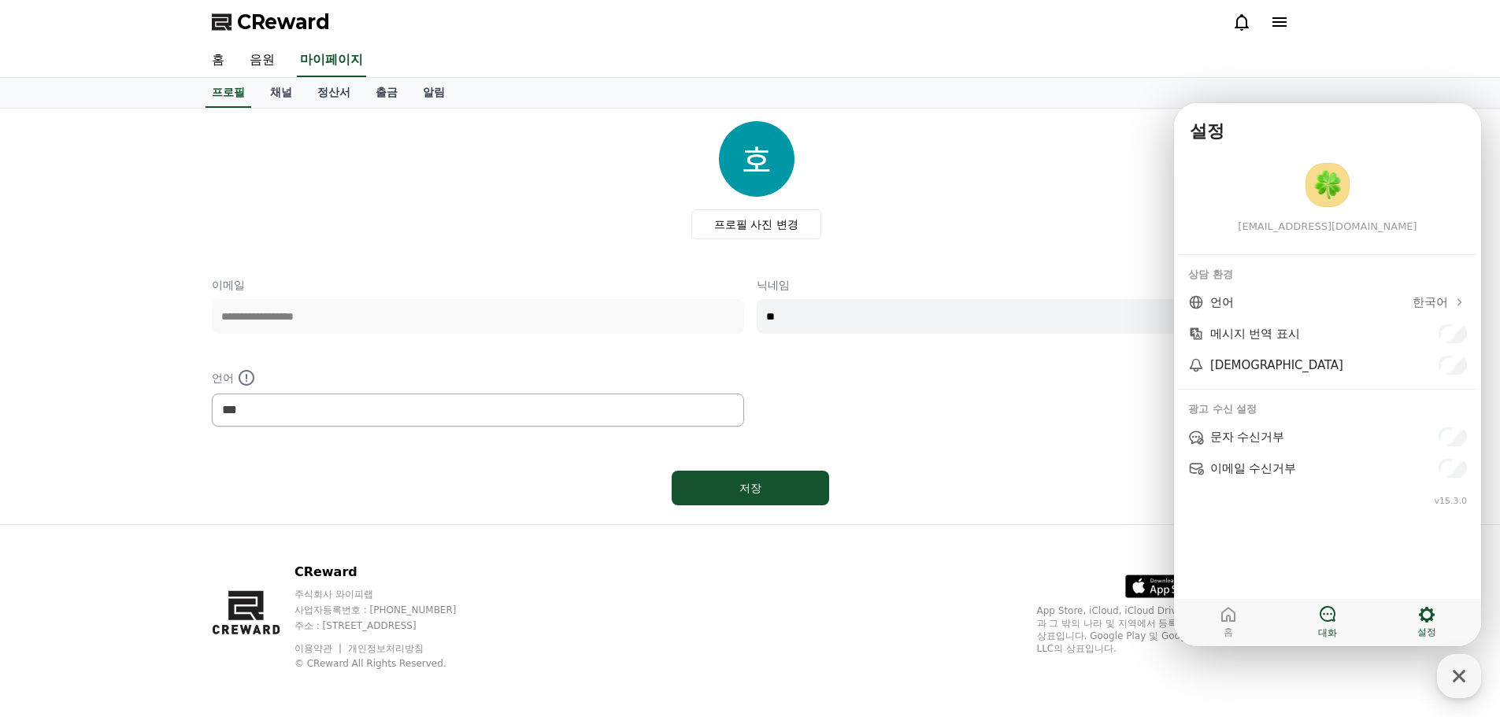
click at [1338, 622] on link "대화" at bounding box center [1327, 621] width 99 height 39
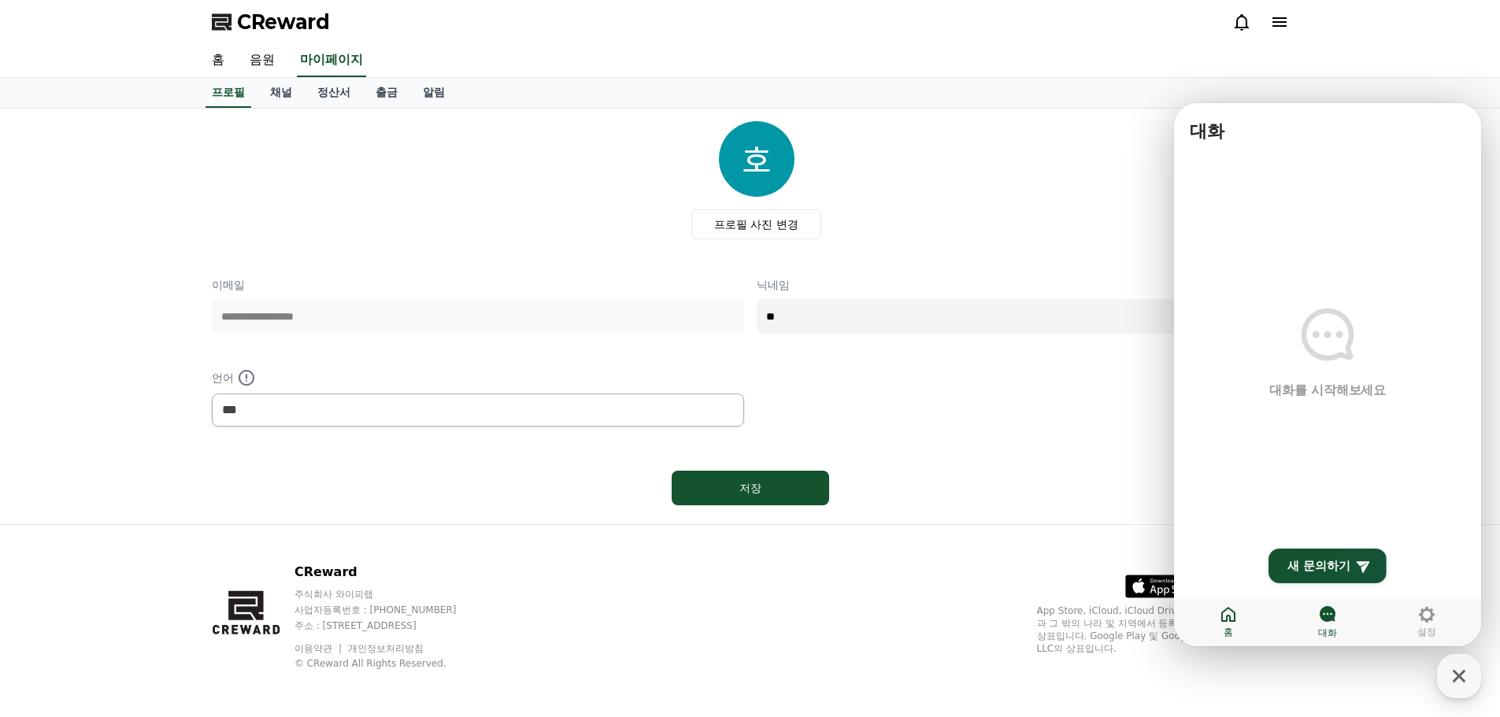
click at [1248, 617] on link "홈" at bounding box center [1228, 621] width 99 height 39
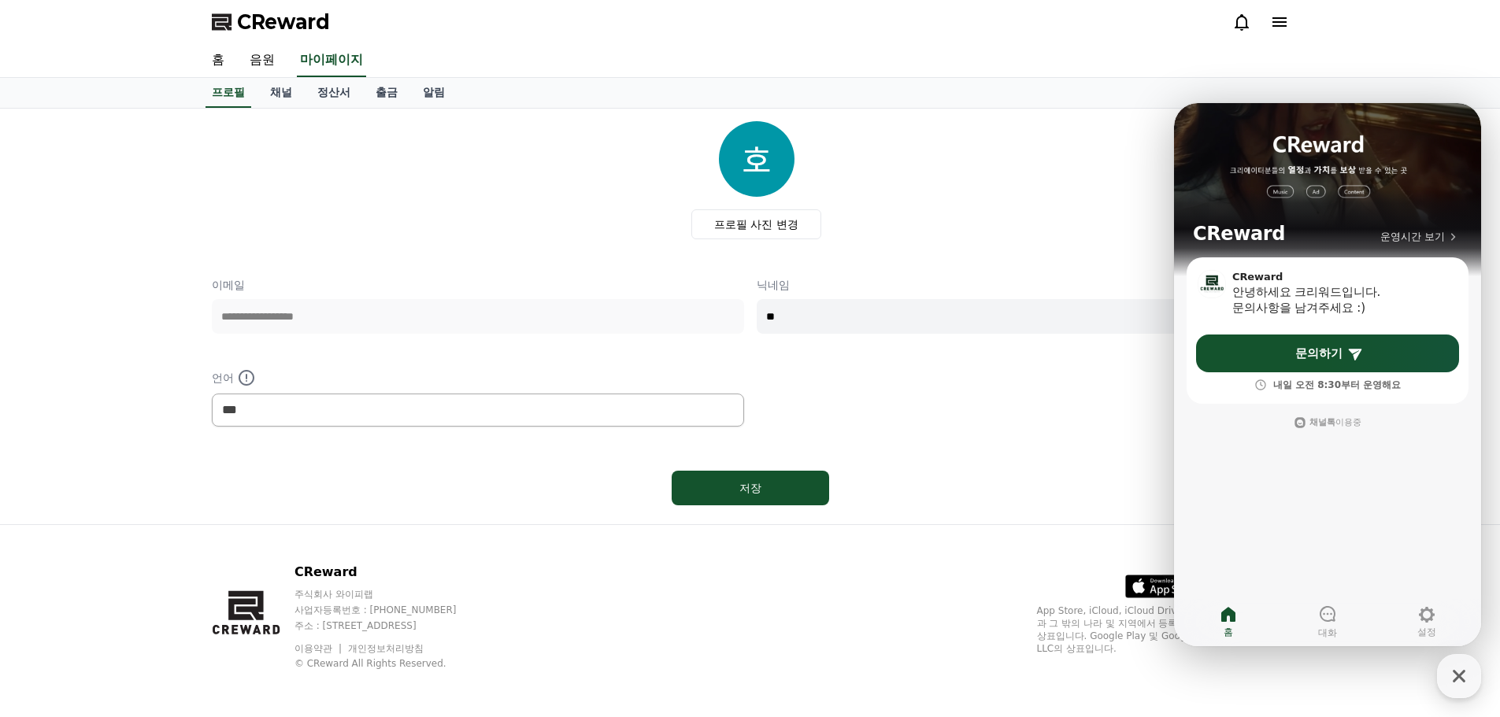
drag, startPoint x: 915, startPoint y: 308, endPoint x: 916, endPoint y: 341, distance: 33.1
click at [915, 312] on input "**" at bounding box center [1023, 316] width 532 height 35
click at [915, 424] on div "**********" at bounding box center [750, 352] width 1077 height 150
click at [240, 30] on span "CReward" at bounding box center [283, 21] width 93 height 25
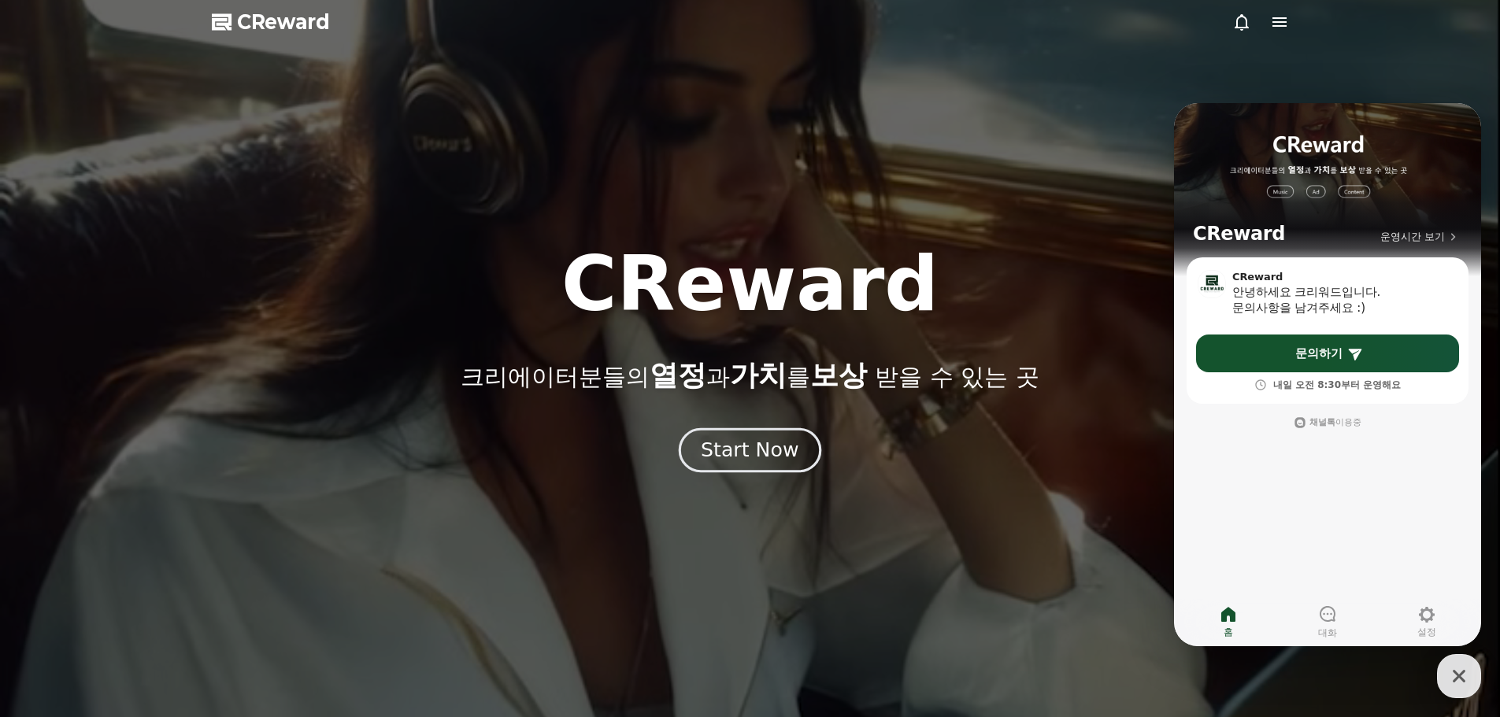
click at [751, 444] on div "Start Now" at bounding box center [750, 450] width 98 height 27
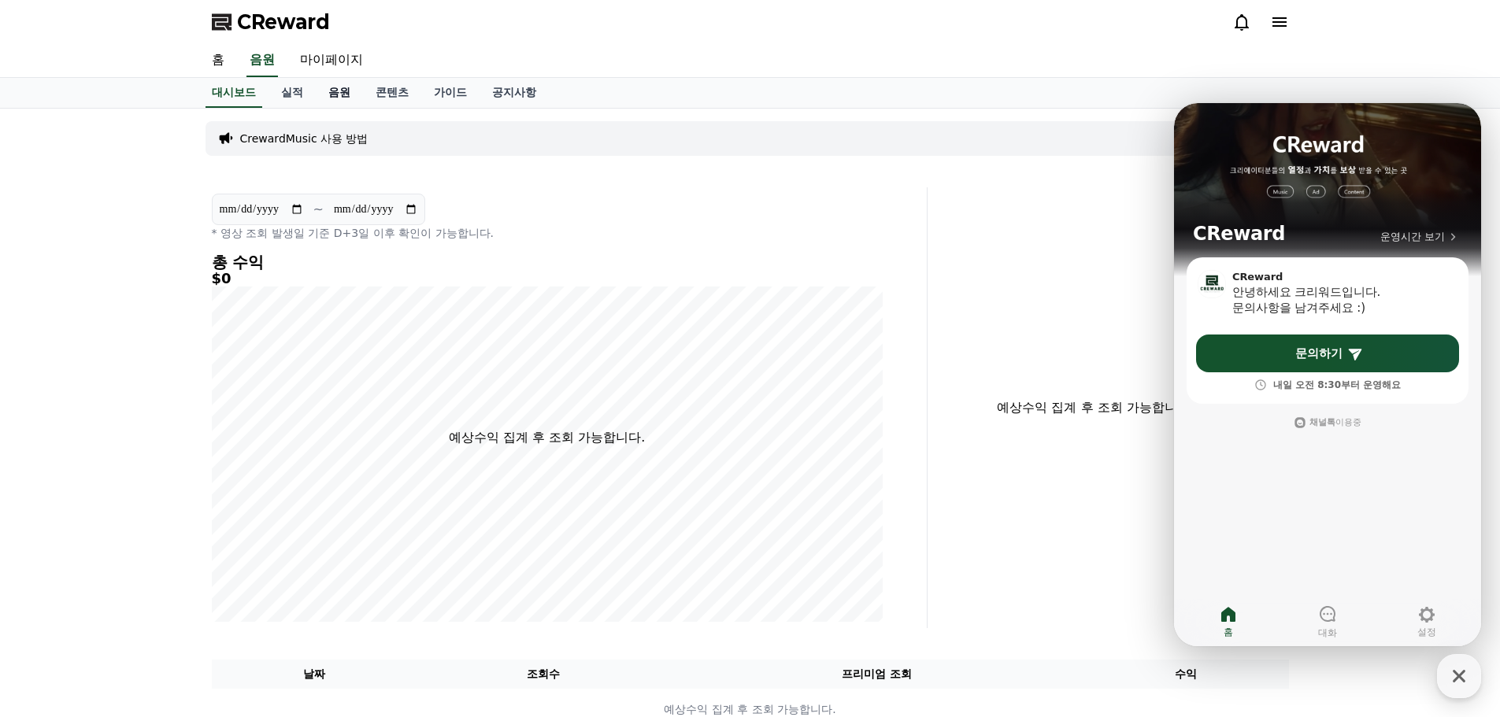
click at [335, 86] on link "음원" at bounding box center [339, 93] width 47 height 30
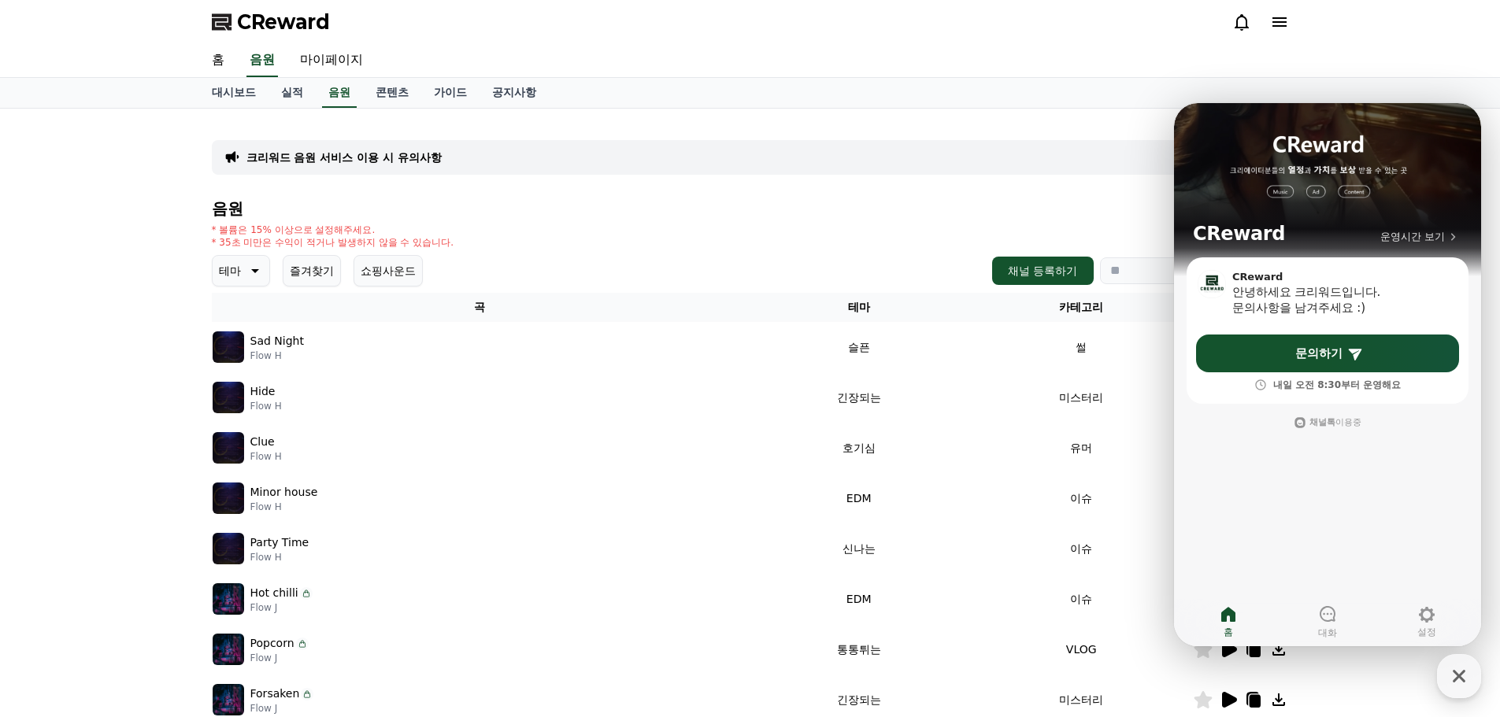
drag, startPoint x: 298, startPoint y: 280, endPoint x: 273, endPoint y: 274, distance: 25.8
click at [273, 274] on div "테마 즐겨찾기 쇼핑사운드" at bounding box center [317, 270] width 211 height 31
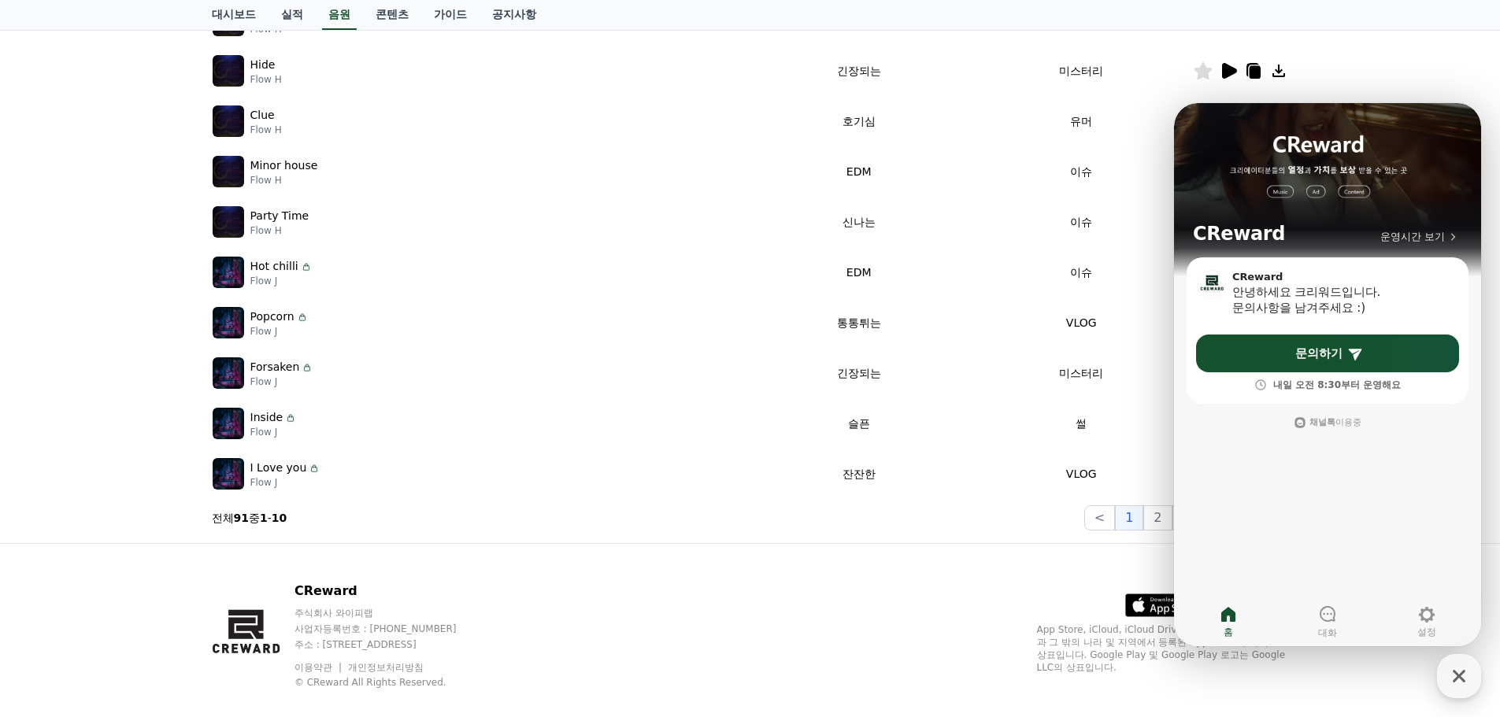
scroll to position [349, 0]
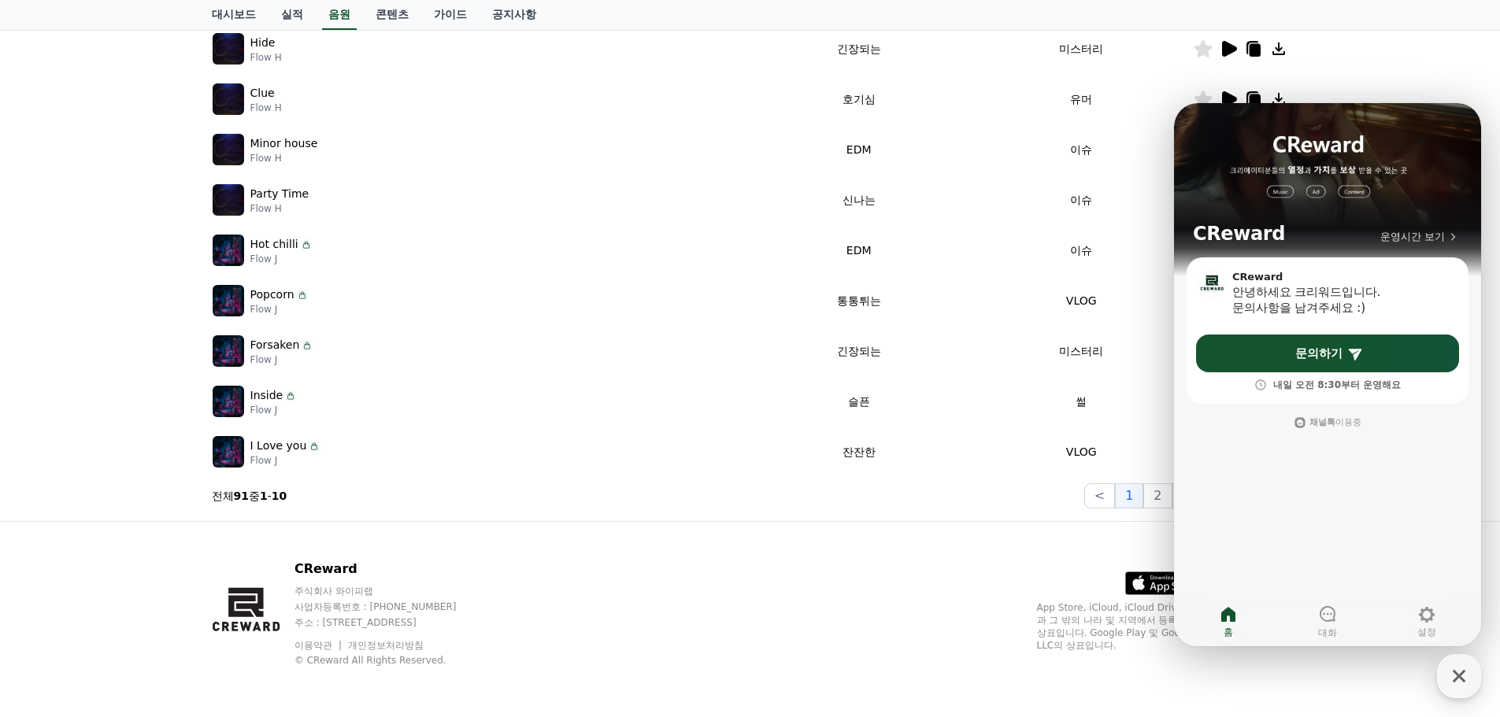
click at [274, 454] on p "Flow J" at bounding box center [285, 460] width 71 height 13
click at [275, 451] on p "I Love you" at bounding box center [278, 446] width 57 height 17
click at [1446, 94] on div "크리워드 음원 서비스 이용 시 유의사항 음원 * 볼륨은 15% 이상으로 설정해주세요. * 35초 미만은 수익이 적거나 발생하지 않을 수 있습니…" at bounding box center [750, 140] width 1500 height 761
click at [1419, 24] on div "대시보드 실적 음원 콘텐츠 가이드 공지사항" at bounding box center [750, 15] width 1500 height 31
drag, startPoint x: 849, startPoint y: 64, endPoint x: 753, endPoint y: 50, distance: 97.1
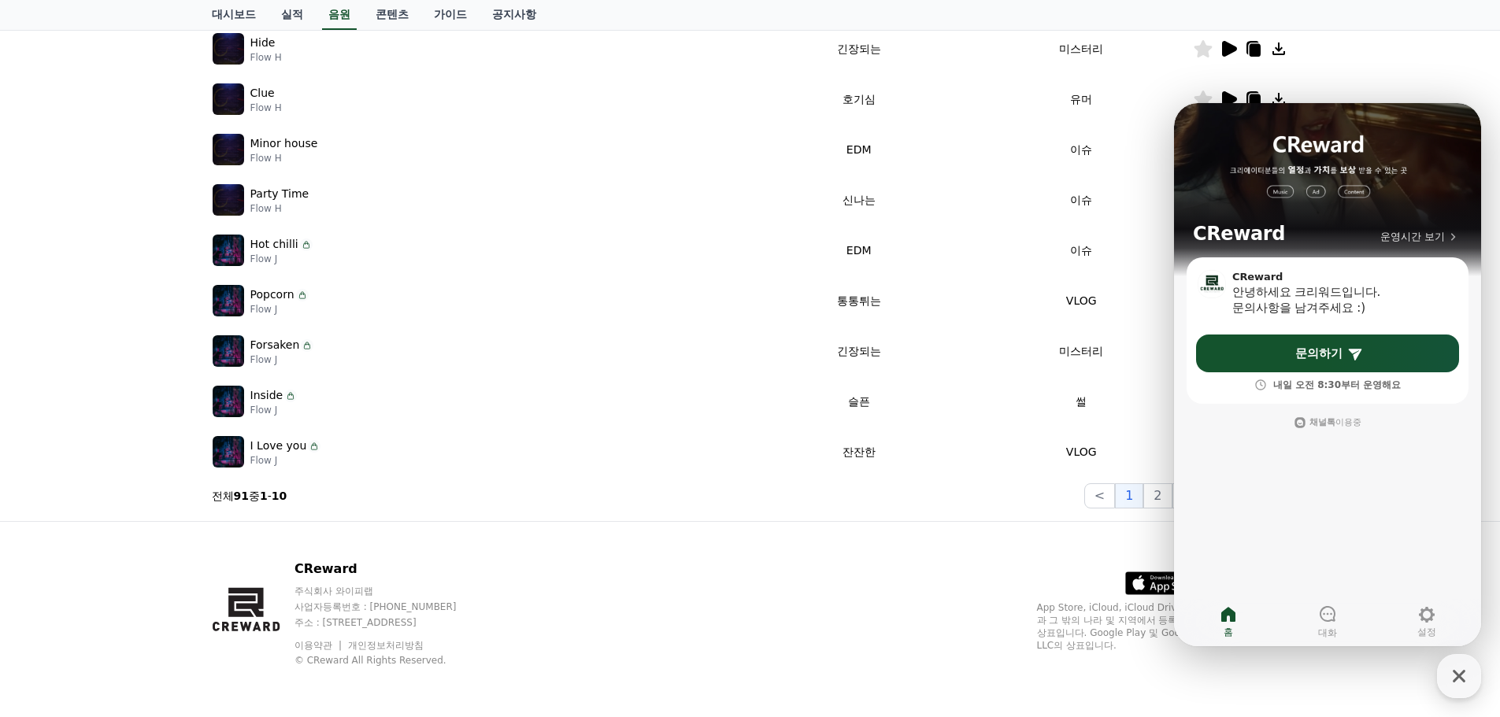
click at [848, 64] on td "긴장되는" at bounding box center [858, 49] width 223 height 50
drag, startPoint x: 384, startPoint y: 31, endPoint x: 211, endPoint y: 30, distance: 173.2
click at [286, 30] on div "CReward 홈 음원 마이페이지 대시보드 실적 음원 콘텐츠 가이드 공지사항 크리워드 음원 서비스 이용 시 유의사항 음원 * 볼륨은 15% 이…" at bounding box center [750, 184] width 1500 height 1066
click at [254, 51] on p "Flow H" at bounding box center [265, 57] width 31 height 13
click at [252, 40] on p "Hide" at bounding box center [262, 43] width 25 height 17
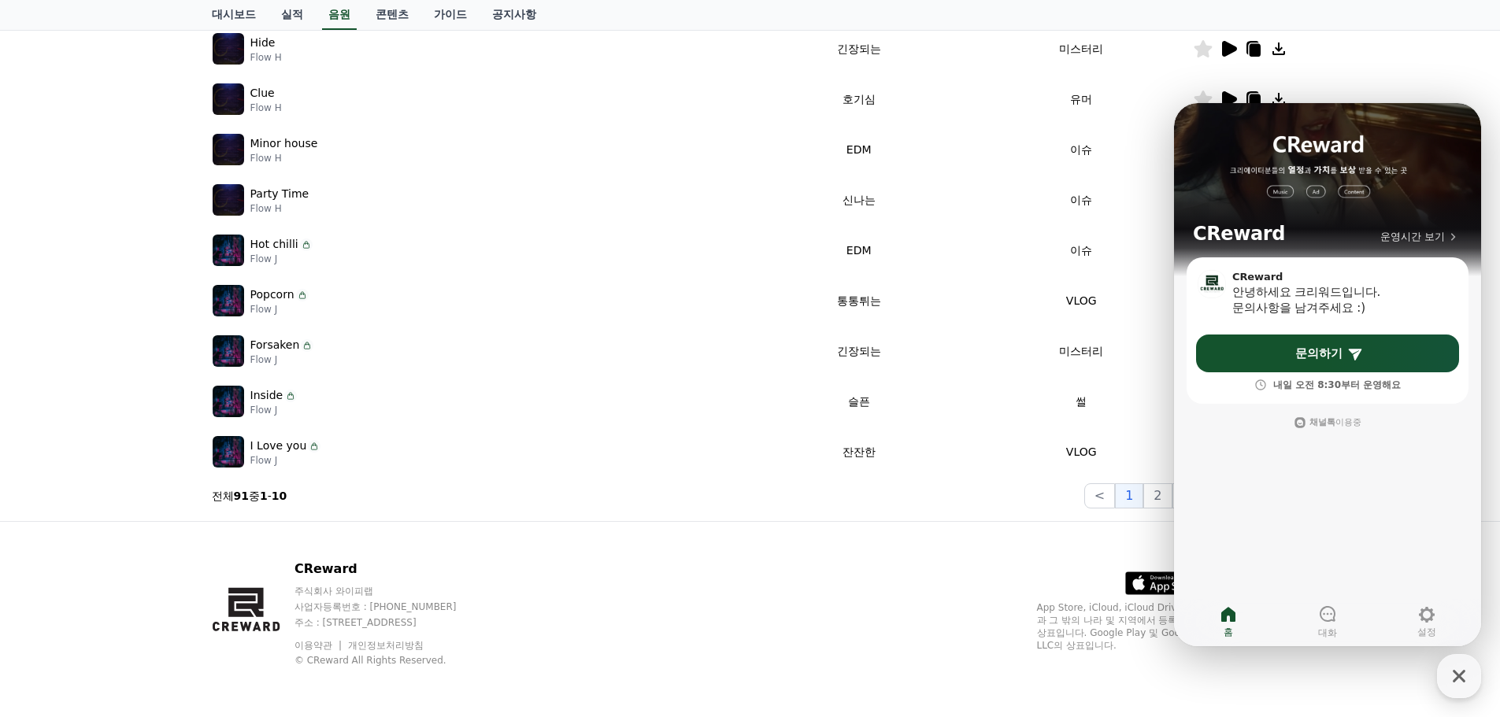
click at [268, 99] on p "Clue" at bounding box center [262, 93] width 24 height 17
click at [228, 91] on img at bounding box center [228, 98] width 31 height 31
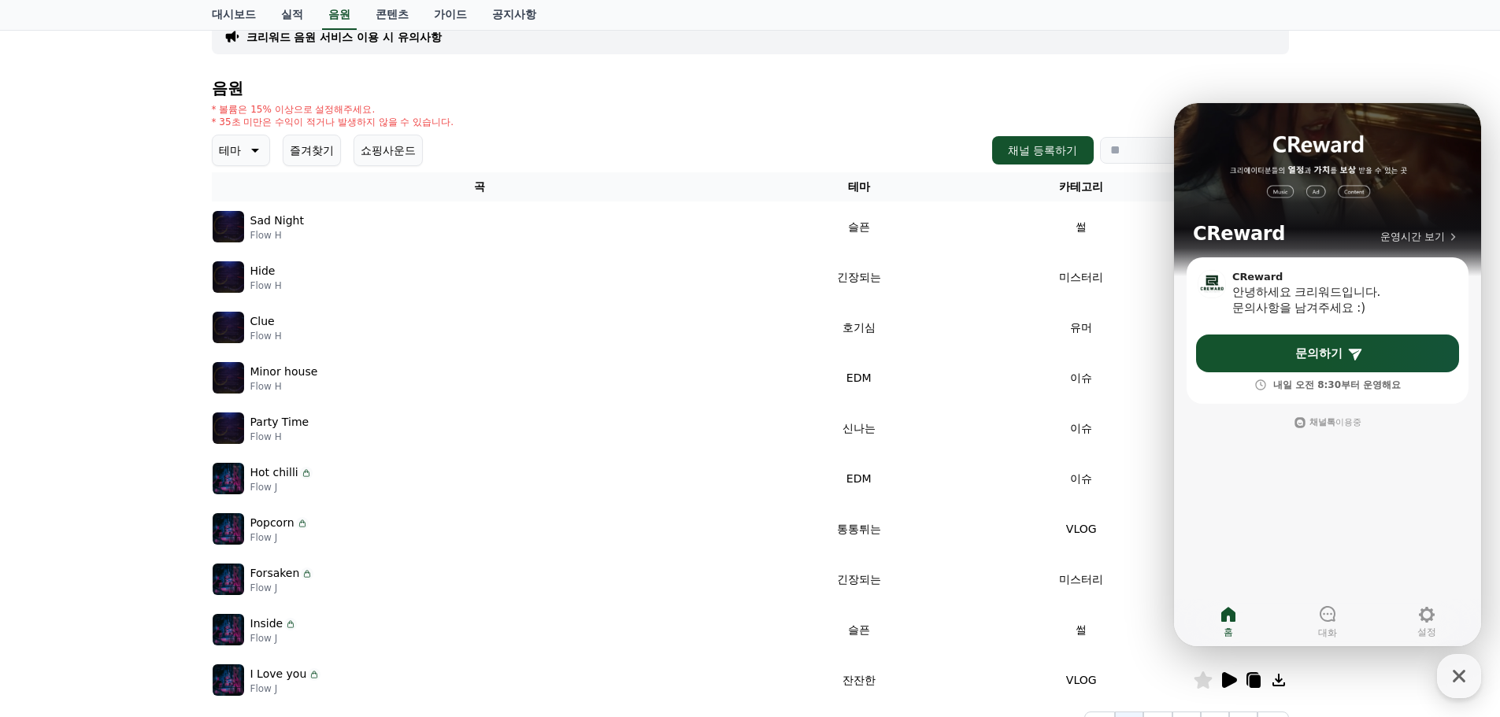
scroll to position [113, 0]
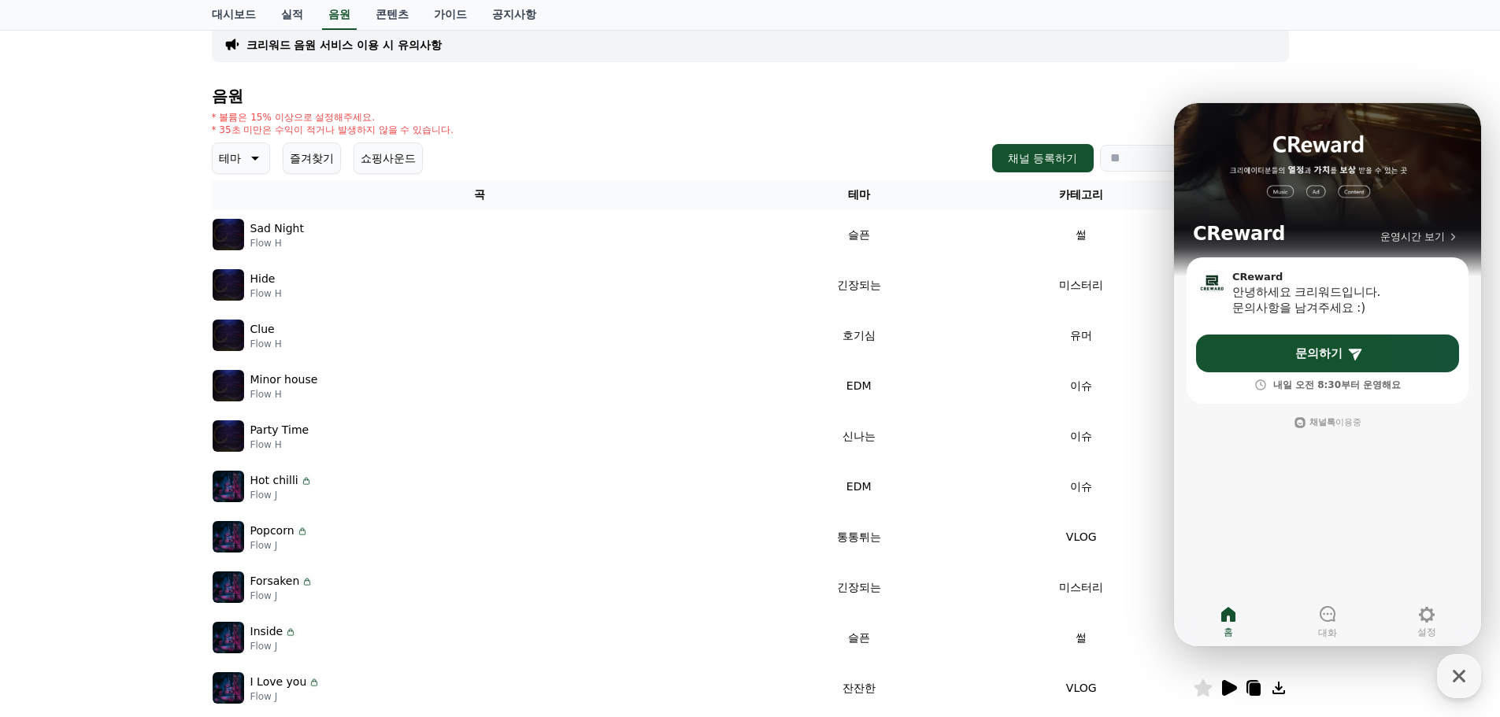
click at [231, 168] on p "테마" at bounding box center [230, 158] width 22 height 22
click at [235, 231] on button "환상적인" at bounding box center [242, 241] width 57 height 35
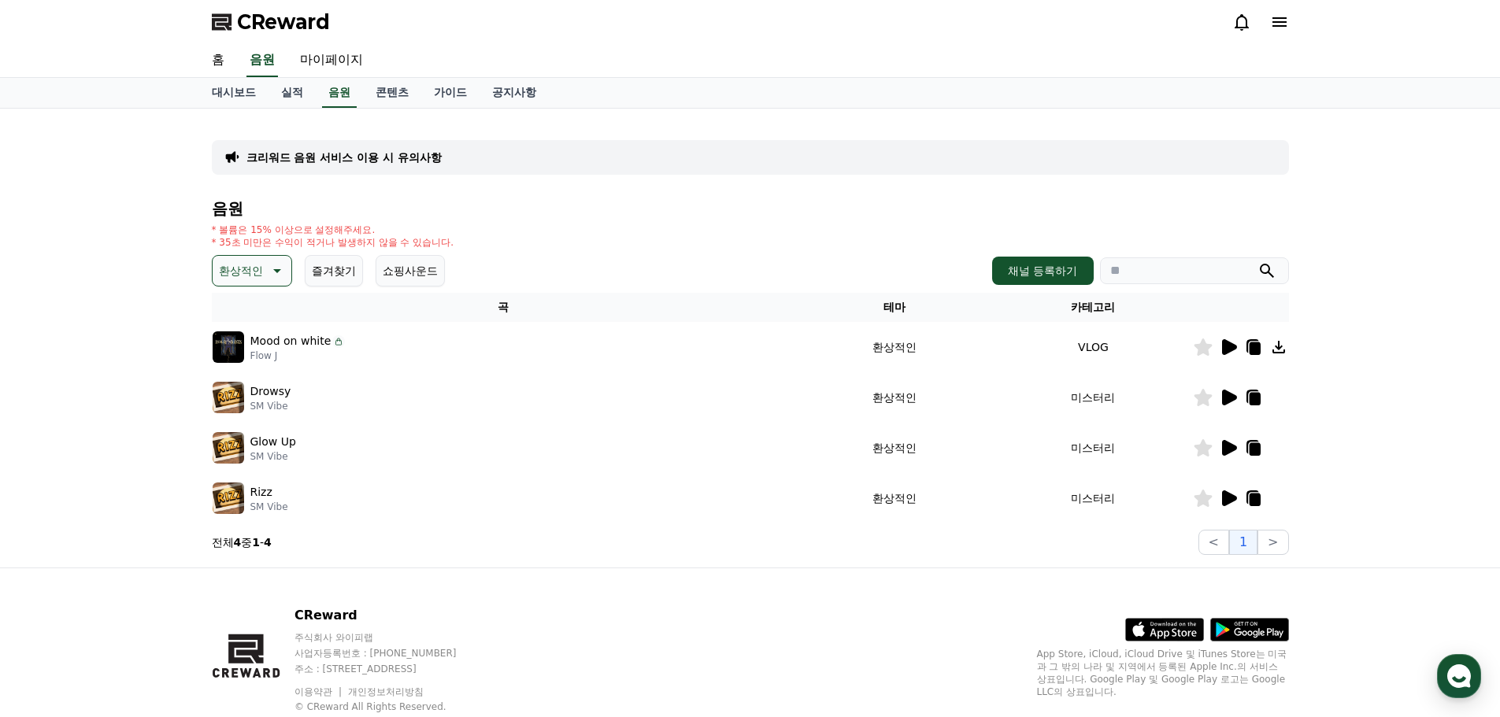
click at [1229, 351] on icon at bounding box center [1229, 347] width 15 height 16
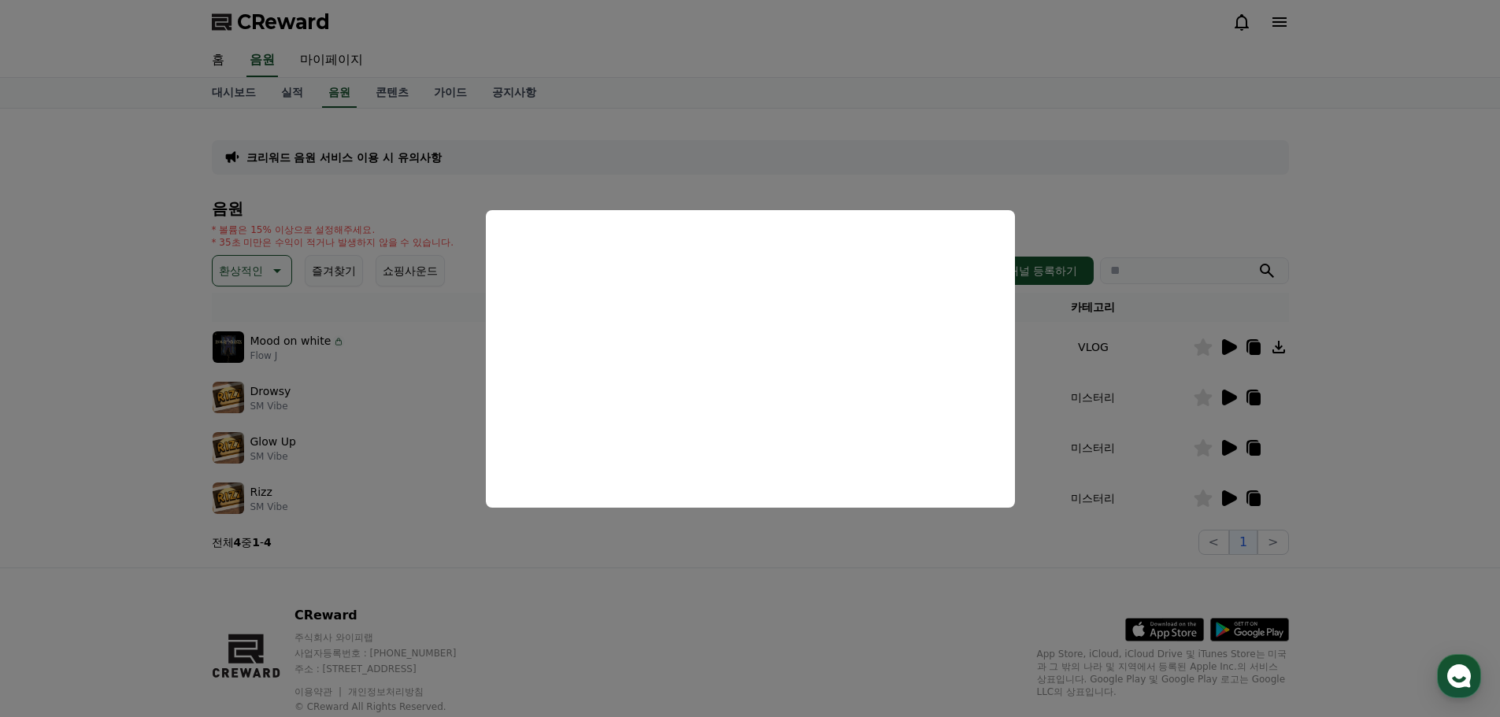
click at [402, 345] on button "close modal" at bounding box center [750, 358] width 1500 height 717
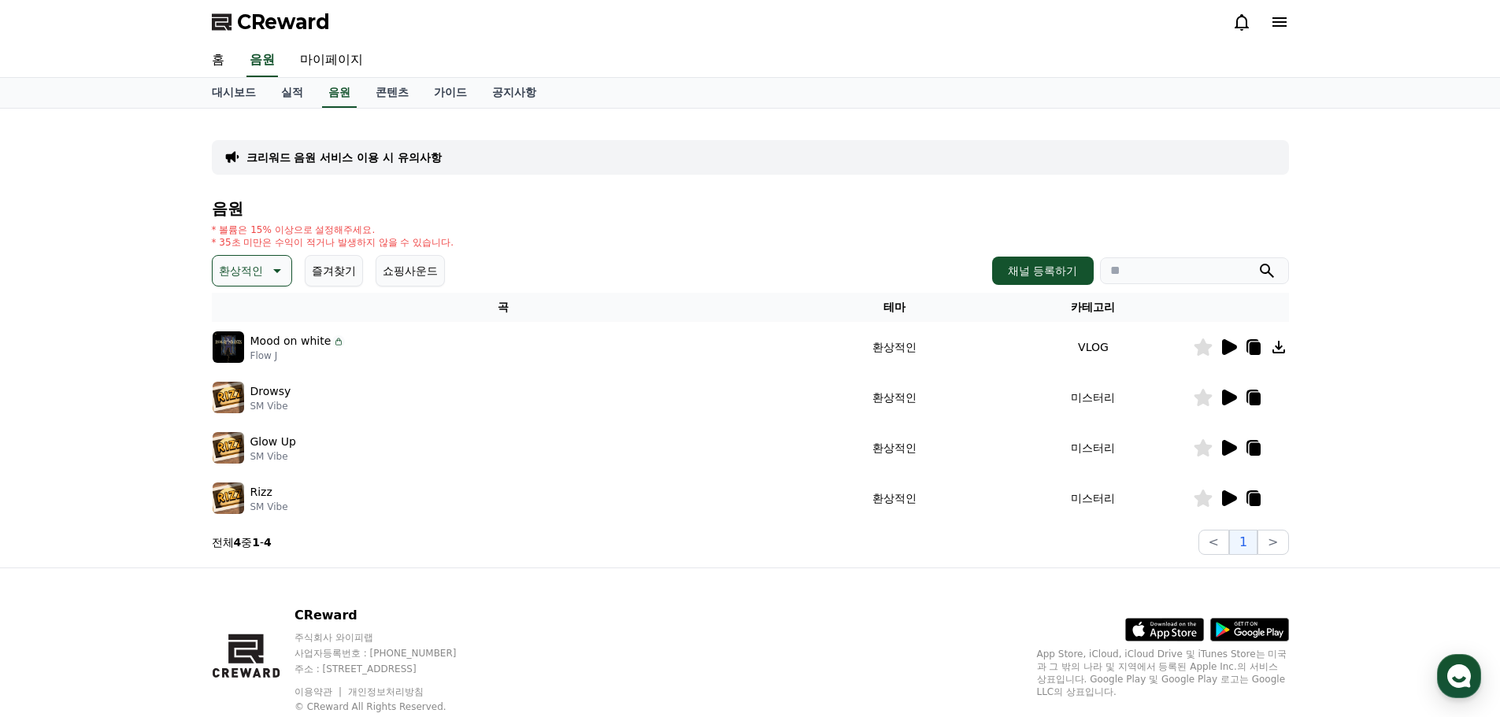
click at [1205, 347] on icon at bounding box center [1203, 347] width 18 height 17
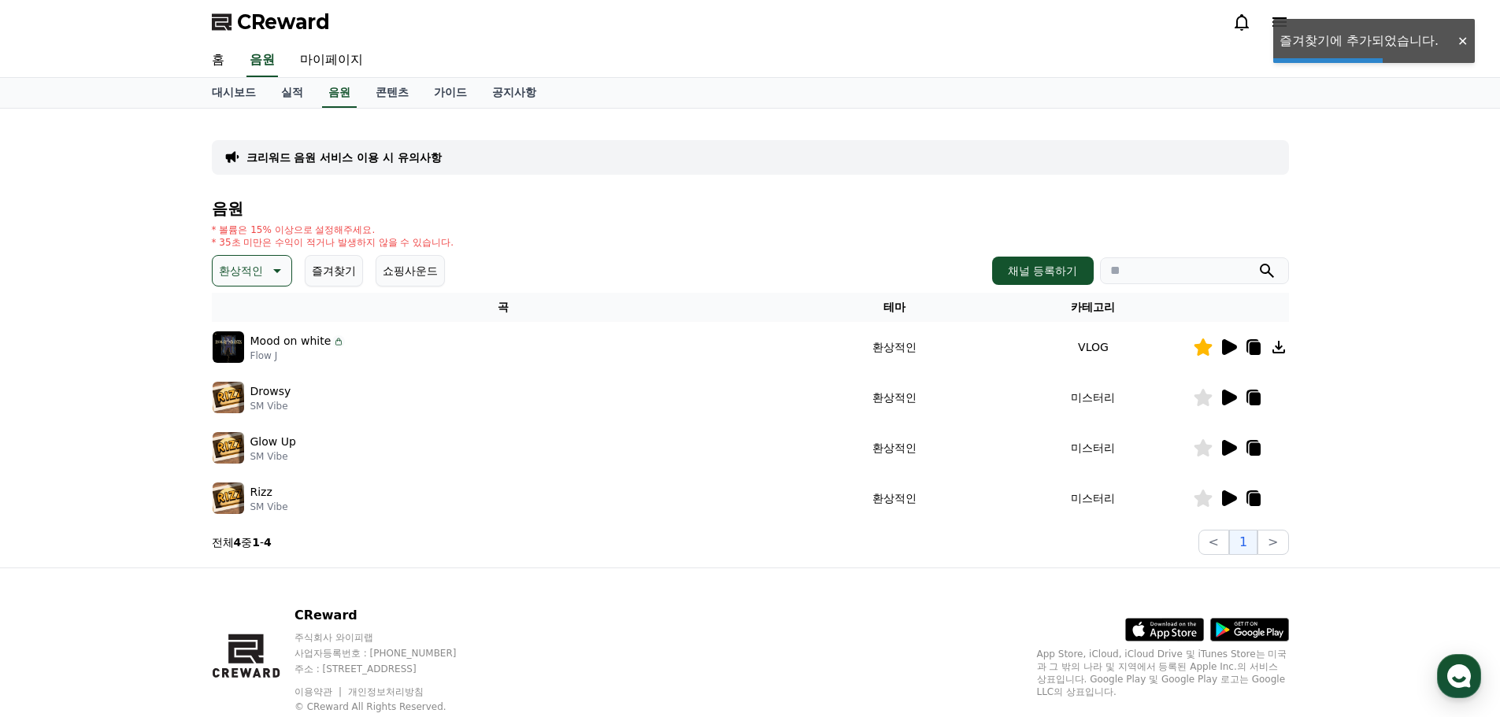
click at [1205, 353] on icon at bounding box center [1203, 347] width 18 height 17
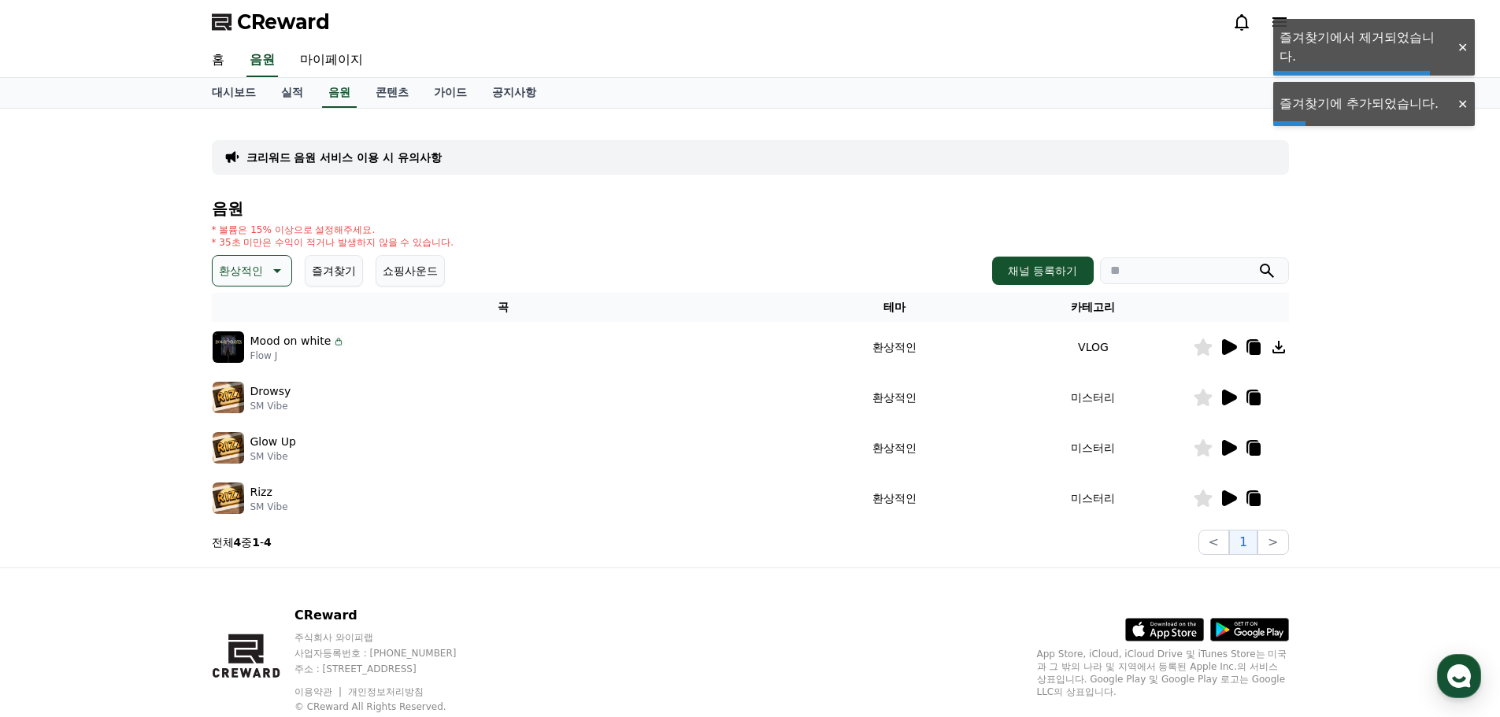
click at [1257, 344] on icon at bounding box center [1254, 348] width 11 height 13
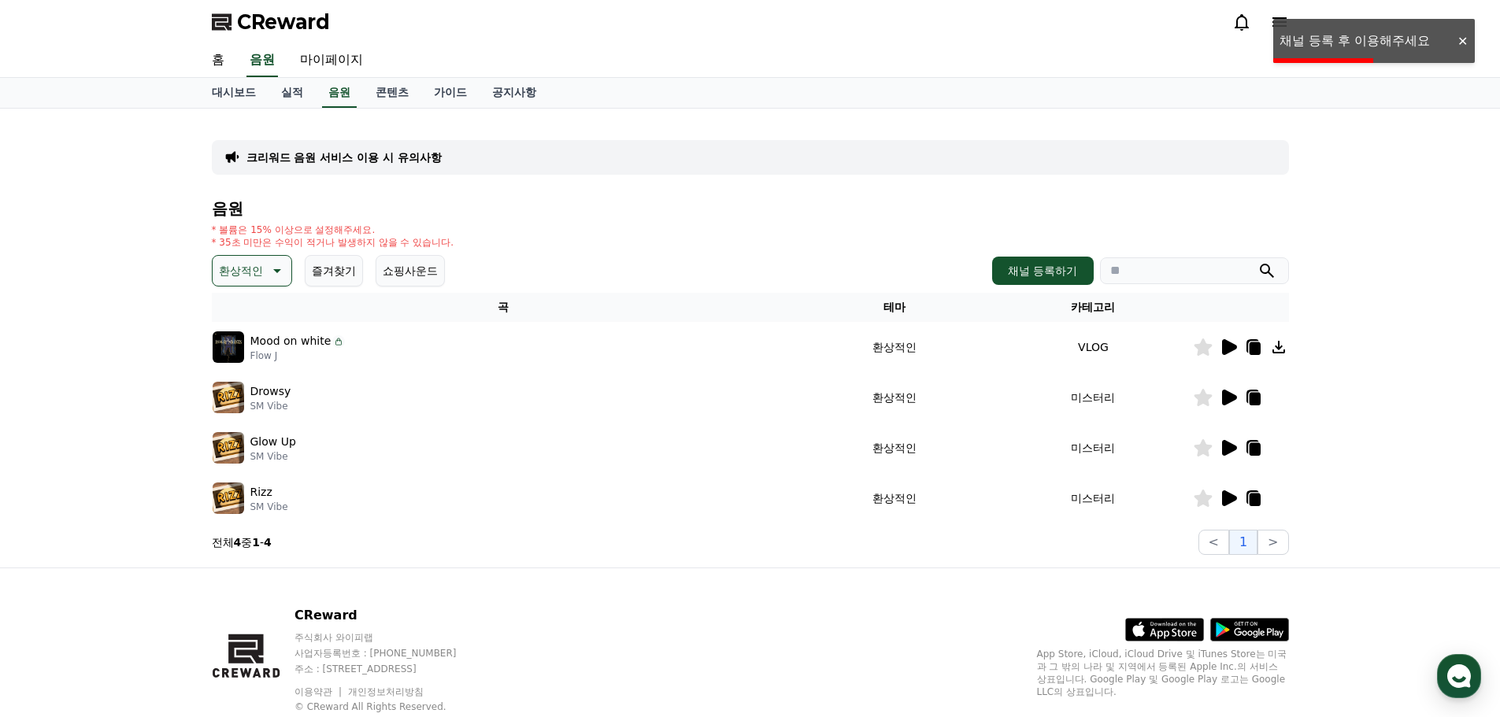
click at [1264, 346] on div at bounding box center [1241, 347] width 94 height 19
click at [1252, 350] on icon at bounding box center [1254, 348] width 11 height 13
drag, startPoint x: 1273, startPoint y: 393, endPoint x: 1287, endPoint y: 363, distance: 32.8
click at [1274, 392] on div at bounding box center [1241, 397] width 94 height 19
click at [344, 269] on button "즐겨찾기" at bounding box center [334, 270] width 58 height 31
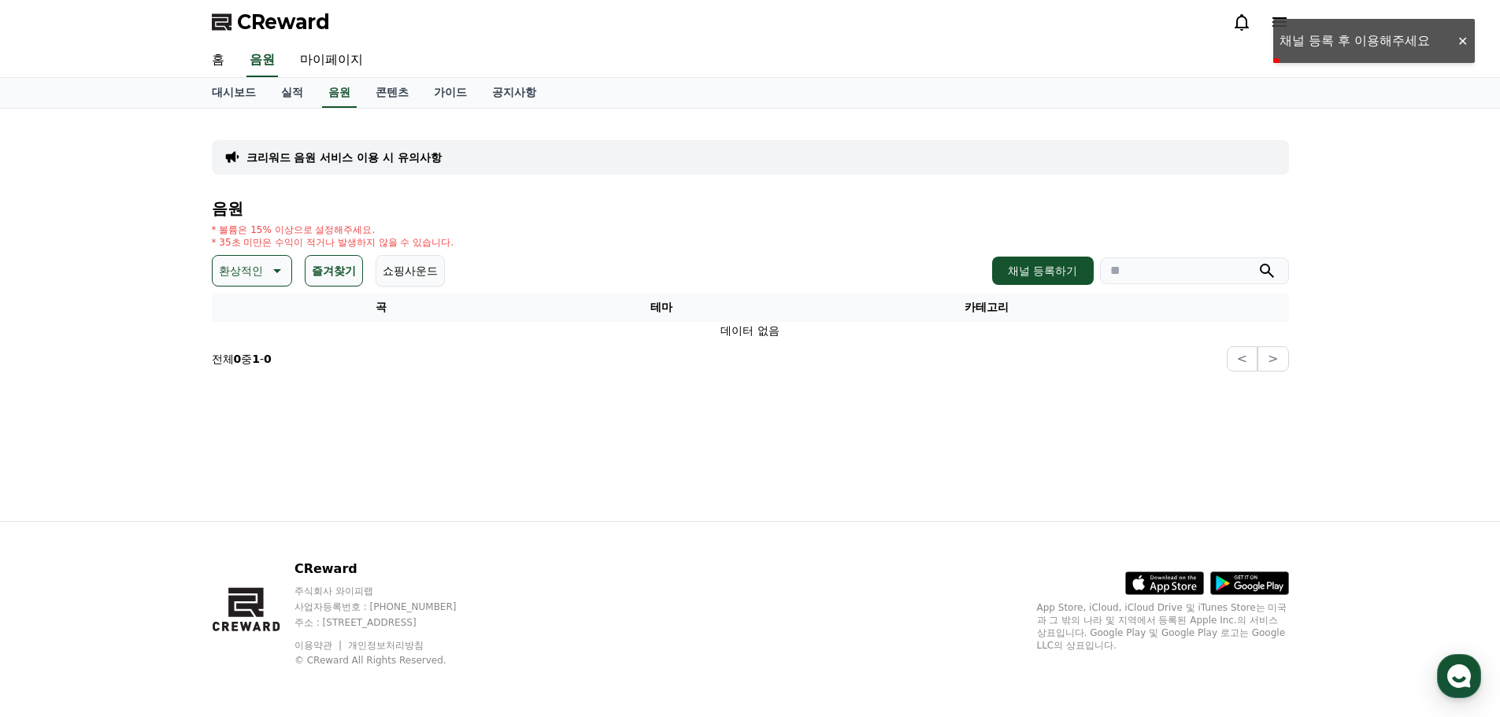
drag, startPoint x: 261, startPoint y: 270, endPoint x: 258, endPoint y: 291, distance: 20.6
click at [260, 270] on p "환상적인" at bounding box center [241, 271] width 44 height 22
click at [249, 308] on div "전체 환상적인 호기심 어두운 밝은 통통튀는 신나는 반전 웅장한 드라마틱 즐거움 분위기있는 EDM 그루브 슬픈 잔잔한 귀여운 감동적인 긴장되는 …" at bounding box center [252, 701] width 76 height 813
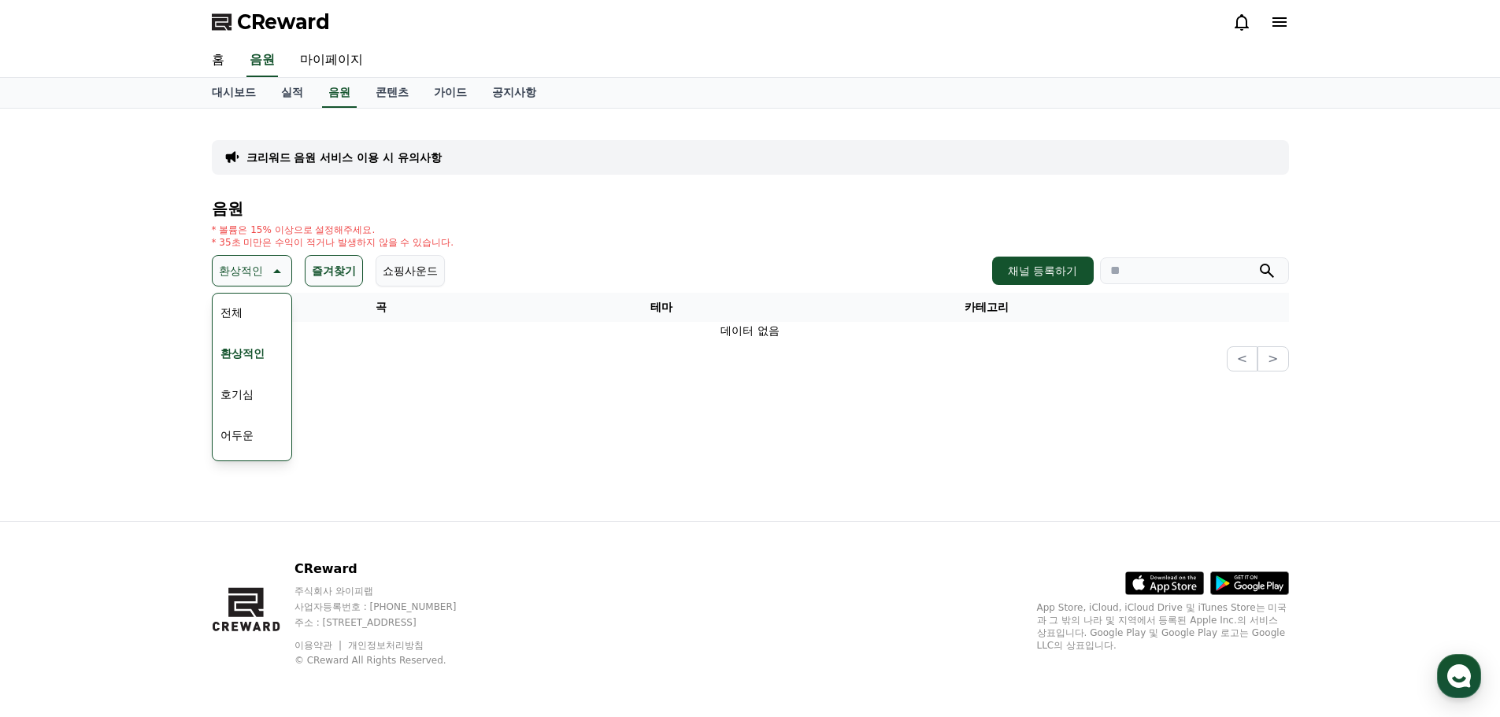
click at [226, 315] on button "전체" at bounding box center [231, 312] width 35 height 35
click at [252, 274] on icon at bounding box center [253, 270] width 19 height 19
click at [229, 326] on button "전체" at bounding box center [231, 312] width 35 height 35
click at [329, 272] on button "즐겨찾기" at bounding box center [312, 270] width 58 height 31
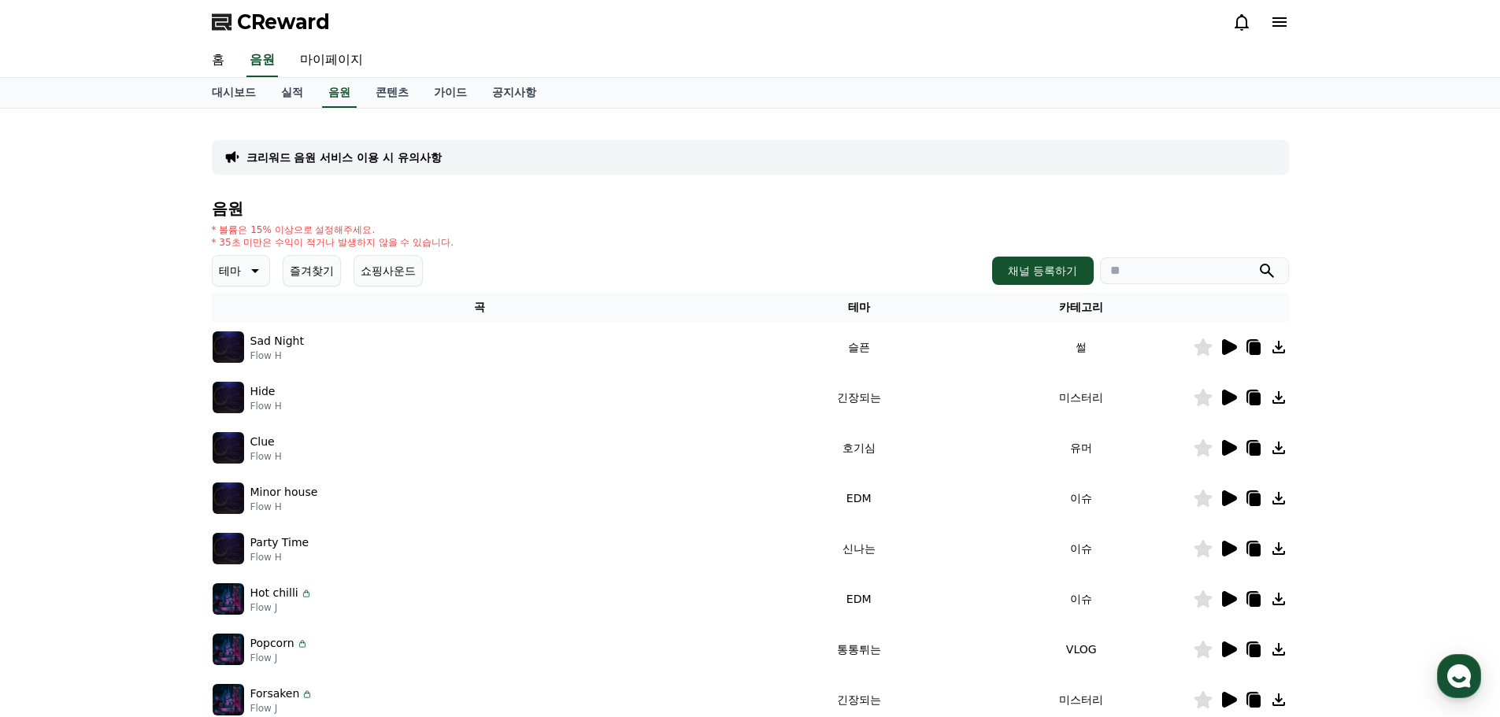
click at [1222, 349] on icon at bounding box center [1229, 347] width 15 height 16
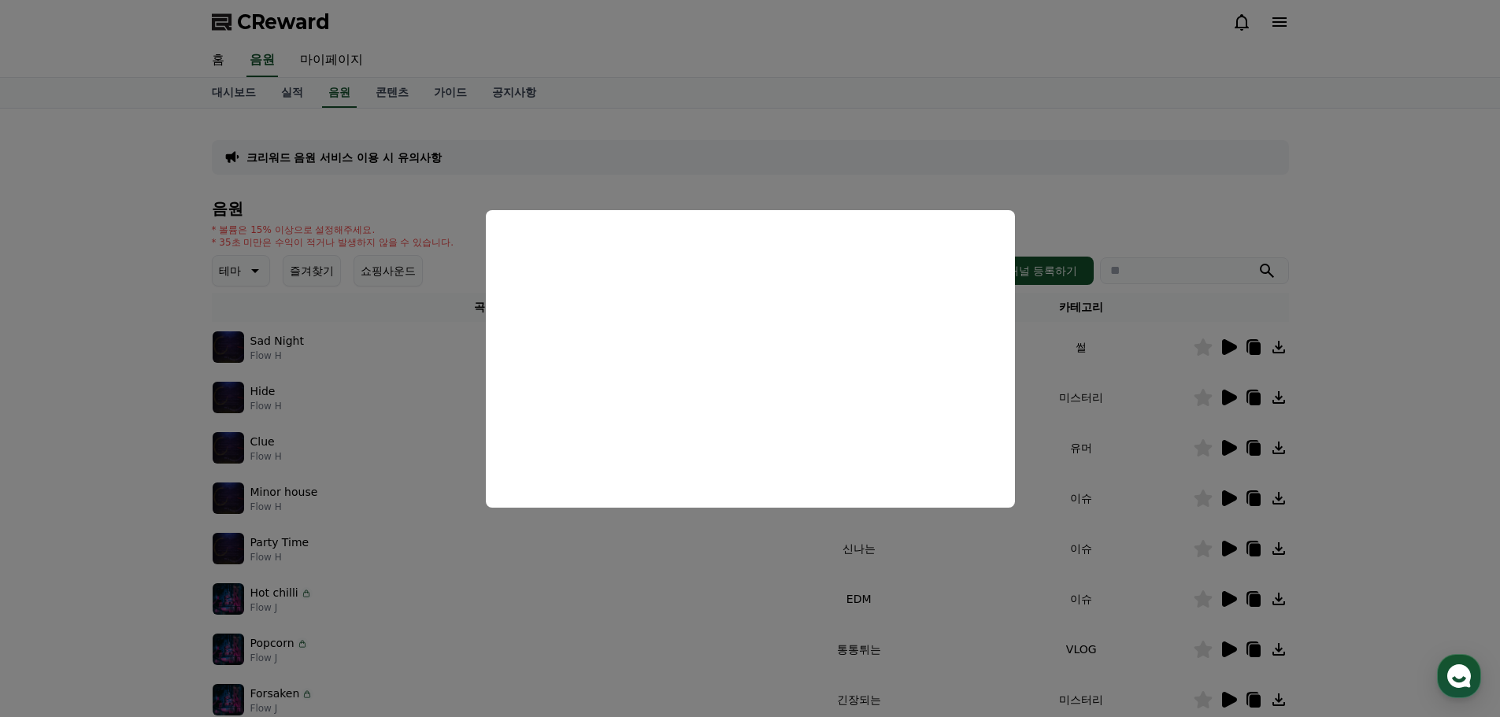
click at [1120, 397] on button "close modal" at bounding box center [750, 358] width 1500 height 717
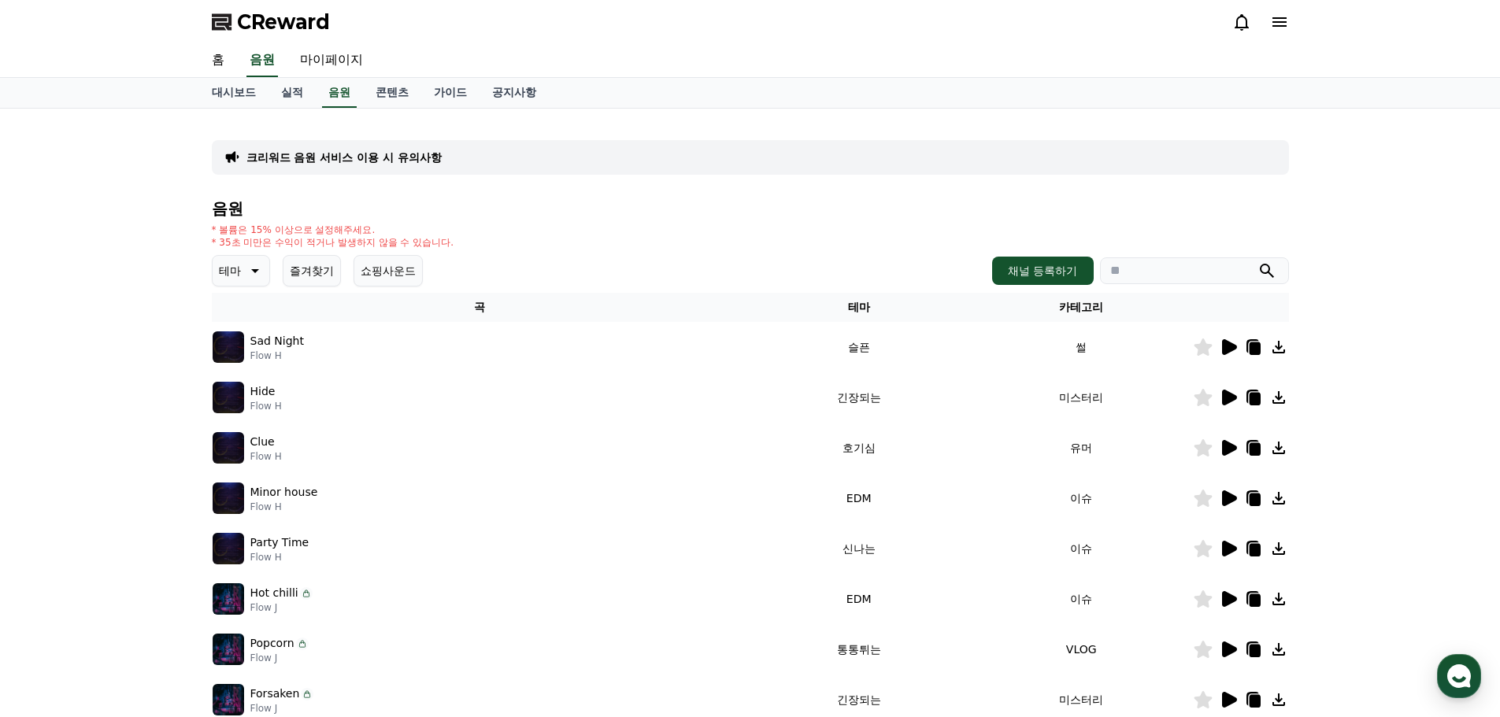
click at [1260, 347] on icon at bounding box center [1254, 348] width 11 height 13
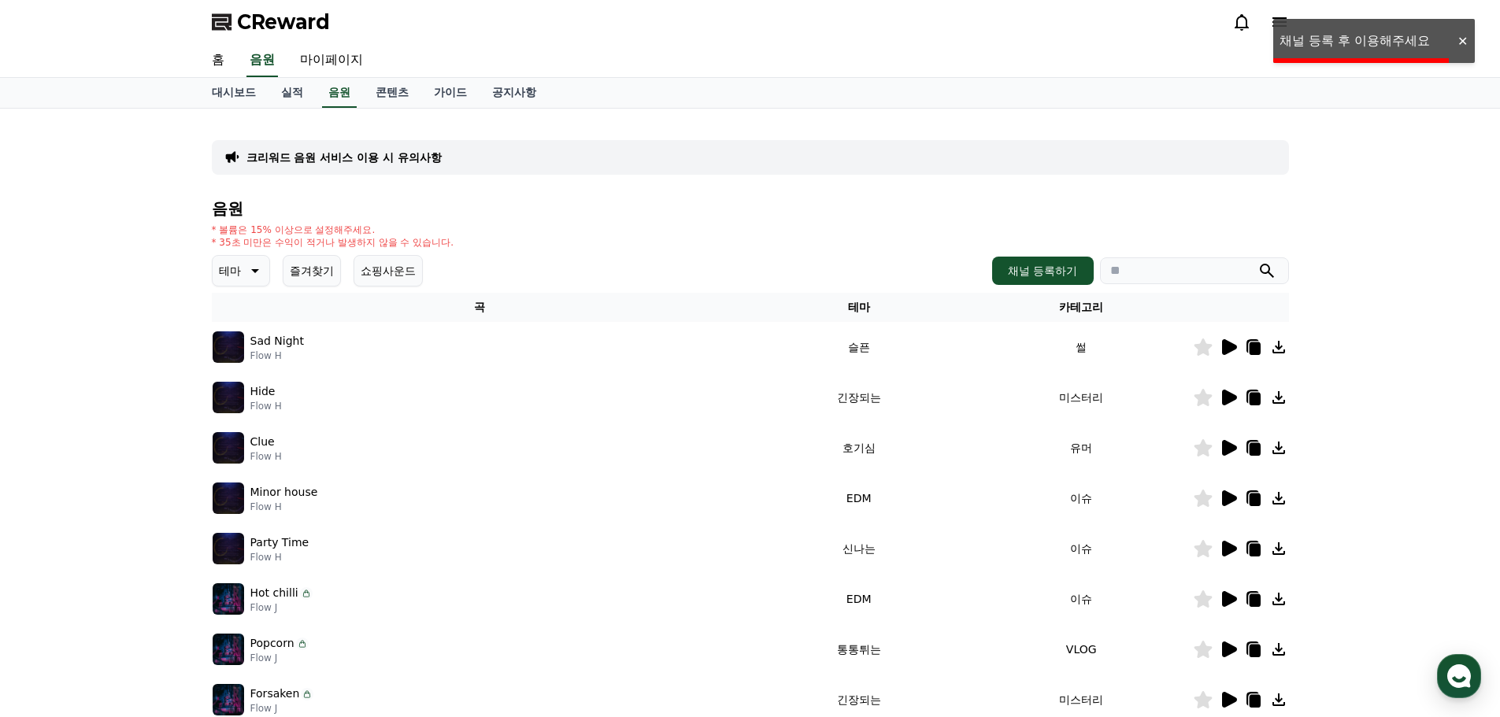
click at [1253, 383] on td at bounding box center [1241, 397] width 96 height 50
drag, startPoint x: 1253, startPoint y: 393, endPoint x: 1258, endPoint y: 402, distance: 10.9
click at [1256, 398] on icon at bounding box center [1254, 399] width 11 height 13
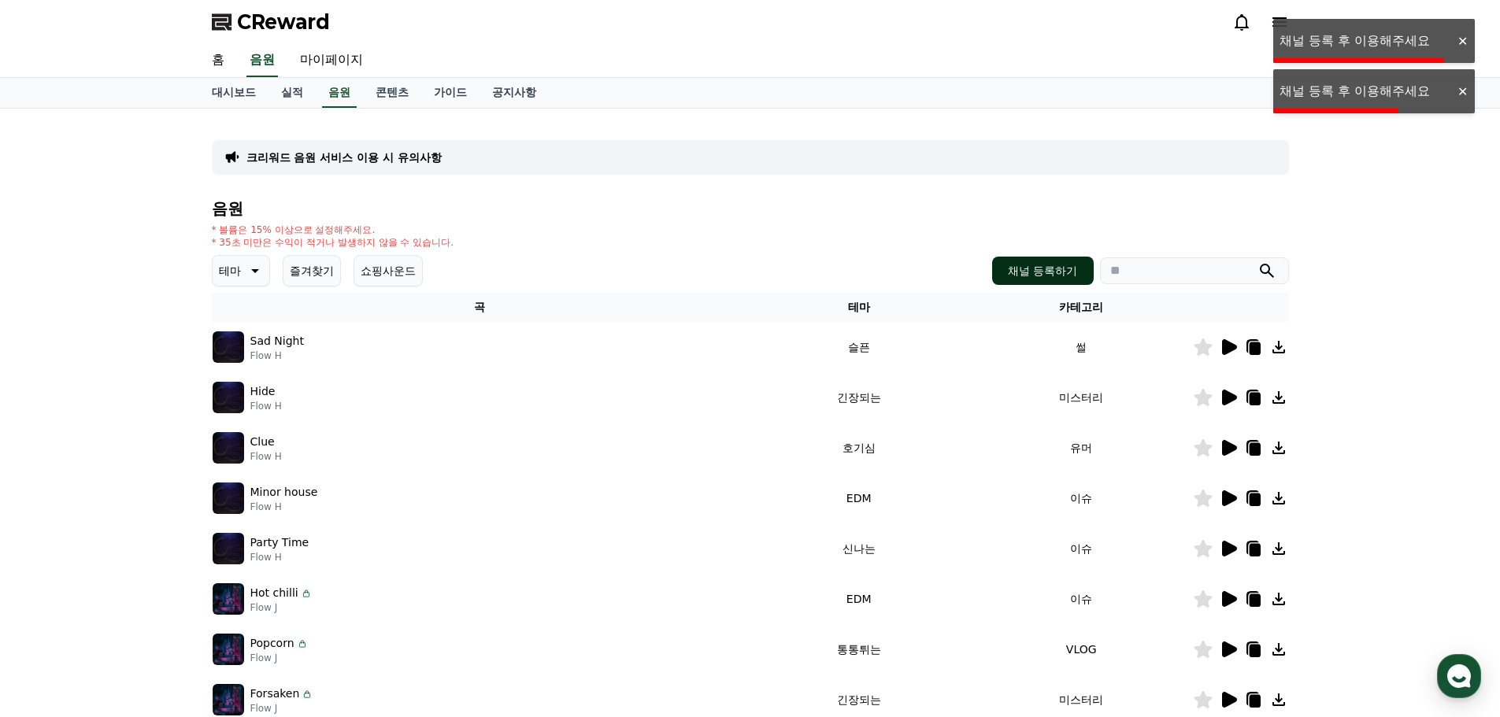
click at [1011, 272] on button "채널 등록하기" at bounding box center [1042, 271] width 101 height 28
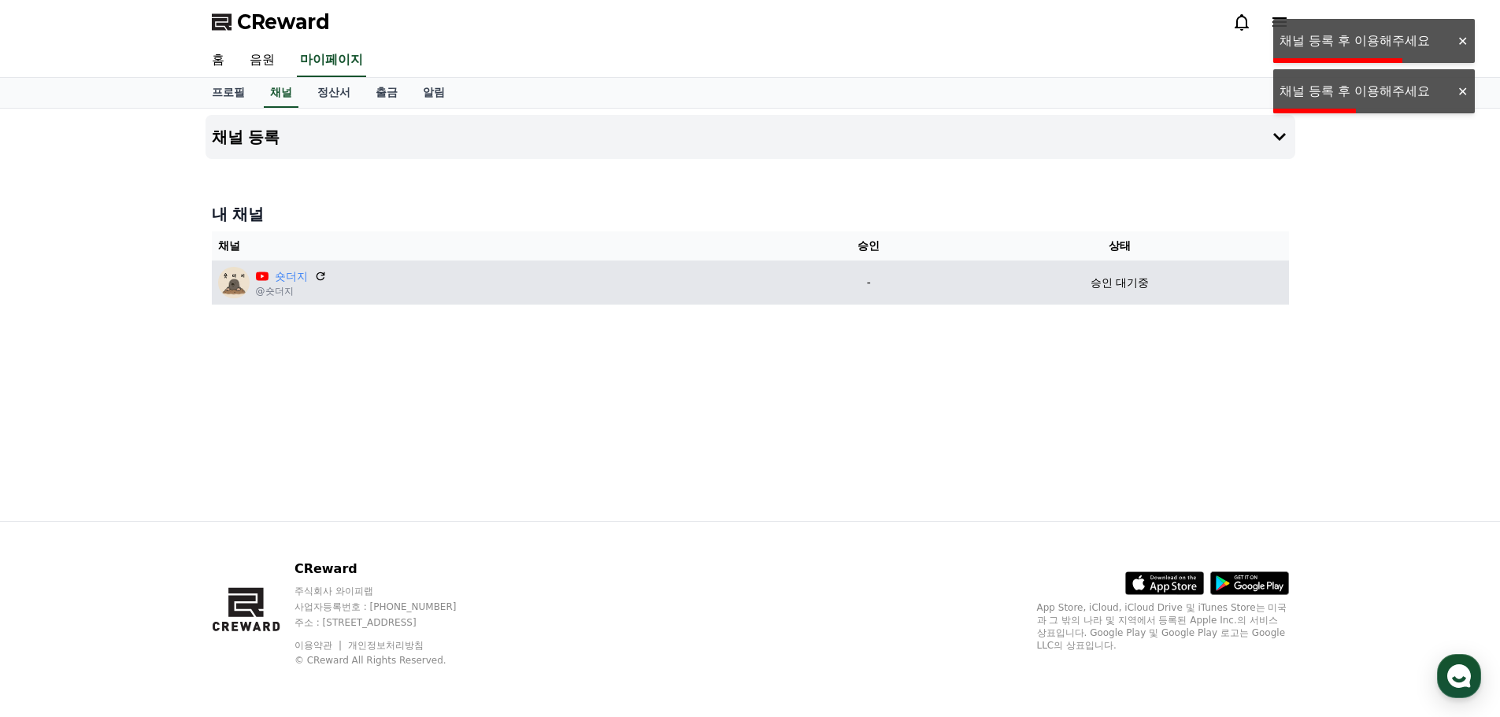
click at [685, 300] on td "숏더지 @숏더지" at bounding box center [499, 283] width 575 height 44
click at [688, 298] on td "숏더지 @숏더지" at bounding box center [499, 283] width 575 height 44
